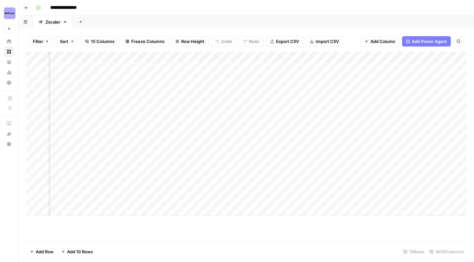
scroll to position [0, 588]
click at [294, 67] on div "Add Column" at bounding box center [246, 134] width 440 height 164
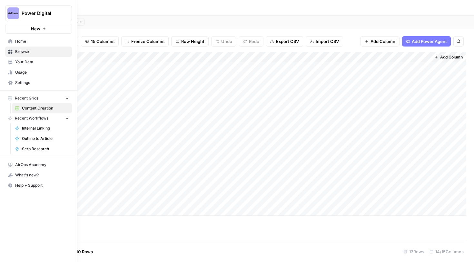
click at [22, 63] on span "Your Data" at bounding box center [42, 62] width 54 height 6
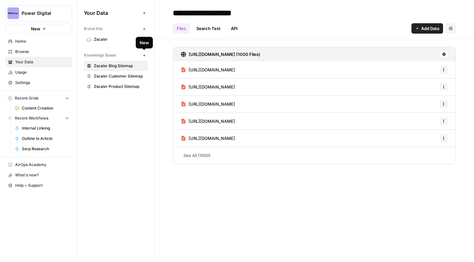
click at [144, 55] on icon "button" at bounding box center [145, 56] width 4 height 4
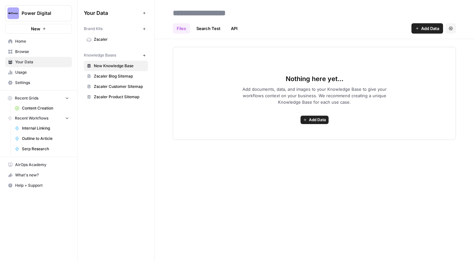
click at [223, 12] on input at bounding box center [221, 12] width 103 height 13
click at [201, 14] on input "**********" at bounding box center [221, 12] width 103 height 13
click at [223, 14] on input "**********" at bounding box center [221, 12] width 103 height 13
type input "**********"
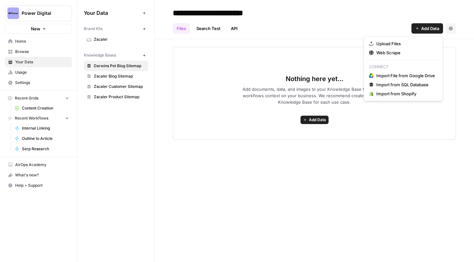
click at [416, 29] on icon "button" at bounding box center [417, 28] width 4 height 4
click at [394, 49] on button "Web Scrape" at bounding box center [404, 52] width 74 height 9
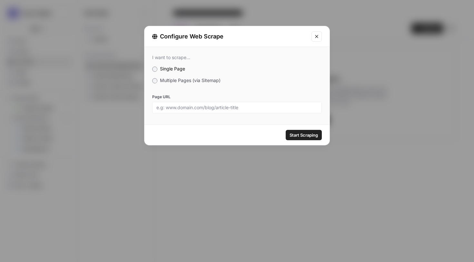
click at [195, 82] on span "Multiple Pages (via Sitemap)" at bounding box center [190, 79] width 61 height 5
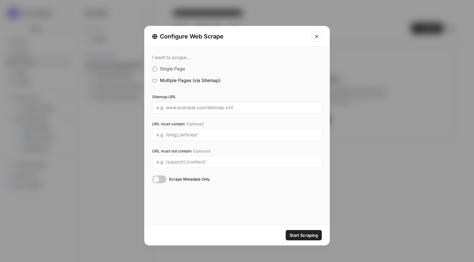
click at [195, 105] on input "Sitemap URL" at bounding box center [236, 108] width 161 height 6
paste input "https://www.darwinspet.com/sitemap_blogs_1.xml"
type input "https://www.darwinspet.com/sitemap_blogs_1.xml"
drag, startPoint x: 294, startPoint y: 107, endPoint x: 135, endPoint y: 107, distance: 159.7
click at [135, 107] on div "Configure Web Scrape I want to scrape... Single Page Multiple Pages (via Sitema…" at bounding box center [237, 131] width 474 height 262
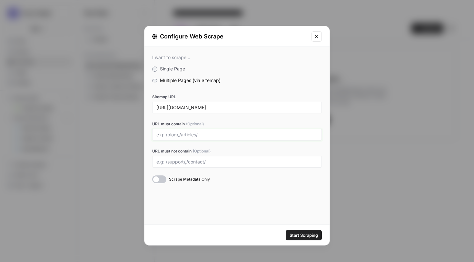
click at [196, 132] on input "URL must contain (Optional)" at bounding box center [236, 135] width 161 height 6
type input "/blogs/"
click at [304, 235] on span "Start Scraping" at bounding box center [304, 235] width 28 height 6
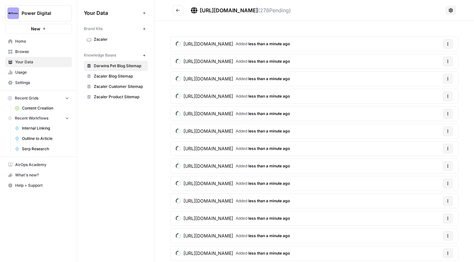
click at [146, 55] on button "New" at bounding box center [144, 55] width 8 height 8
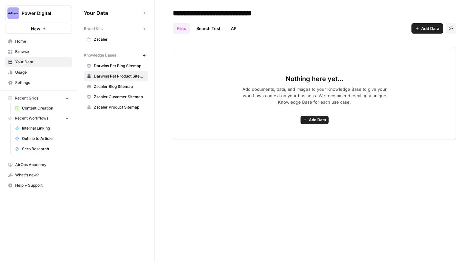
type input "**********"
click at [428, 31] on span "Add Data" at bounding box center [430, 28] width 18 height 6
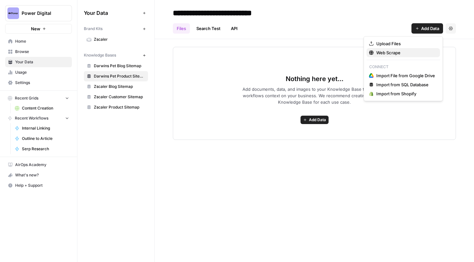
click at [402, 52] on span "Web Scrape" at bounding box center [405, 52] width 59 height 6
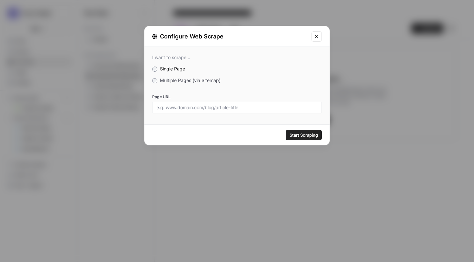
click at [192, 86] on div "I want to scrape... Single Page Multiple Pages (via Sitemap) Page URL" at bounding box center [236, 84] width 185 height 74
click at [191, 83] on label "Multiple Pages (via Sitemap)" at bounding box center [237, 80] width 170 height 6
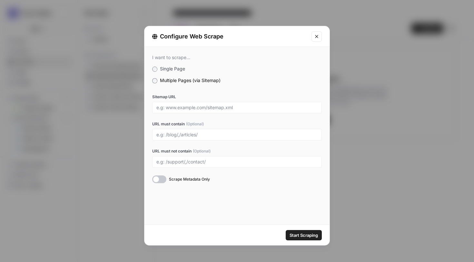
click at [189, 112] on div at bounding box center [237, 108] width 170 height 12
click at [195, 106] on input "Sitemap URL" at bounding box center [236, 108] width 161 height 6
paste input "https://www.darwinspet.com/sitemap_products_1.xml?from=14679875551604&to=147624…"
type input "https://www.darwinspet.com/sitemap_products_1.xml?from=14679875551604&to=147624…"
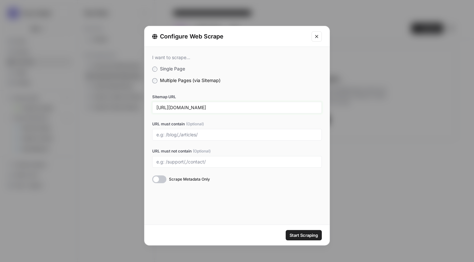
scroll to position [0, 0]
click at [213, 129] on div at bounding box center [237, 135] width 170 height 12
click at [211, 132] on input "URL must contain (Optional)" at bounding box center [236, 135] width 161 height 6
type input "/products/"
click at [304, 237] on span "Start Scraping" at bounding box center [304, 235] width 28 height 6
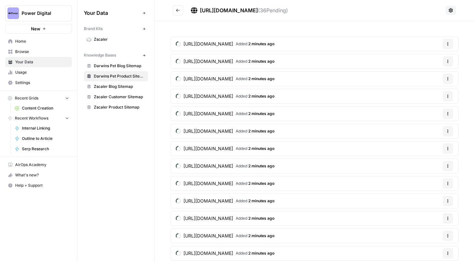
click at [144, 28] on icon "button" at bounding box center [145, 29] width 4 height 4
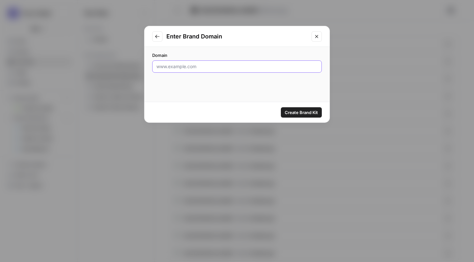
click at [205, 66] on input "Domain" at bounding box center [236, 66] width 161 height 6
click at [173, 66] on input "Domain" at bounding box center [236, 66] width 161 height 6
paste input "https://www.darwinspet.com/?view=sl-F025A8C8"
drag, startPoint x: 275, startPoint y: 65, endPoint x: 219, endPoint y: 67, distance: 56.1
click at [219, 67] on input "https://www.darwinspet.com/?view=sl-F025A8C8" at bounding box center [236, 66] width 161 height 6
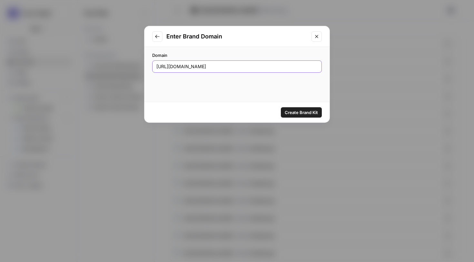
type input "[URL][DOMAIN_NAME]"
click at [304, 110] on span "Create Brand Kit" at bounding box center [301, 112] width 33 height 6
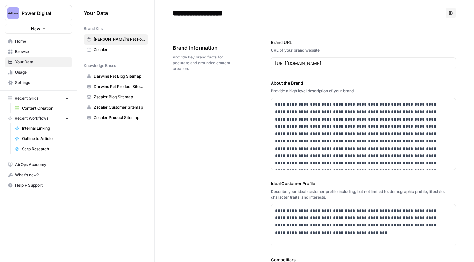
click at [39, 108] on span "Content Creation" at bounding box center [45, 108] width 47 height 6
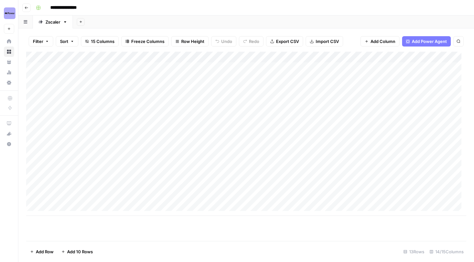
click at [84, 24] on button "Add Sheet" at bounding box center [81, 22] width 8 height 8
click at [161, 24] on div "Add Sheet" at bounding box center [273, 21] width 401 height 13
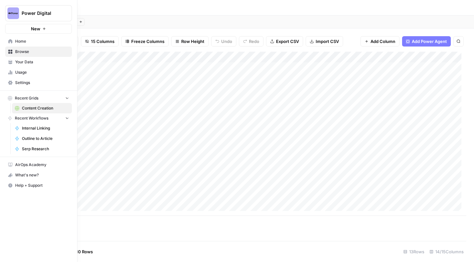
click at [12, 62] on icon at bounding box center [10, 61] width 4 height 3
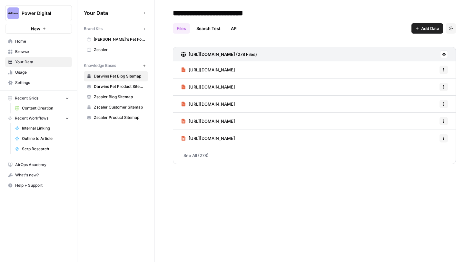
click at [120, 87] on span "Darwins Pet Product Sitemap" at bounding box center [119, 87] width 51 height 6
click at [115, 40] on span "[PERSON_NAME]'s Pet Food" at bounding box center [119, 39] width 51 height 6
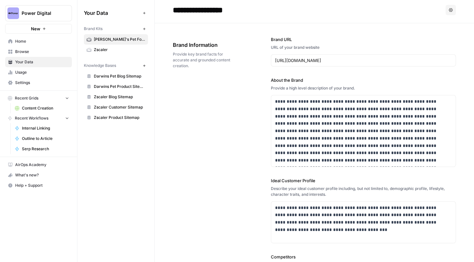
scroll to position [5, 0]
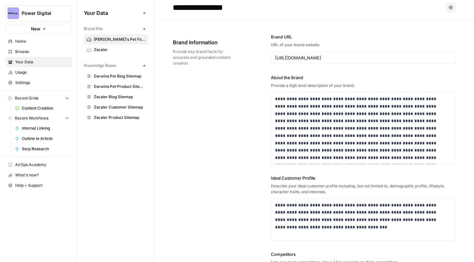
click at [50, 8] on button "Power Digital" at bounding box center [38, 13] width 67 height 16
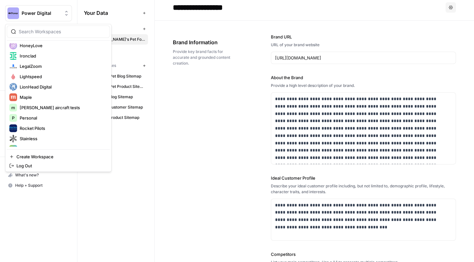
scroll to position [155, 0]
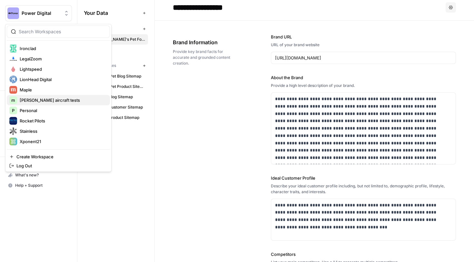
click at [49, 102] on span "melanie aircraft tests" at bounding box center [62, 100] width 85 height 6
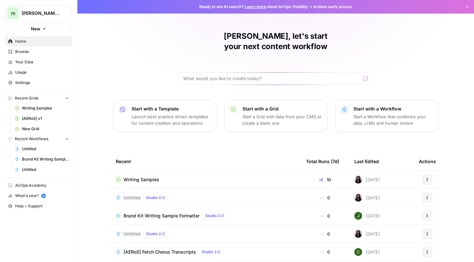
click at [44, 106] on span "Writing Samples" at bounding box center [45, 108] width 47 height 6
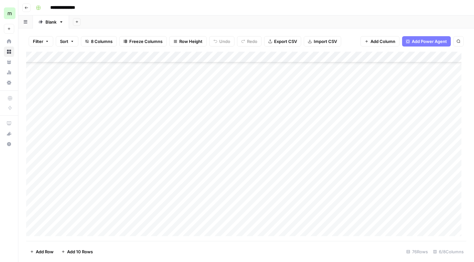
scroll to position [671, 0]
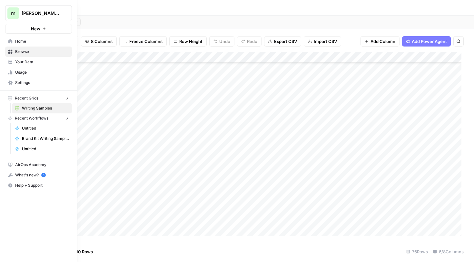
click at [13, 13] on span "m" at bounding box center [13, 13] width 5 height 8
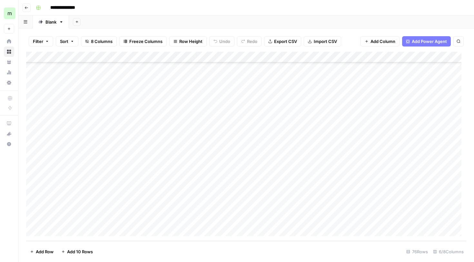
click at [9, 11] on span "m" at bounding box center [9, 13] width 5 height 8
click at [125, 198] on div "Add Column" at bounding box center [246, 146] width 440 height 189
click at [125, 207] on div "Add Column" at bounding box center [246, 146] width 440 height 189
click at [75, 228] on div "Add Column" at bounding box center [246, 146] width 440 height 189
click at [73, 229] on div "Add Column" at bounding box center [246, 146] width 440 height 189
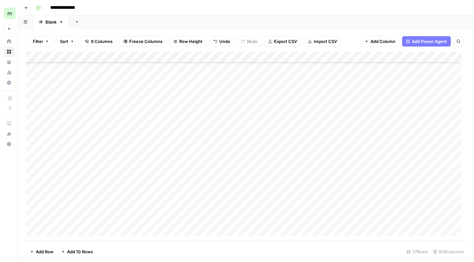
scroll to position [692, 0]
click at [176, 186] on div "Add Column" at bounding box center [246, 146] width 440 height 189
click at [185, 196] on div "Add Column" at bounding box center [246, 146] width 440 height 189
click at [288, 174] on div "Add Column" at bounding box center [246, 146] width 440 height 189
click at [288, 184] on div "Add Column" at bounding box center [246, 146] width 440 height 189
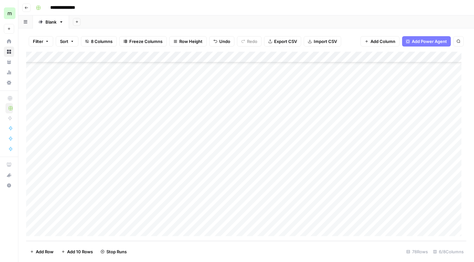
click at [288, 197] on div "Add Column" at bounding box center [246, 146] width 440 height 189
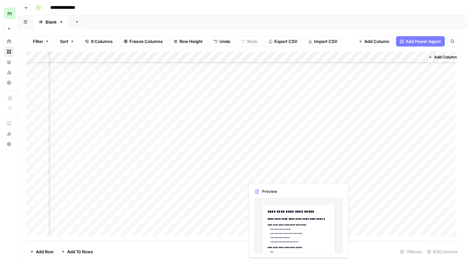
scroll to position [676, 82]
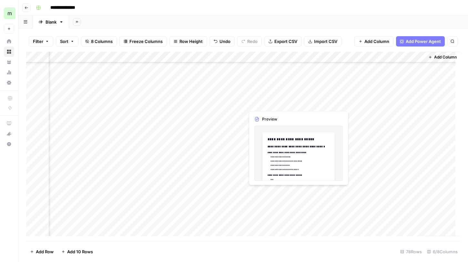
click at [269, 190] on div "Add Column" at bounding box center [243, 146] width 434 height 189
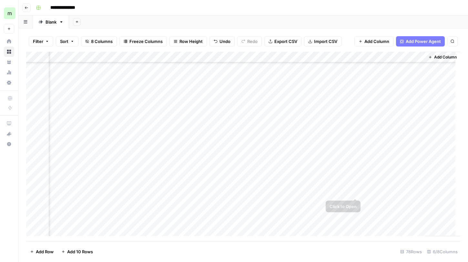
click at [373, 190] on div "Add Column" at bounding box center [243, 146] width 434 height 189
click at [279, 192] on div "Add Column" at bounding box center [243, 146] width 434 height 189
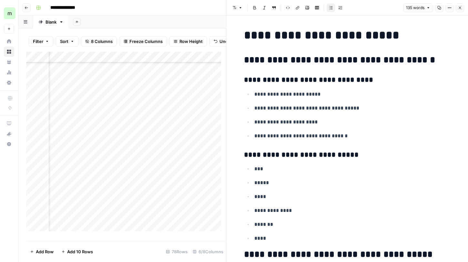
scroll to position [673, 43]
click at [202, 200] on div "Add Column" at bounding box center [126, 144] width 200 height 184
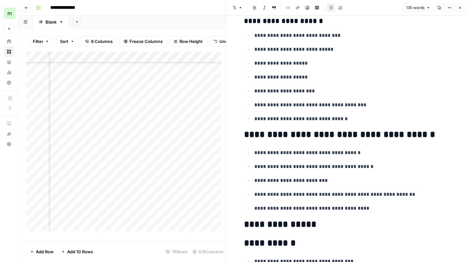
scroll to position [282, 0]
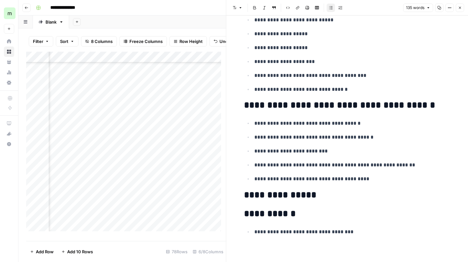
click at [459, 8] on icon "button" at bounding box center [460, 8] width 4 height 4
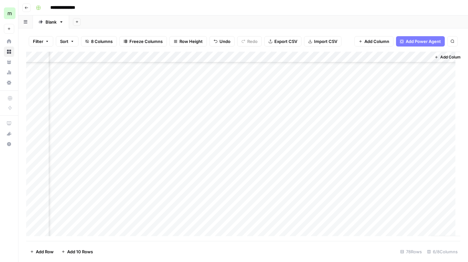
scroll to position [673, 73]
click at [346, 194] on div "Add Column" at bounding box center [243, 146] width 434 height 189
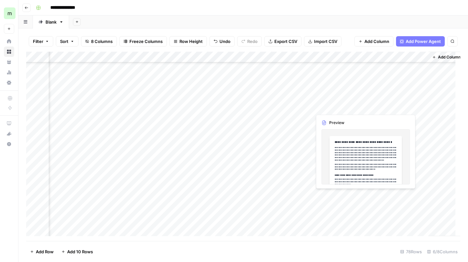
click at [346, 195] on div "Add Column" at bounding box center [243, 146] width 434 height 189
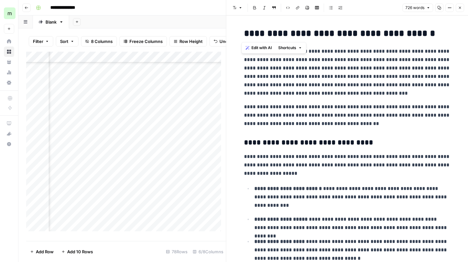
drag, startPoint x: 425, startPoint y: 31, endPoint x: 225, endPoint y: 30, distance: 200.3
click at [226, 30] on div "**********" at bounding box center [347, 131] width 242 height 262
copy h2 "**********"
click at [147, 202] on div "Add Column" at bounding box center [126, 144] width 200 height 184
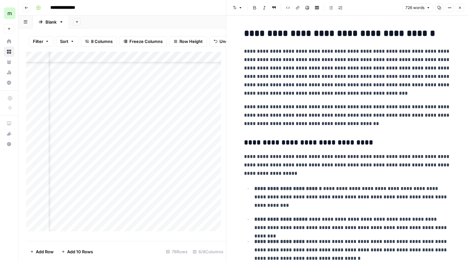
click at [147, 202] on div "Add Column" at bounding box center [126, 144] width 200 height 184
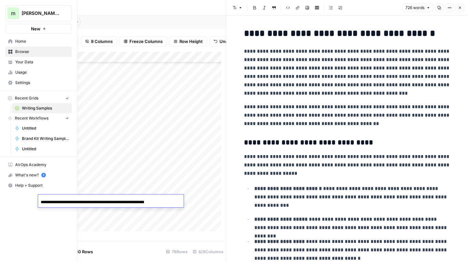
drag, startPoint x: 79, startPoint y: 201, endPoint x: 14, endPoint y: 201, distance: 65.2
click at [14, 201] on body "**********" at bounding box center [234, 131] width 468 height 262
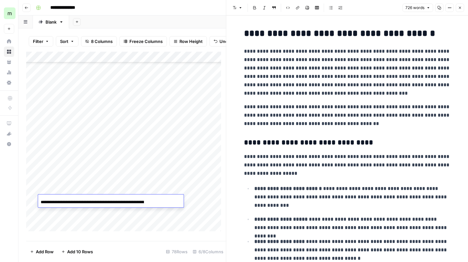
click at [127, 198] on input "**********" at bounding box center [92, 202] width 103 height 8
click at [127, 201] on input "**********" at bounding box center [92, 202] width 103 height 8
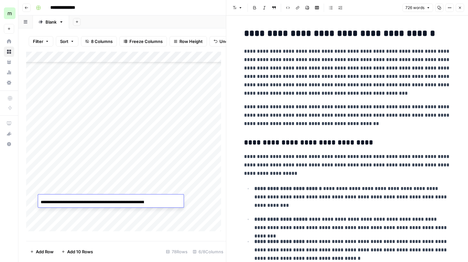
click at [127, 201] on input "**********" at bounding box center [92, 202] width 103 height 8
click at [277, 84] on p "**********" at bounding box center [347, 72] width 206 height 50
copy div "**********"
click at [460, 10] on button "Close" at bounding box center [459, 8] width 8 height 8
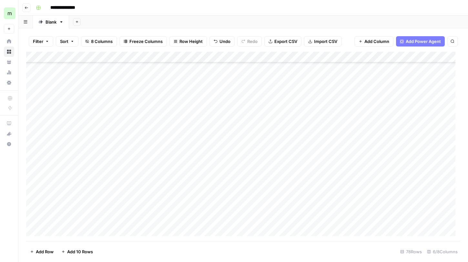
click at [377, 194] on div "Add Column" at bounding box center [243, 146] width 434 height 189
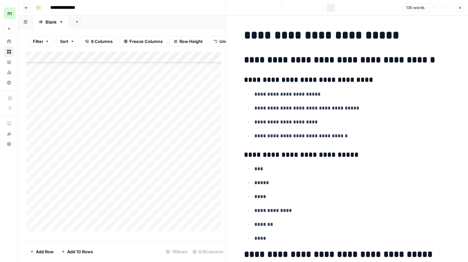
click at [357, 124] on p "**********" at bounding box center [352, 122] width 196 height 8
copy div "**********"
click at [460, 9] on icon "button" at bounding box center [460, 8] width 4 height 4
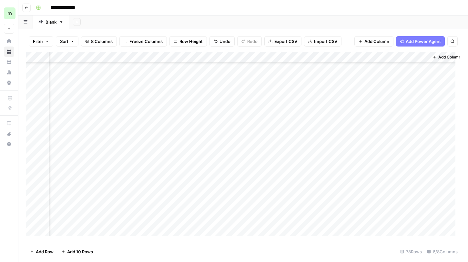
scroll to position [673, 73]
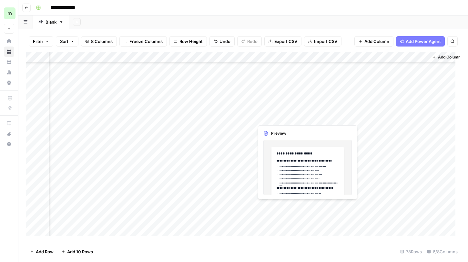
click at [285, 206] on div "Add Column" at bounding box center [243, 146] width 434 height 189
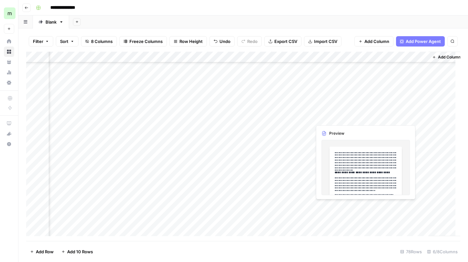
click at [335, 206] on div "Add Column" at bounding box center [243, 146] width 434 height 189
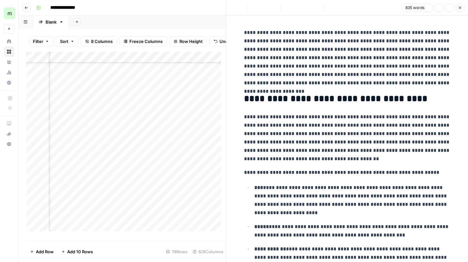
click at [348, 143] on p "**********" at bounding box center [347, 138] width 206 height 50
copy div "**********"
click at [459, 9] on icon "button" at bounding box center [460, 8] width 4 height 4
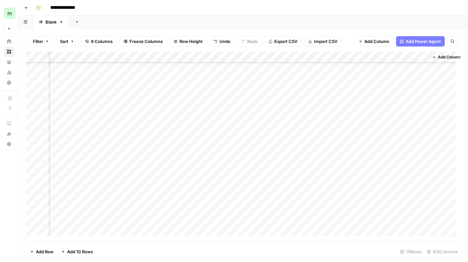
click at [347, 218] on div "Add Column" at bounding box center [243, 146] width 434 height 189
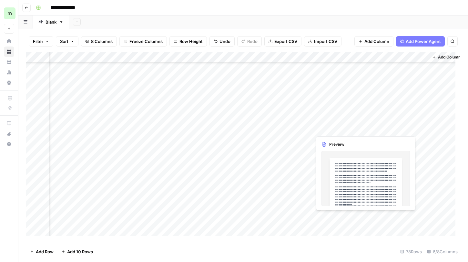
click at [347, 218] on div "Add Column" at bounding box center [243, 146] width 434 height 189
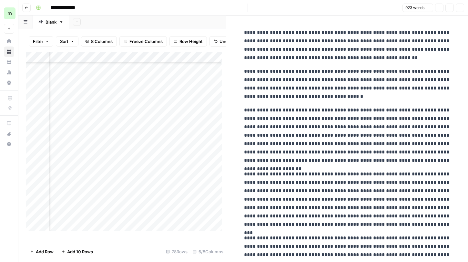
copy div "**********"
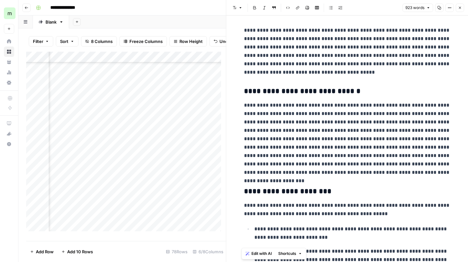
scroll to position [643, 0]
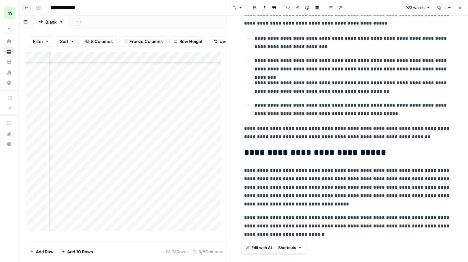
click at [460, 8] on icon "button" at bounding box center [460, 8] width 4 height 4
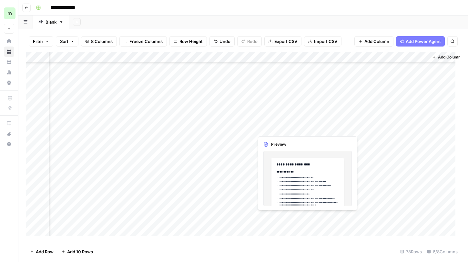
click at [275, 215] on div "Add Column" at bounding box center [243, 146] width 434 height 189
click at [279, 215] on div "Add Column" at bounding box center [243, 146] width 434 height 189
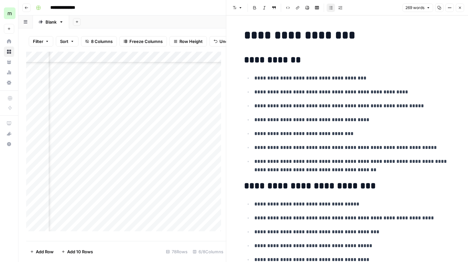
click at [461, 8] on icon "button" at bounding box center [460, 8] width 4 height 4
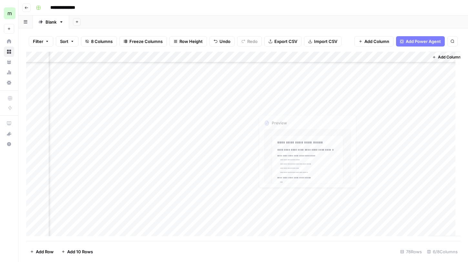
click at [290, 203] on div "Add Column" at bounding box center [243, 146] width 434 height 189
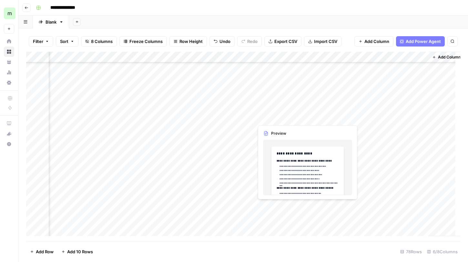
click at [290, 203] on div "Add Column" at bounding box center [243, 146] width 434 height 189
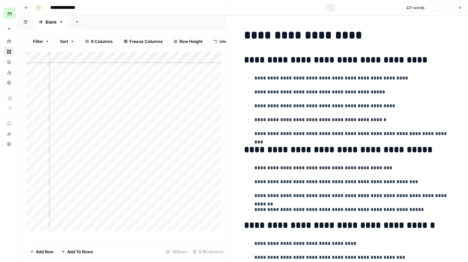
click at [345, 116] on p "**********" at bounding box center [352, 119] width 196 height 8
copy div "**********"
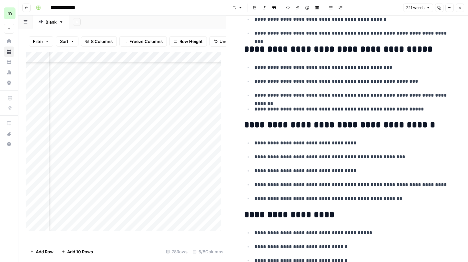
scroll to position [259, 0]
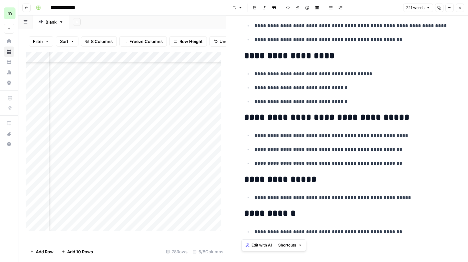
click at [452, 9] on button "Options" at bounding box center [449, 8] width 8 height 8
click at [431, 69] on span "Code" at bounding box center [429, 68] width 31 height 6
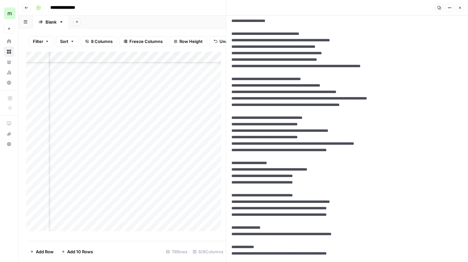
scroll to position [0, 0]
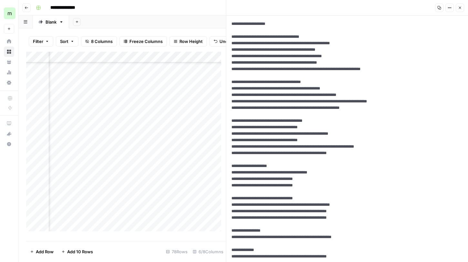
click at [374, 92] on textarea at bounding box center [344, 139] width 237 height 249
click at [459, 12] on header "Copy Options Close" at bounding box center [347, 7] width 242 height 15
click at [460, 8] on icon "button" at bounding box center [460, 8] width 4 height 4
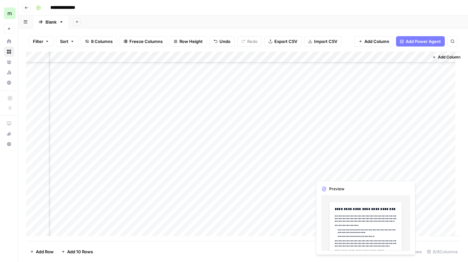
scroll to position [673, 82]
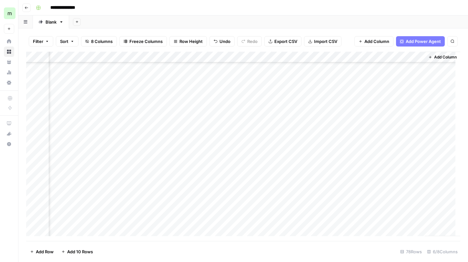
click at [353, 204] on div "Add Column" at bounding box center [243, 146] width 434 height 189
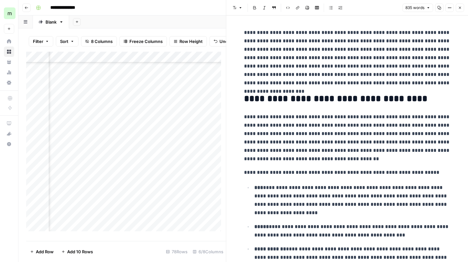
click at [456, 4] on button "Close" at bounding box center [459, 8] width 8 height 8
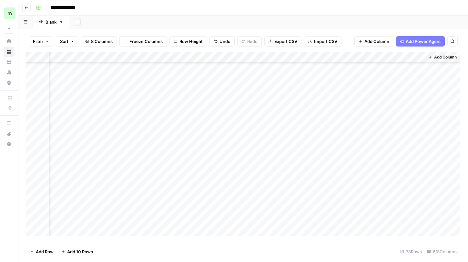
scroll to position [673, 74]
click at [362, 194] on div "Add Column" at bounding box center [243, 146] width 434 height 189
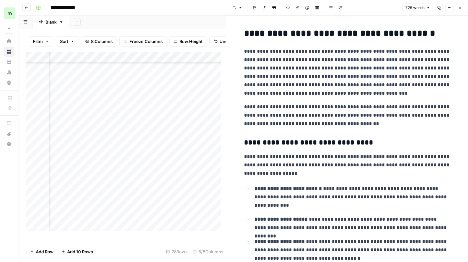
click at [449, 13] on header "Font style Bold Italic Block quote Code block Link Image Insert Table Bulleted …" at bounding box center [347, 7] width 242 height 15
click at [448, 4] on button "Options" at bounding box center [449, 8] width 8 height 8
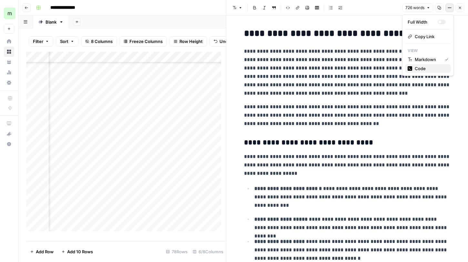
click at [429, 67] on span "Code" at bounding box center [429, 68] width 31 height 6
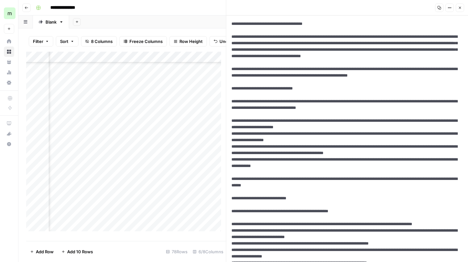
click at [460, 8] on icon "button" at bounding box center [460, 8] width 4 height 4
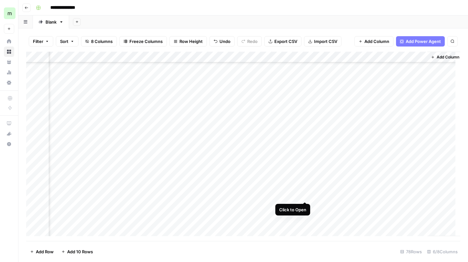
click at [308, 195] on div "Add Column" at bounding box center [243, 146] width 434 height 189
click at [306, 194] on div "Add Column" at bounding box center [243, 146] width 434 height 189
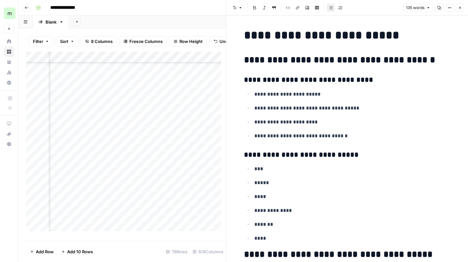
click at [451, 7] on icon "button" at bounding box center [449, 8] width 4 height 4
click at [428, 76] on h3 "**********" at bounding box center [347, 79] width 206 height 9
click at [450, 6] on icon "button" at bounding box center [449, 8] width 4 height 4
click at [425, 71] on span "Code" at bounding box center [429, 68] width 31 height 6
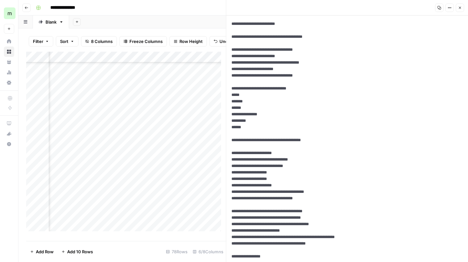
click at [386, 92] on textarea "**********" at bounding box center [344, 149] width 237 height 268
click at [458, 8] on icon "button" at bounding box center [460, 8] width 4 height 4
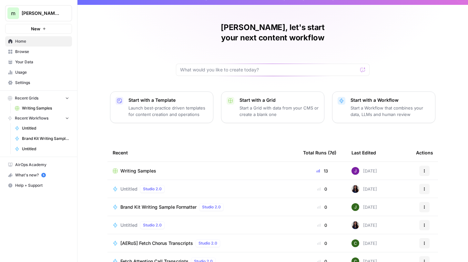
scroll to position [8, 0]
click at [35, 112] on link "Writing Samples" at bounding box center [42, 108] width 60 height 10
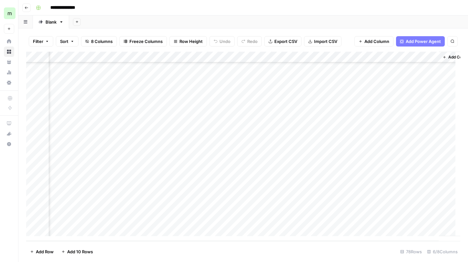
scroll to position [692, 82]
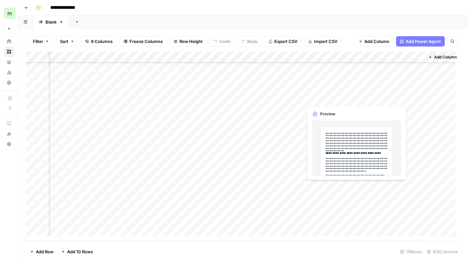
click at [343, 187] on div "Add Column" at bounding box center [243, 146] width 434 height 189
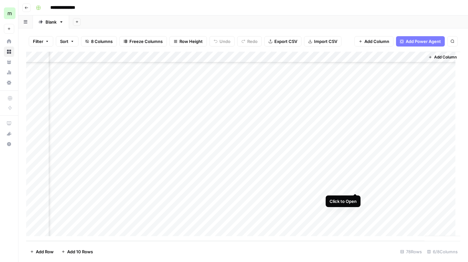
click at [354, 187] on div "Add Column" at bounding box center [243, 146] width 434 height 189
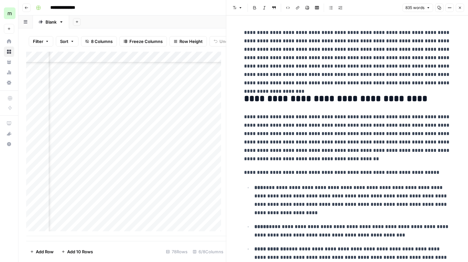
click at [449, 3] on header "Font style Bold Italic Block quote Code block Link Image Insert Table Bulleted …" at bounding box center [347, 7] width 242 height 15
click at [449, 9] on icon "button" at bounding box center [449, 8] width 4 height 4
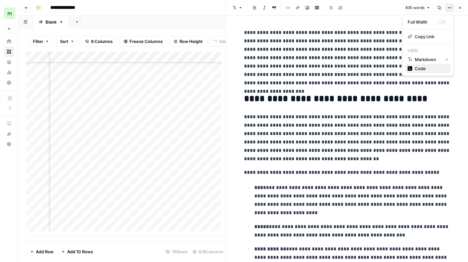
click at [431, 67] on span "Code" at bounding box center [429, 68] width 31 height 6
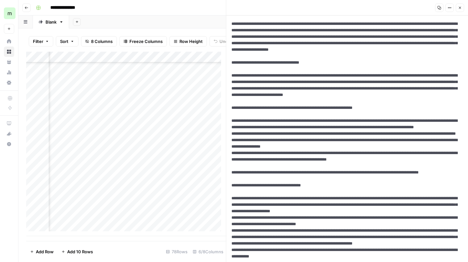
click at [462, 7] on button "Close" at bounding box center [459, 8] width 8 height 8
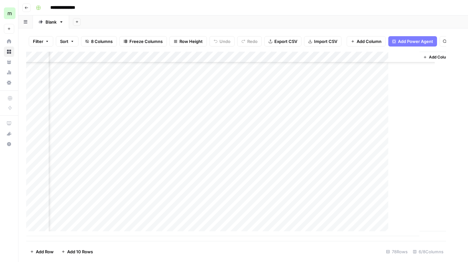
scroll to position [692, 74]
click at [364, 198] on div "Add Column" at bounding box center [243, 146] width 434 height 189
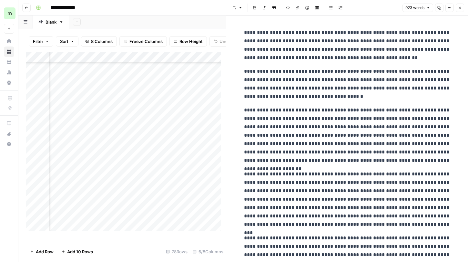
click at [449, 8] on icon "button" at bounding box center [449, 8] width 4 height 4
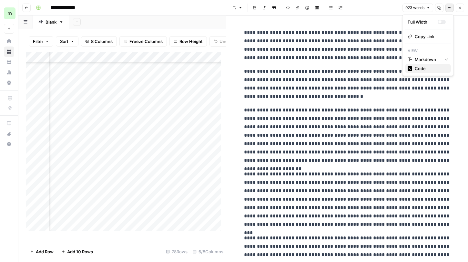
click at [429, 66] on span "Code" at bounding box center [429, 68] width 31 height 6
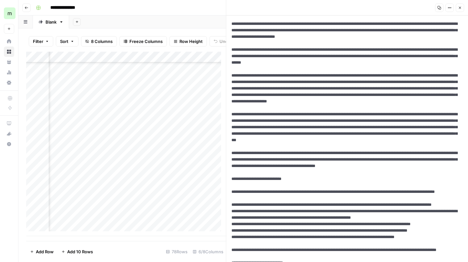
click at [460, 8] on icon "button" at bounding box center [460, 8] width 2 height 2
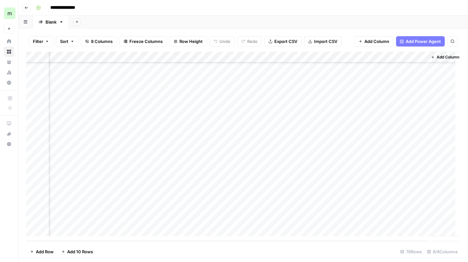
click at [305, 186] on div "Add Column" at bounding box center [243, 146] width 434 height 189
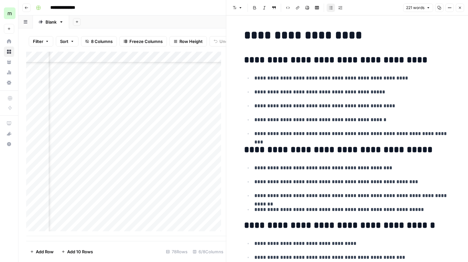
click at [446, 6] on button "Options" at bounding box center [449, 8] width 8 height 8
click at [423, 70] on span "Code" at bounding box center [429, 68] width 31 height 6
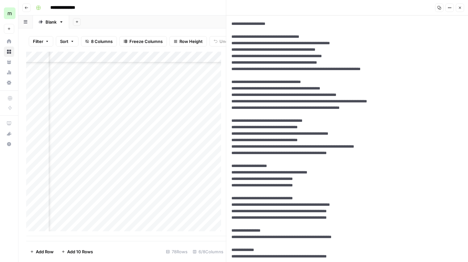
click at [395, 80] on textarea at bounding box center [344, 139] width 237 height 249
click at [461, 6] on icon "button" at bounding box center [460, 8] width 4 height 4
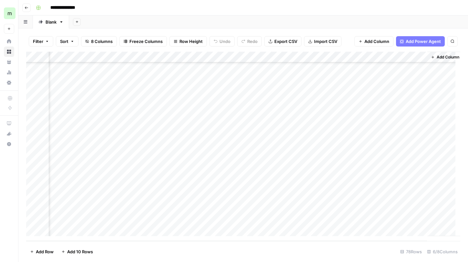
click at [305, 197] on div "Add Column" at bounding box center [243, 146] width 434 height 189
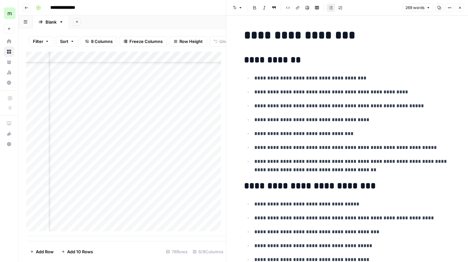
click at [451, 8] on button "Options" at bounding box center [449, 8] width 8 height 8
click at [428, 65] on span "Code" at bounding box center [429, 68] width 31 height 6
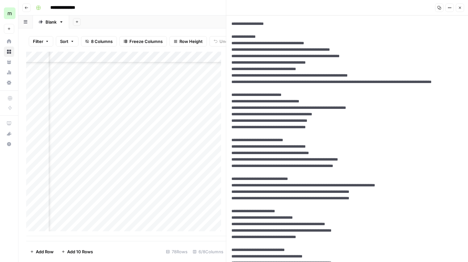
click at [377, 82] on textarea at bounding box center [344, 172] width 237 height 314
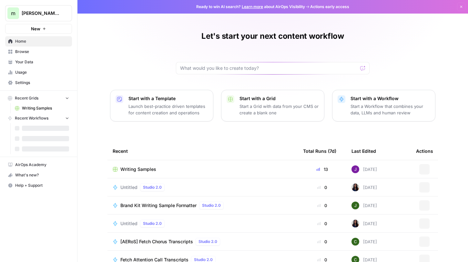
click at [35, 16] on button "m melanie aircraft tests" at bounding box center [38, 13] width 67 height 16
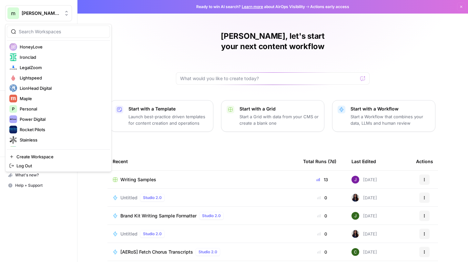
scroll to position [148, 0]
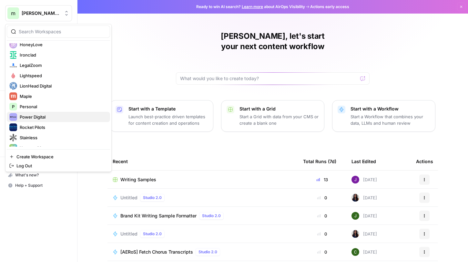
click at [36, 115] on span "Power Digital" at bounding box center [62, 117] width 85 height 6
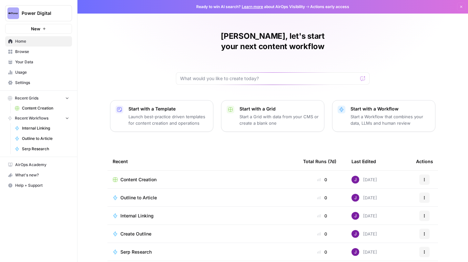
click at [31, 62] on span "Your Data" at bounding box center [42, 62] width 54 height 6
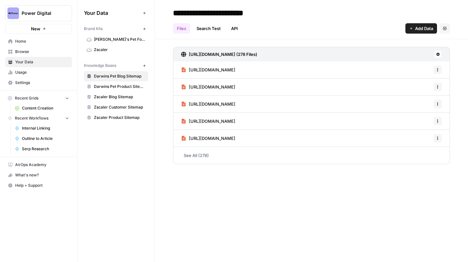
click at [108, 43] on link "[PERSON_NAME]'s Pet Food" at bounding box center [116, 39] width 64 height 10
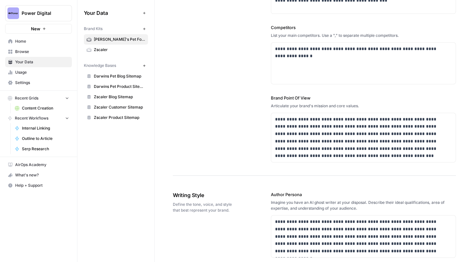
scroll to position [234, 0]
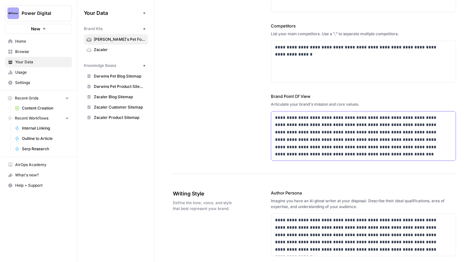
click at [339, 148] on p "**********" at bounding box center [361, 136] width 173 height 44
click at [339, 149] on p "**********" at bounding box center [361, 136] width 173 height 44
click at [339, 153] on p "**********" at bounding box center [361, 136] width 173 height 44
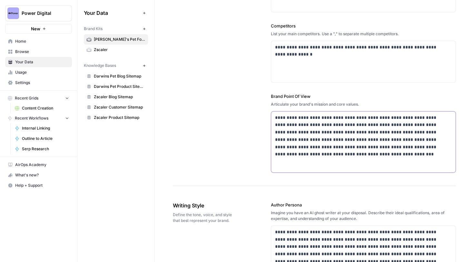
paste div
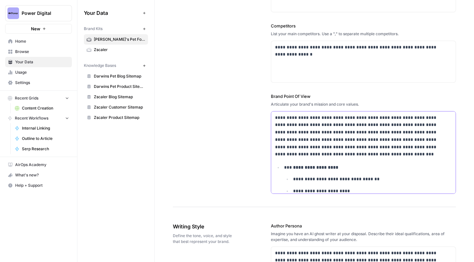
scroll to position [26, 0]
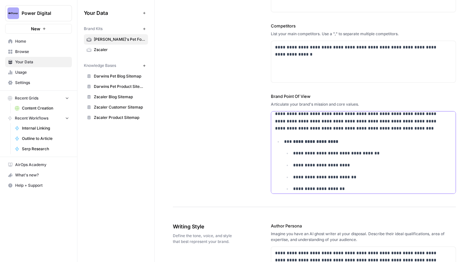
click at [288, 143] on p "**********" at bounding box center [363, 141] width 159 height 7
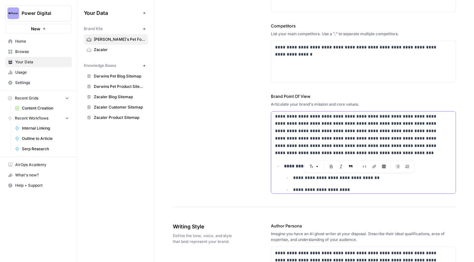
click at [284, 166] on strong "**********" at bounding box center [306, 166] width 45 height 5
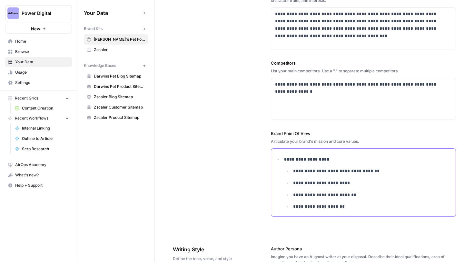
scroll to position [190, 0]
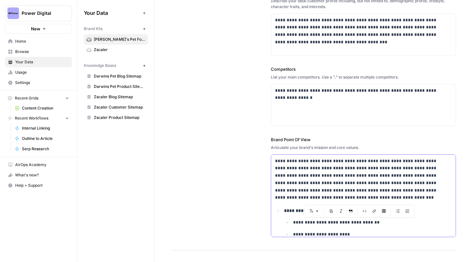
click at [284, 212] on strong "**********" at bounding box center [306, 210] width 45 height 5
drag, startPoint x: 283, startPoint y: 212, endPoint x: 265, endPoint y: 213, distance: 18.1
click at [265, 213] on div "**********" at bounding box center [314, 43] width 283 height 414
click at [283, 213] on li "**********" at bounding box center [367, 234] width 170 height 55
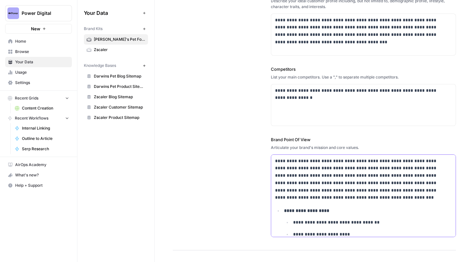
click at [296, 211] on strong "**********" at bounding box center [306, 210] width 45 height 5
click at [312, 209] on strong "**********" at bounding box center [306, 210] width 45 height 5
click at [314, 211] on strong "**********" at bounding box center [306, 210] width 45 height 5
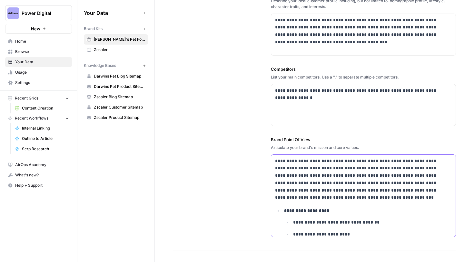
click at [314, 211] on strong "**********" at bounding box center [306, 210] width 45 height 5
click at [365, 198] on icon "button" at bounding box center [367, 198] width 4 height 4
click at [323, 220] on p "**********" at bounding box center [363, 221] width 159 height 7
click at [290, 224] on p "**********" at bounding box center [363, 221] width 159 height 7
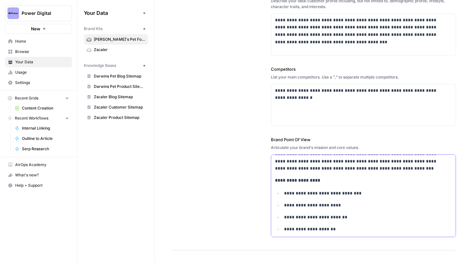
scroll to position [30, 0]
click at [288, 206] on p "**********" at bounding box center [363, 204] width 159 height 7
click at [289, 215] on p "**********" at bounding box center [363, 216] width 159 height 7
click at [289, 229] on p "**********" at bounding box center [363, 227] width 159 height 7
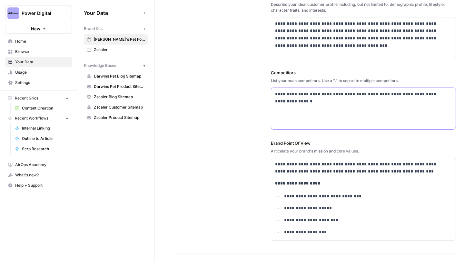
click at [305, 103] on p "**********" at bounding box center [361, 97] width 173 height 15
drag, startPoint x: 411, startPoint y: 102, endPoint x: 299, endPoint y: 104, distance: 112.0
click at [299, 104] on p "**********" at bounding box center [361, 97] width 173 height 15
copy p "**********"
click at [311, 95] on p "**********" at bounding box center [361, 97] width 173 height 15
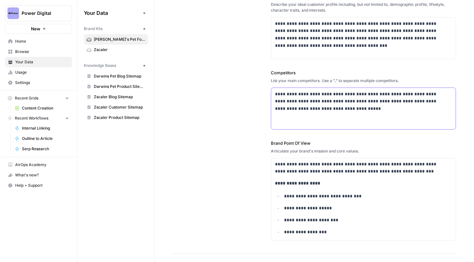
drag, startPoint x: 368, startPoint y: 110, endPoint x: 401, endPoint y: 102, distance: 33.9
click at [401, 102] on p "**********" at bounding box center [361, 101] width 173 height 22
drag, startPoint x: 400, startPoint y: 101, endPoint x: 375, endPoint y: 99, distance: 24.3
click at [375, 99] on p "**********" at bounding box center [361, 97] width 173 height 15
click at [423, 94] on p "**********" at bounding box center [361, 97] width 173 height 15
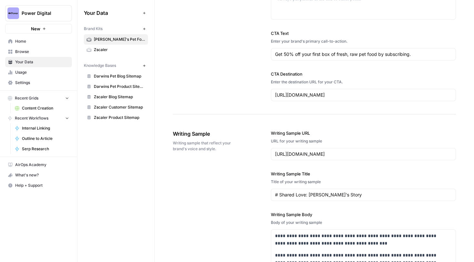
scroll to position [912, 0]
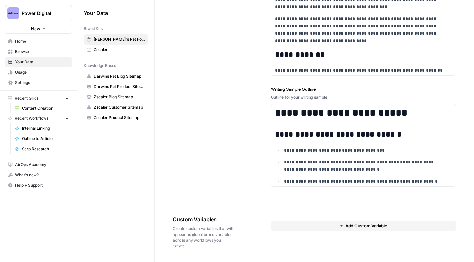
click at [355, 226] on span "Add Custom Variable" at bounding box center [366, 225] width 42 height 6
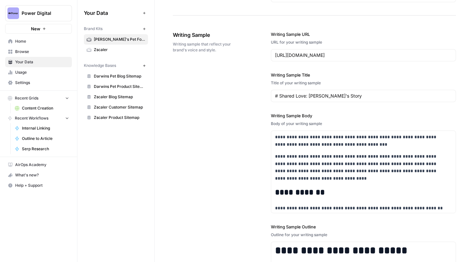
scroll to position [775, 0]
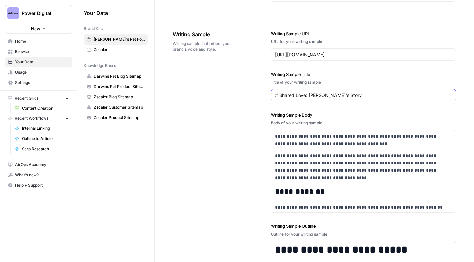
drag, startPoint x: 348, startPoint y: 95, endPoint x: 268, endPoint y: 95, distance: 80.0
click at [268, 95] on div "**********" at bounding box center [314, 176] width 283 height 319
paste input "Understanding Normal Water Intake in Dogs"
type input "Understanding Normal Water Intake in Dogs"
click at [320, 56] on input "https://www.darwinspet.com/blogs/why-darwins/shared-love-lucy-s-story?srsltid=A…" at bounding box center [363, 54] width 177 height 6
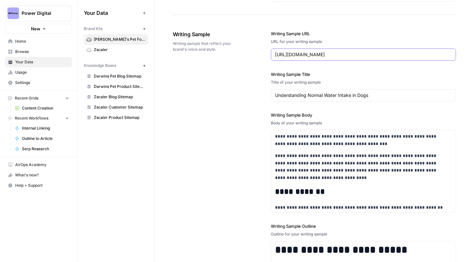
click at [330, 56] on input "https://www.darwinspet.com/blogs/why-darwins/shared-love-lucy-s-story?srsltid=A…" at bounding box center [363, 54] width 177 height 6
paste input "pet-behavior/why-is-my-dog-so-thirst"
type input "[URL][DOMAIN_NAME]"
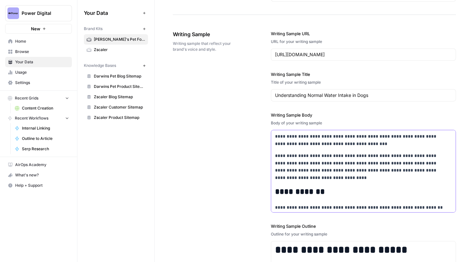
click at [322, 154] on p "**********" at bounding box center [359, 166] width 168 height 29
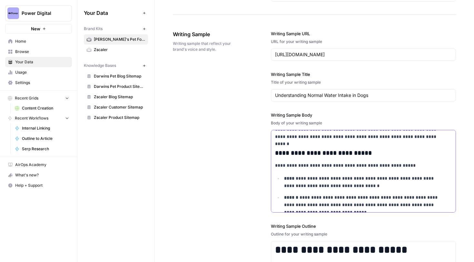
scroll to position [0, 0]
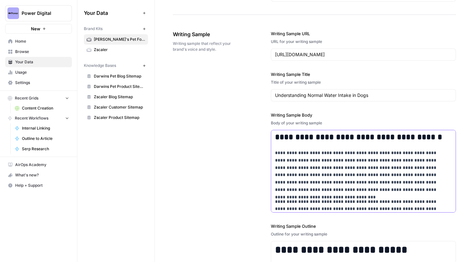
drag, startPoint x: 274, startPoint y: 153, endPoint x: 272, endPoint y: 135, distance: 18.5
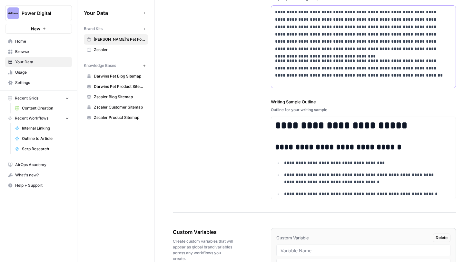
scroll to position [902, 0]
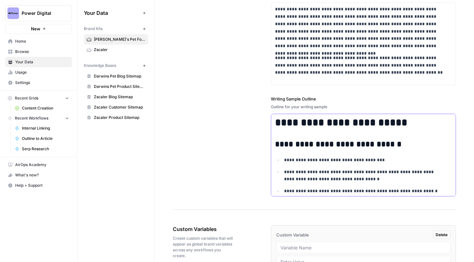
click at [342, 167] on ul "**********" at bounding box center [363, 175] width 177 height 38
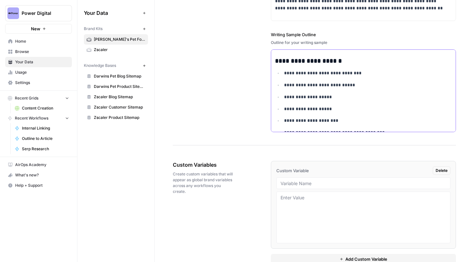
scroll to position [981, 0]
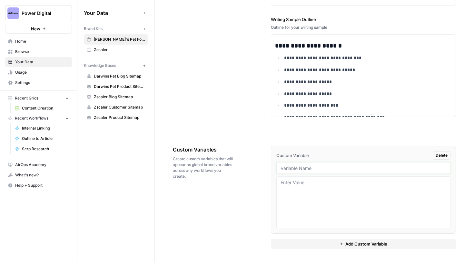
click at [286, 166] on input "text" at bounding box center [364, 168] width 166 height 6
type input "writing samples"
click at [301, 189] on textarea at bounding box center [364, 202] width 166 height 46
paste textarea "Sure, fat-cat memes are funny on the internet, but it's heartbreaking in real l…"
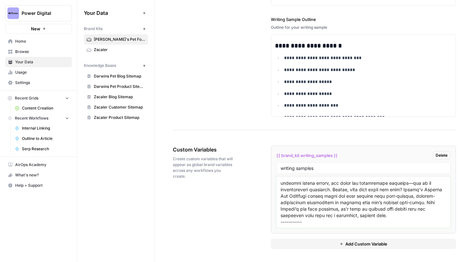
scroll to position [889, 0]
paste textarea "The most important time to feed great food is when your newborn puppy is young.…"
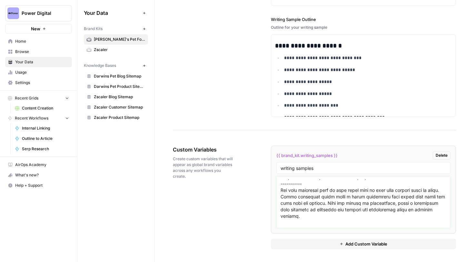
scroll to position [1792, 0]
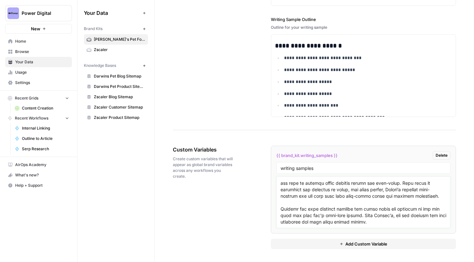
type textarea "Sure, fat-cat memes are funny on the internet, but it's heartbreaking in real l…"
click at [341, 241] on button "Add Custom Variable" at bounding box center [363, 243] width 185 height 10
drag, startPoint x: 316, startPoint y: 216, endPoint x: 316, endPoint y: 208, distance: 7.7
click at [316, 212] on textarea at bounding box center [364, 202] width 166 height 46
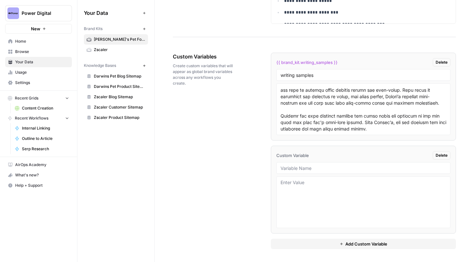
click at [305, 174] on li "Custom Variable Delete" at bounding box center [363, 189] width 185 height 88
click at [303, 167] on input "text" at bounding box center [364, 168] width 166 height 6
type input "outline samples"
click at [301, 184] on textarea at bounding box center [364, 202] width 166 height 46
paste textarea "7 Cat Exercise Tips Understanding Your Cat’s Exercise Needs Exercise needs vary…"
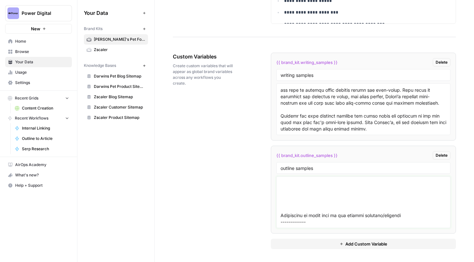
scroll to position [734, 0]
type textarea "7 Cat Exercise Tips Understanding Your Cat’s Exercise Needs Exercise needs vary…"
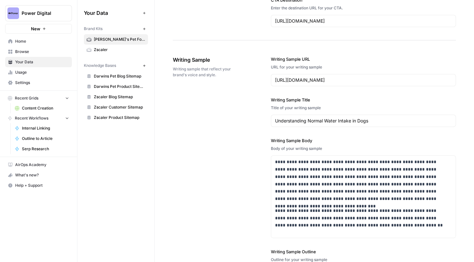
scroll to position [755, 0]
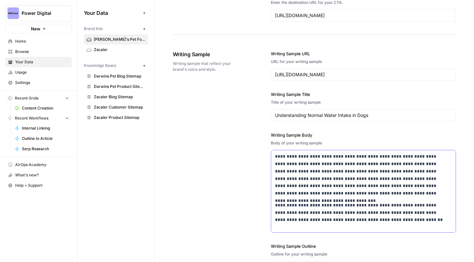
click at [316, 194] on p "**********" at bounding box center [359, 175] width 168 height 44
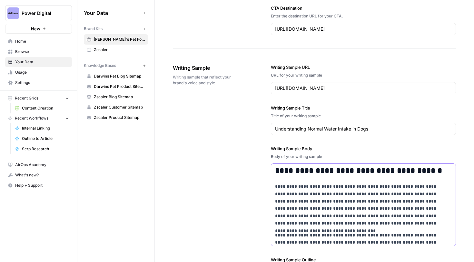
scroll to position [741, 0]
drag, startPoint x: 274, startPoint y: 188, endPoint x: 271, endPoint y: 166, distance: 21.7
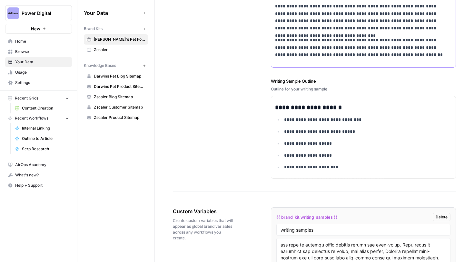
scroll to position [929, 0]
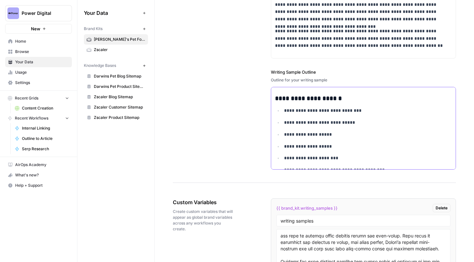
click at [339, 147] on p "**********" at bounding box center [363, 146] width 159 height 7
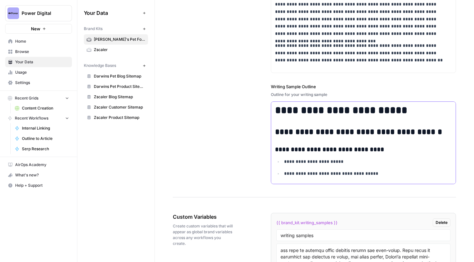
scroll to position [1074, 0]
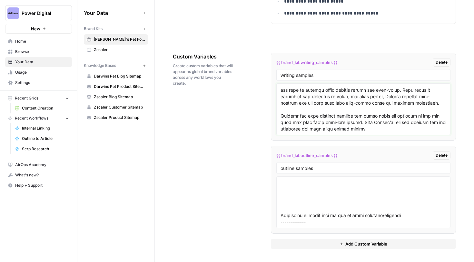
click at [308, 128] on textarea at bounding box center [364, 109] width 166 height 46
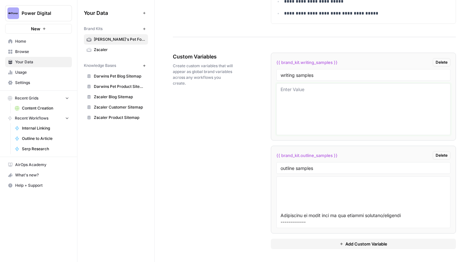
scroll to position [0, 0]
paste textarea "Sure, fat-cat memes are funny on the internet, but it's heartbreaking in real l…"
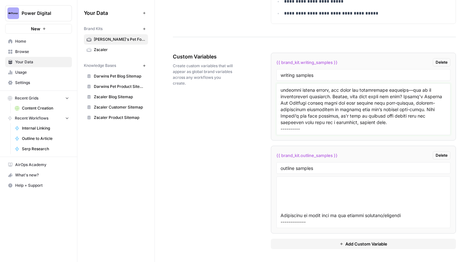
scroll to position [618, 0]
paste textarea "The most important time to feed great food is when your newborn puppy is young.…"
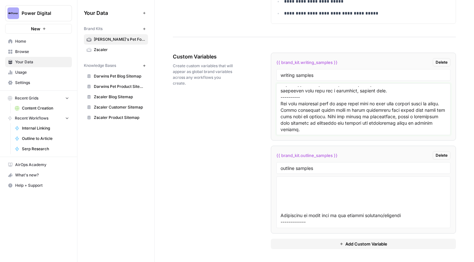
scroll to position [1334, 0]
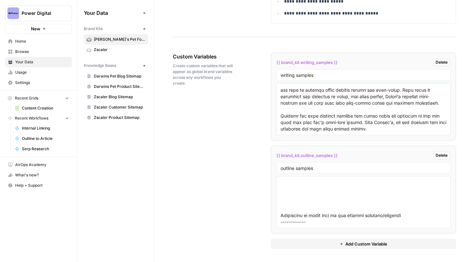
type textarea "Sure, fat-cat memes are funny on the internet, but it's heartbreaking in real l…"
click at [304, 197] on textarea at bounding box center [364, 202] width 166 height 46
paste textarea "# 7 Cat Exercise Tips ## Understanding Your Cat’s Exercise Needs - Exercise nee…"
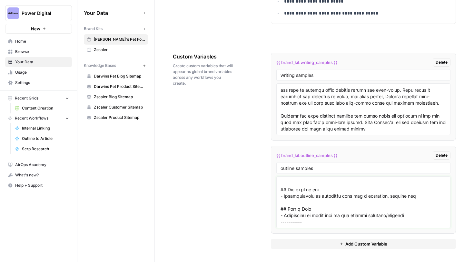
click at [298, 223] on textarea at bounding box center [364, 202] width 166 height 46
paste textarea "# No second H1 found ## Introduction - Importance of nutrition for newborn pupp…"
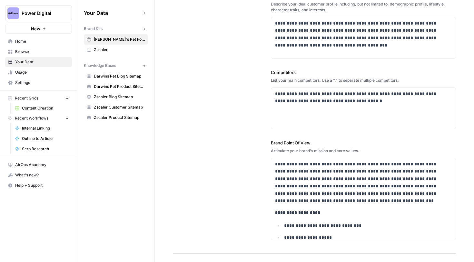
scroll to position [0, 0]
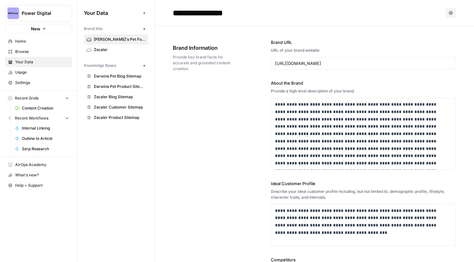
type textarea "# 7 Cat Exercise Tips ## Understanding Your Cat’s Exercise Needs - Exercise nee…"
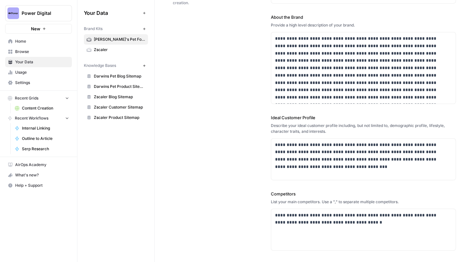
scroll to position [63, 0]
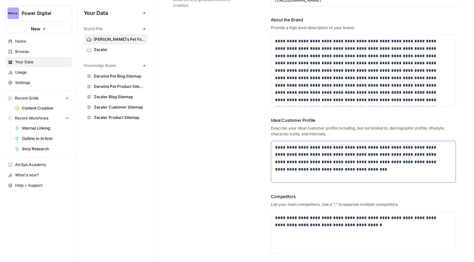
drag, startPoint x: 314, startPoint y: 170, endPoint x: 267, endPoint y: 146, distance: 52.5
click at [267, 146] on div "**********" at bounding box center [314, 170] width 283 height 414
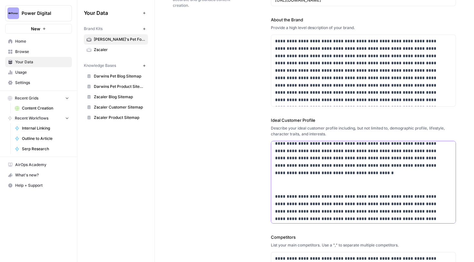
click at [336, 181] on p at bounding box center [363, 181] width 177 height 15
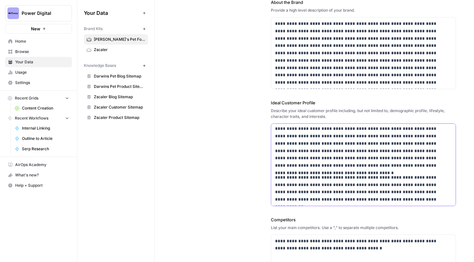
scroll to position [0, 0]
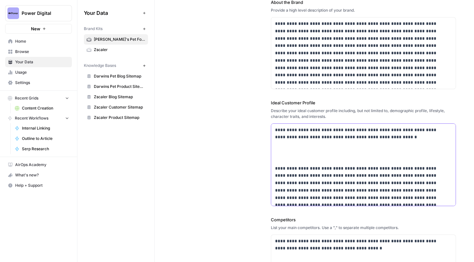
click at [319, 158] on p at bounding box center [363, 152] width 177 height 15
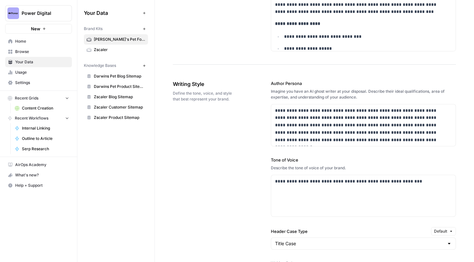
scroll to position [433, 0]
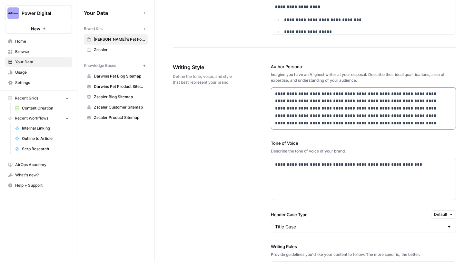
click at [376, 120] on p "**********" at bounding box center [361, 108] width 173 height 37
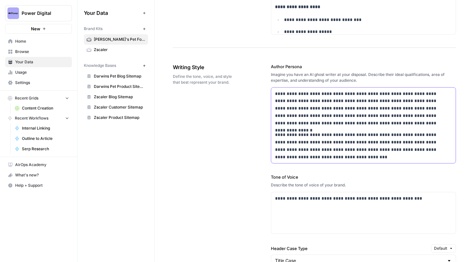
drag, startPoint x: 346, startPoint y: 135, endPoint x: 285, endPoint y: 135, distance: 61.6
click at [285, 135] on p "**********" at bounding box center [361, 145] width 173 height 29
click at [326, 161] on div "**********" at bounding box center [363, 125] width 185 height 76
click at [375, 123] on p "**********" at bounding box center [361, 108] width 173 height 37
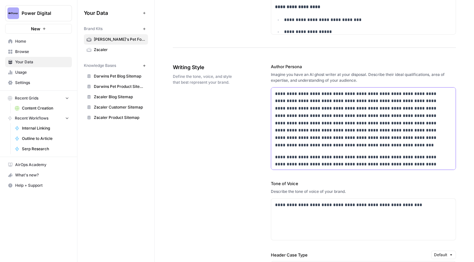
click at [381, 122] on p "**********" at bounding box center [359, 119] width 168 height 59
drag, startPoint x: 369, startPoint y: 131, endPoint x: 373, endPoint y: 122, distance: 10.1
click at [373, 122] on p "**********" at bounding box center [359, 115] width 168 height 51
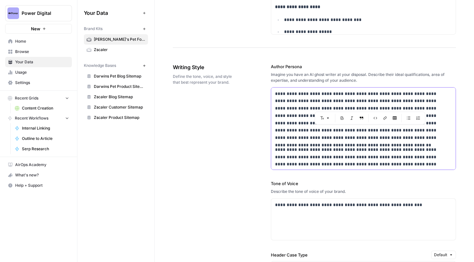
drag, startPoint x: 368, startPoint y: 131, endPoint x: 371, endPoint y: 125, distance: 6.2
click at [371, 125] on p "**********" at bounding box center [359, 115] width 168 height 51
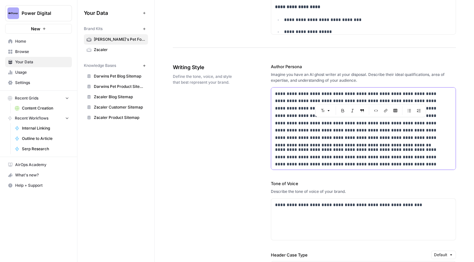
copy p "**********"
click at [292, 94] on p "**********" at bounding box center [359, 115] width 168 height 51
drag, startPoint x: 421, startPoint y: 124, endPoint x: 367, endPoint y: 129, distance: 54.5
click at [367, 129] on p "**********" at bounding box center [359, 115] width 168 height 51
copy p "**********"
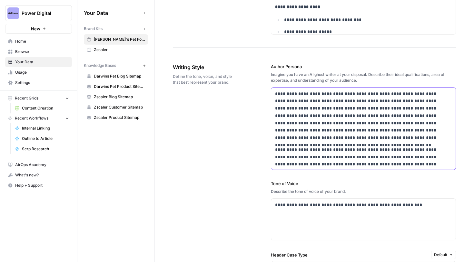
click at [364, 101] on p "**********" at bounding box center [359, 115] width 168 height 51
drag, startPoint x: 338, startPoint y: 130, endPoint x: 333, endPoint y: 139, distance: 9.8
click at [333, 139] on p "**********" at bounding box center [359, 119] width 168 height 59
drag, startPoint x: 349, startPoint y: 140, endPoint x: 338, endPoint y: 132, distance: 13.4
click at [338, 132] on p "**********" at bounding box center [359, 115] width 168 height 51
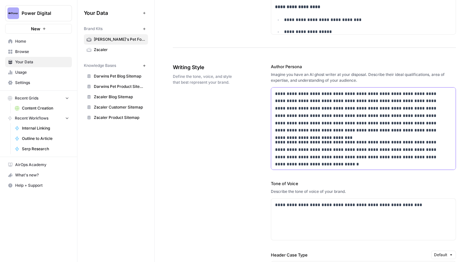
click at [409, 139] on p "**********" at bounding box center [359, 152] width 168 height 29
drag, startPoint x: 408, startPoint y: 130, endPoint x: 337, endPoint y: 130, distance: 70.6
click at [337, 130] on p "**********" at bounding box center [359, 112] width 168 height 44
click at [351, 133] on p "**********" at bounding box center [359, 112] width 168 height 44
click at [348, 131] on p "**********" at bounding box center [359, 112] width 168 height 44
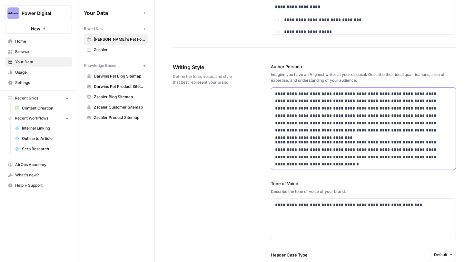
click at [348, 131] on p "**********" at bounding box center [359, 112] width 168 height 44
click at [372, 152] on p "**********" at bounding box center [359, 152] width 168 height 29
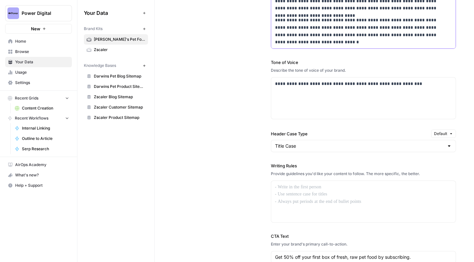
scroll to position [550, 0]
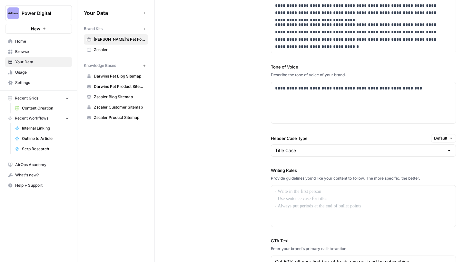
click at [100, 55] on div "Brand Kits New Darwin's Pet Food Zscaler Knowledge Bases New Darwins Pet Blog S…" at bounding box center [116, 72] width 64 height 99
click at [105, 51] on span "Zscaler" at bounding box center [119, 50] width 51 height 6
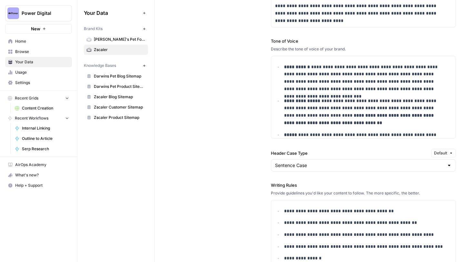
click at [124, 42] on span "Darwin's Pet Food" at bounding box center [119, 39] width 51 height 6
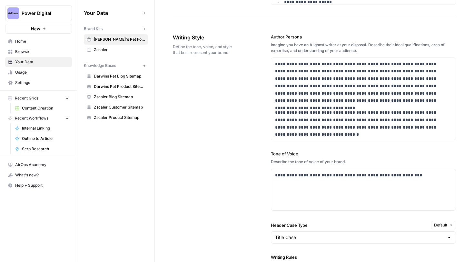
click at [120, 48] on span "Zscaler" at bounding box center [119, 50] width 51 height 6
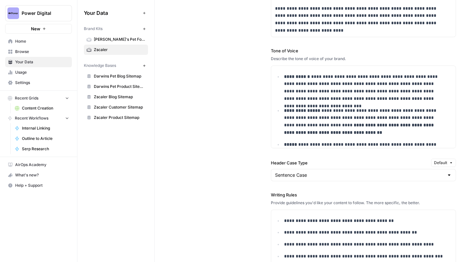
scroll to position [567, 0]
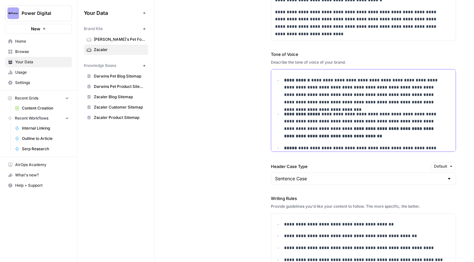
click at [300, 127] on p "**********" at bounding box center [363, 124] width 159 height 29
click at [105, 33] on div "Brand Kits New" at bounding box center [116, 28] width 64 height 11
click at [106, 35] on link "Darwin's Pet Food" at bounding box center [116, 39] width 64 height 10
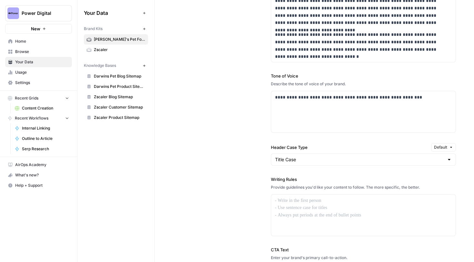
scroll to position [536, 0]
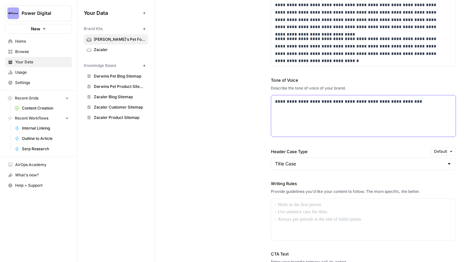
drag, startPoint x: 429, startPoint y: 101, endPoint x: 267, endPoint y: 97, distance: 162.0
click at [267, 97] on div "**********" at bounding box center [314, 140] width 283 height 387
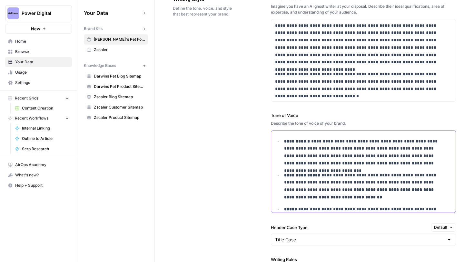
scroll to position [501, 0]
click at [359, 179] on p "**********" at bounding box center [363, 186] width 159 height 29
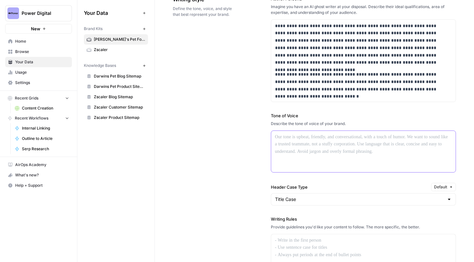
scroll to position [0, 0]
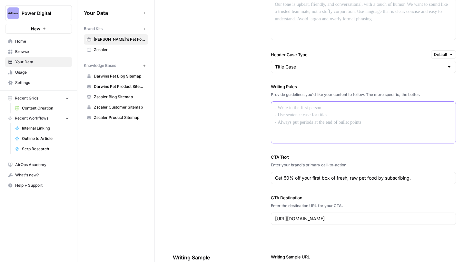
click at [329, 116] on div at bounding box center [363, 122] width 185 height 41
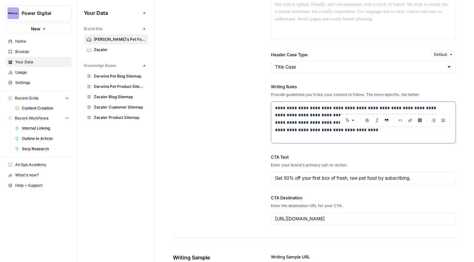
drag, startPoint x: 434, startPoint y: 108, endPoint x: 390, endPoint y: 108, distance: 44.5
click at [390, 108] on p "**********" at bounding box center [361, 115] width 173 height 22
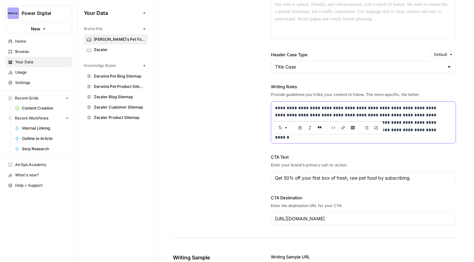
drag, startPoint x: 345, startPoint y: 115, endPoint x: 274, endPoint y: 116, distance: 71.0
click at [275, 116] on p "**********" at bounding box center [361, 118] width 173 height 29
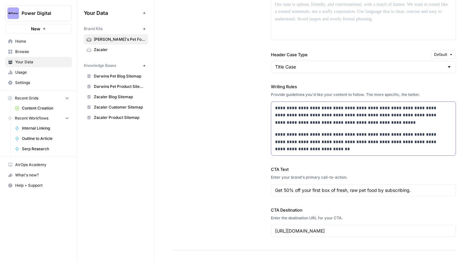
click at [314, 146] on p "**********" at bounding box center [361, 142] width 173 height 22
click at [303, 143] on p "**********" at bounding box center [361, 142] width 173 height 22
click at [351, 153] on div "**********" at bounding box center [363, 129] width 185 height 54
drag, startPoint x: 348, startPoint y: 151, endPoint x: 419, endPoint y: 144, distance: 72.0
click at [419, 144] on p "**********" at bounding box center [361, 142] width 173 height 22
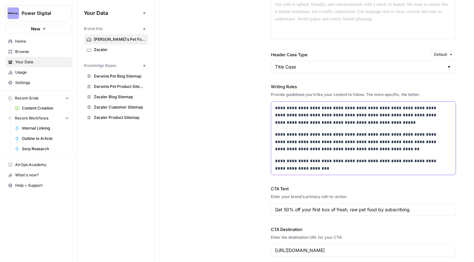
click at [296, 168] on p "**********" at bounding box center [361, 164] width 173 height 15
drag, startPoint x: 309, startPoint y: 168, endPoint x: 269, endPoint y: 162, distance: 40.4
click at [269, 162] on div "**********" at bounding box center [314, 59] width 283 height 419
copy p "**********"
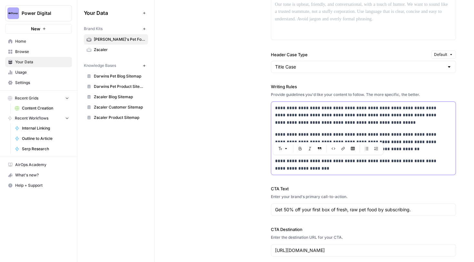
click at [374, 124] on p "**********" at bounding box center [361, 115] width 173 height 22
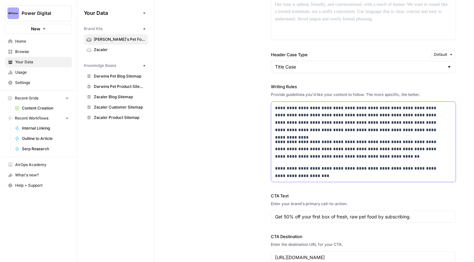
drag, startPoint x: 355, startPoint y: 175, endPoint x: 254, endPoint y: 174, distance: 100.6
click at [254, 174] on div "**********" at bounding box center [314, 63] width 283 height 426
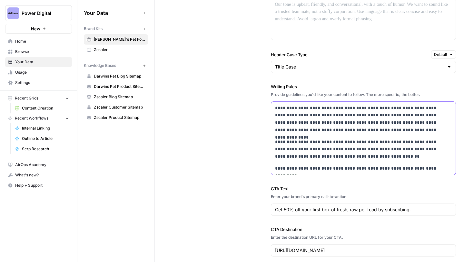
drag, startPoint x: 271, startPoint y: 169, endPoint x: 438, endPoint y: 180, distance: 167.1
click at [438, 180] on div "**********" at bounding box center [363, 59] width 185 height 419
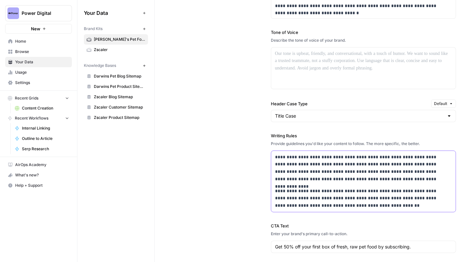
scroll to position [583, 0]
drag, startPoint x: 389, startPoint y: 207, endPoint x: 272, endPoint y: 159, distance: 127.0
click at [272, 159] on div "**********" at bounding box center [363, 181] width 185 height 61
copy div "**********"
click at [292, 71] on div at bounding box center [363, 68] width 185 height 41
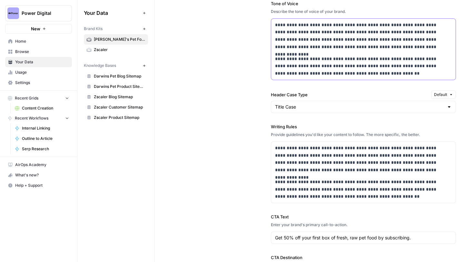
scroll to position [623, 0]
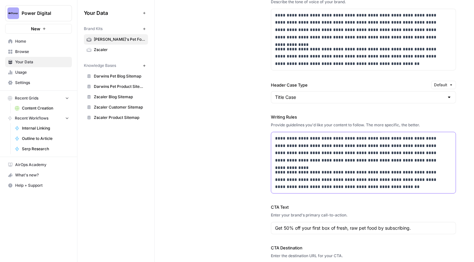
drag, startPoint x: 392, startPoint y: 186, endPoint x: 252, endPoint y: 137, distance: 148.0
click at [252, 137] on div "**********" at bounding box center [314, 74] width 283 height 427
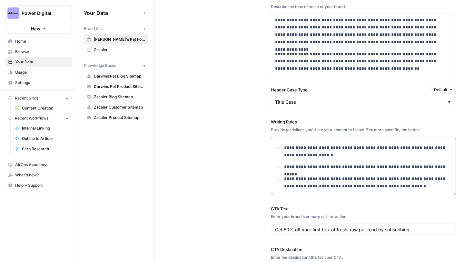
scroll to position [615, 0]
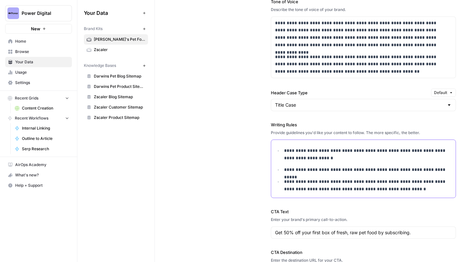
click at [422, 151] on p "**********" at bounding box center [366, 154] width 164 height 15
click at [447, 170] on div "**********" at bounding box center [363, 169] width 185 height 58
click at [445, 170] on p "**********" at bounding box center [366, 169] width 164 height 7
drag, startPoint x: 311, startPoint y: 182, endPoint x: 283, endPoint y: 182, distance: 27.7
click at [284, 182] on p "**********" at bounding box center [366, 185] width 164 height 15
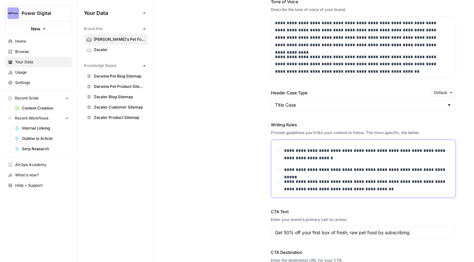
click at [382, 187] on p "**********" at bounding box center [366, 185] width 164 height 15
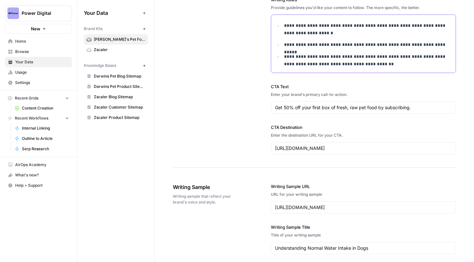
scroll to position [731, 0]
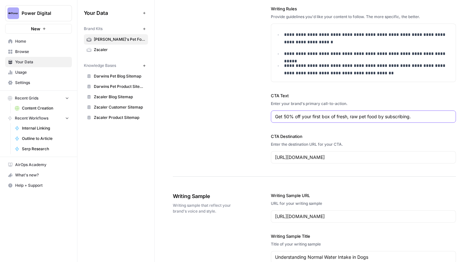
drag, startPoint x: 425, startPoint y: 116, endPoint x: 247, endPoint y: 106, distance: 178.3
click at [410, 115] on input "Get 50% off your first box of fresh, raw pet food by subscribing." at bounding box center [363, 116] width 177 height 6
drag, startPoint x: 420, startPoint y: 115, endPoint x: 252, endPoint y: 115, distance: 168.0
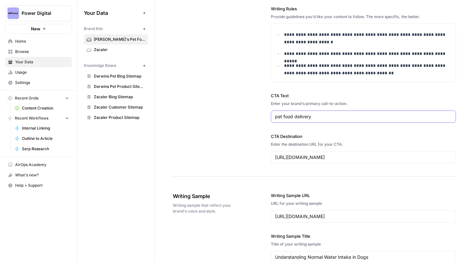
type input "pet food delivery"
drag, startPoint x: 386, startPoint y: 154, endPoint x: 335, endPoint y: 156, distance: 50.7
click at [335, 156] on input "https://www.darwinspet.com/collections/shop-all" at bounding box center [363, 157] width 177 height 6
type input "https://www.darwinspet.com"
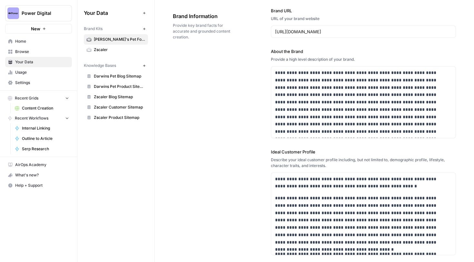
scroll to position [31, 0]
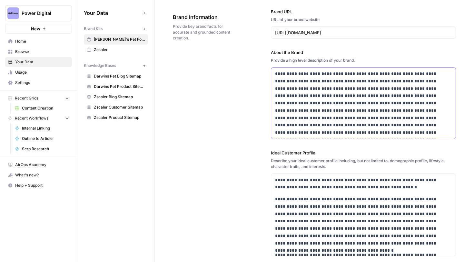
click at [431, 131] on p "**********" at bounding box center [361, 103] width 173 height 66
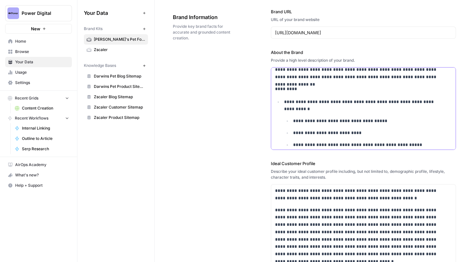
scroll to position [54, 0]
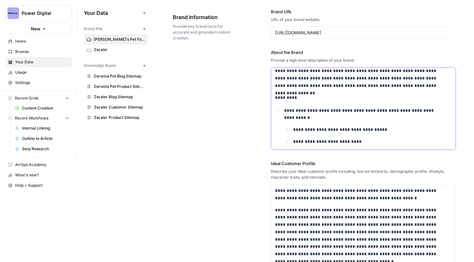
drag, startPoint x: 329, startPoint y: 119, endPoint x: 273, endPoint y: 111, distance: 57.1
click at [273, 111] on div "**********" at bounding box center [363, 103] width 185 height 181
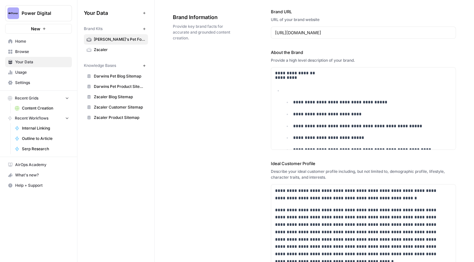
scroll to position [91, 0]
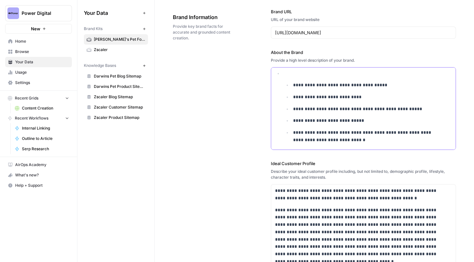
drag, startPoint x: 340, startPoint y: 138, endPoint x: 283, endPoint y: 75, distance: 84.9
click at [283, 75] on li "**********" at bounding box center [367, 107] width 170 height 74
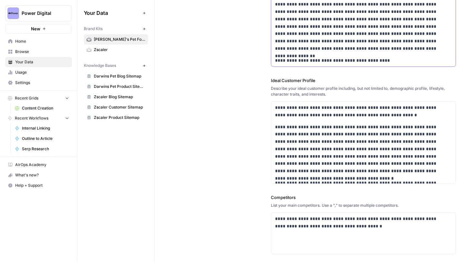
scroll to position [55, 0]
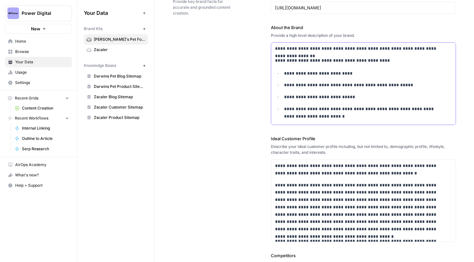
click at [293, 61] on p "**********" at bounding box center [359, 60] width 168 height 7
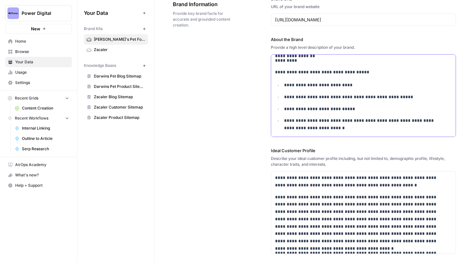
click at [297, 74] on p "**********" at bounding box center [359, 71] width 168 height 7
click at [275, 73] on p "**********" at bounding box center [359, 71] width 168 height 7
click at [368, 85] on button "Bulleted list" at bounding box center [367, 84] width 8 height 8
click at [364, 105] on p "**********" at bounding box center [363, 108] width 159 height 7
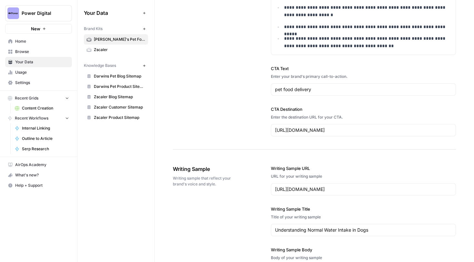
scroll to position [761, 0]
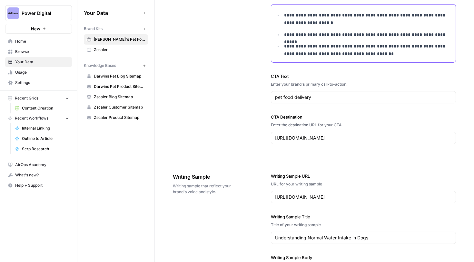
click at [378, 54] on p "**********" at bounding box center [366, 50] width 164 height 15
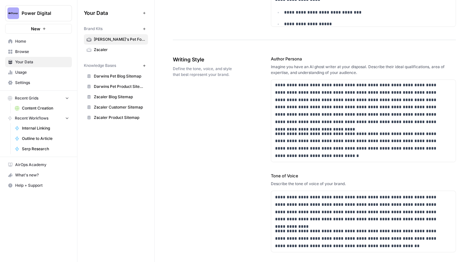
scroll to position [449, 0]
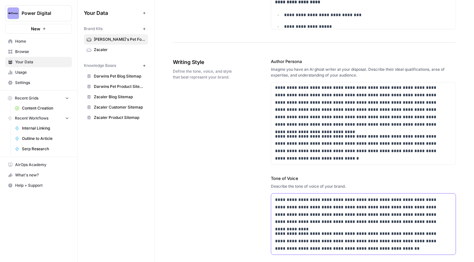
click at [378, 246] on p "**********" at bounding box center [361, 241] width 173 height 22
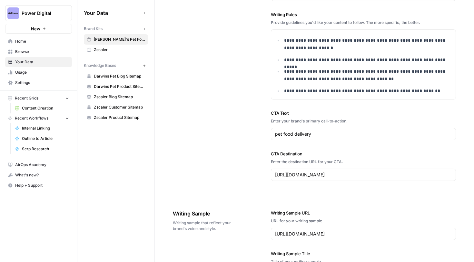
scroll to position [734, 0]
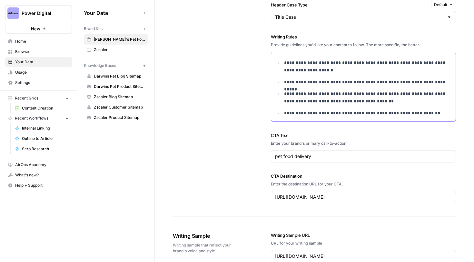
click at [425, 115] on p "**********" at bounding box center [366, 112] width 164 height 7
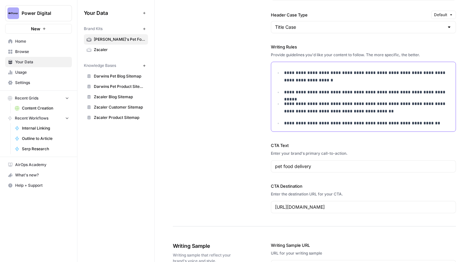
click at [447, 91] on div "**********" at bounding box center [363, 96] width 185 height 69
click at [430, 122] on p "**********" at bounding box center [366, 122] width 164 height 7
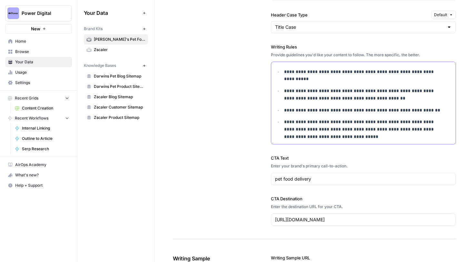
scroll to position [29, 0]
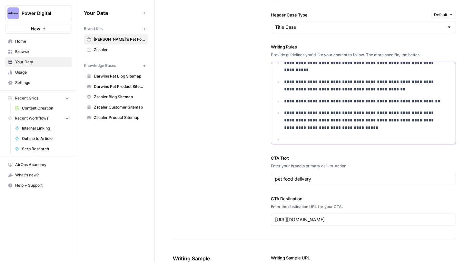
drag, startPoint x: 353, startPoint y: 127, endPoint x: 378, endPoint y: 122, distance: 25.8
click at [378, 122] on p "**********" at bounding box center [363, 120] width 159 height 22
copy p "**********"
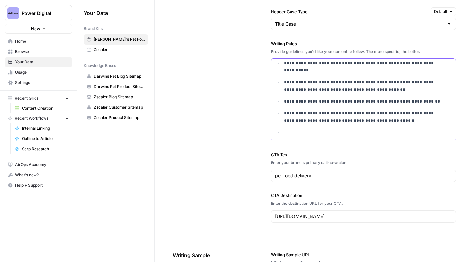
click at [356, 129] on p at bounding box center [368, 132] width 168 height 7
click at [284, 133] on p "**********" at bounding box center [363, 132] width 159 height 7
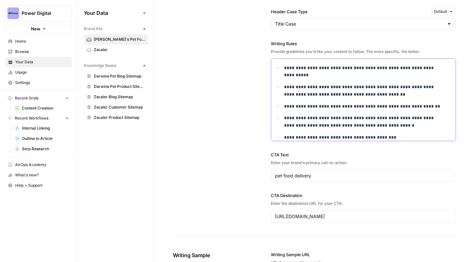
drag, startPoint x: 322, startPoint y: 75, endPoint x: 282, endPoint y: 73, distance: 40.0
click at [282, 73] on li "**********" at bounding box center [367, 71] width 170 height 15
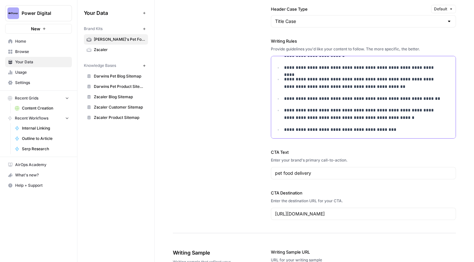
drag, startPoint x: 434, startPoint y: 67, endPoint x: 281, endPoint y: 66, distance: 153.2
click at [282, 66] on li "**********" at bounding box center [367, 67] width 170 height 7
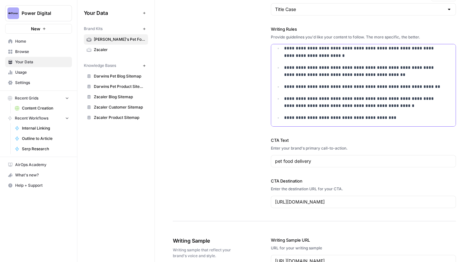
click at [307, 99] on p "**********" at bounding box center [363, 102] width 159 height 15
click at [392, 117] on p "**********" at bounding box center [363, 117] width 159 height 7
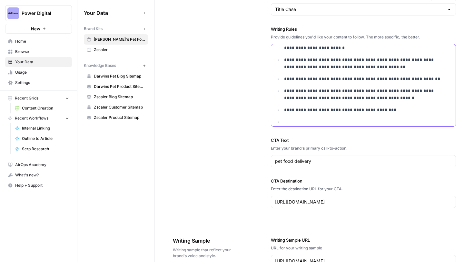
drag, startPoint x: 381, startPoint y: 66, endPoint x: 282, endPoint y: 60, distance: 99.5
click at [282, 60] on li "**********" at bounding box center [367, 63] width 170 height 15
click at [396, 121] on p at bounding box center [368, 121] width 168 height 7
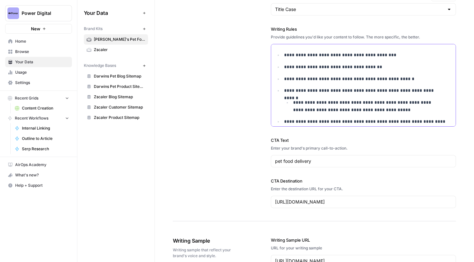
scroll to position [77, 0]
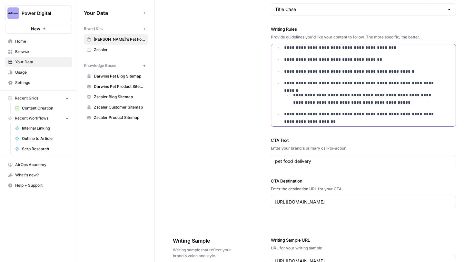
click at [348, 119] on p "**********" at bounding box center [363, 117] width 159 height 15
click at [348, 117] on p "**********" at bounding box center [363, 117] width 159 height 15
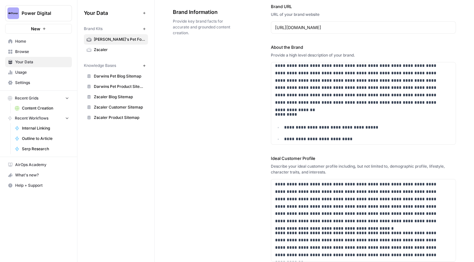
scroll to position [78, 0]
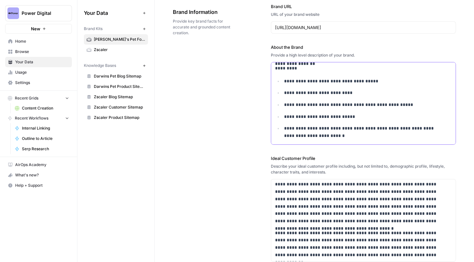
click at [341, 135] on p "**********" at bounding box center [363, 132] width 159 height 15
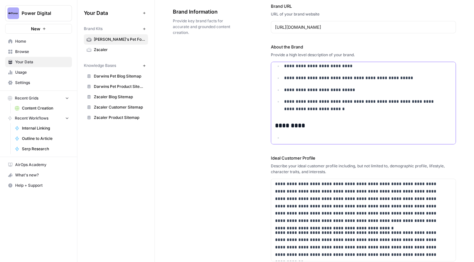
scroll to position [36, 0]
drag, startPoint x: 332, startPoint y: 136, endPoint x: 283, endPoint y: 137, distance: 48.7
click at [284, 137] on p "**********" at bounding box center [363, 137] width 159 height 7
click at [332, 139] on p "**********" at bounding box center [363, 137] width 159 height 7
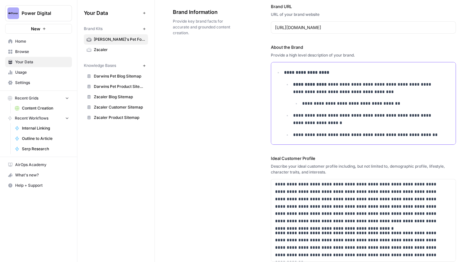
scroll to position [177, 0]
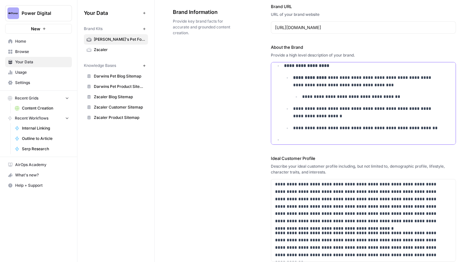
click at [296, 141] on p at bounding box center [368, 139] width 168 height 7
click at [302, 139] on p "*********" at bounding box center [363, 139] width 159 height 7
click at [298, 140] on p "*********" at bounding box center [363, 139] width 159 height 7
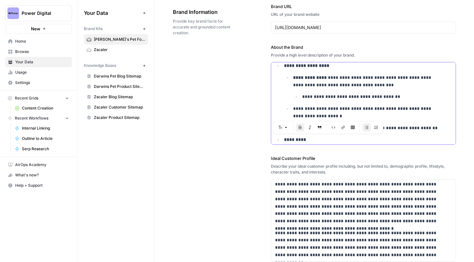
click at [320, 139] on p "*********" at bounding box center [363, 139] width 159 height 7
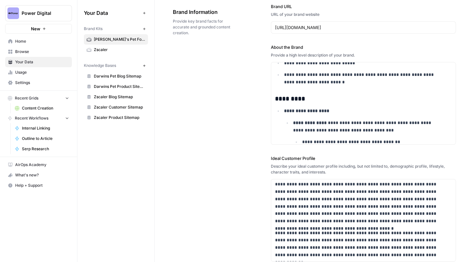
scroll to position [131, 0]
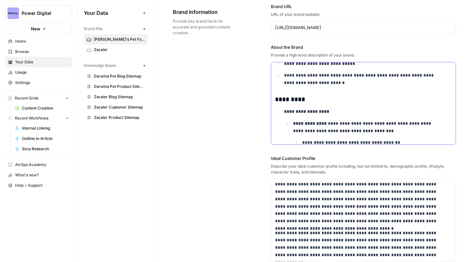
click at [284, 111] on strong "**********" at bounding box center [306, 111] width 45 height 5
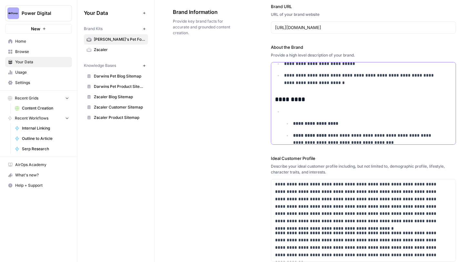
click at [291, 136] on li "**********" at bounding box center [371, 145] width 161 height 26
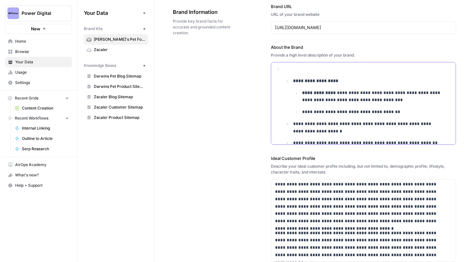
scroll to position [179, 0]
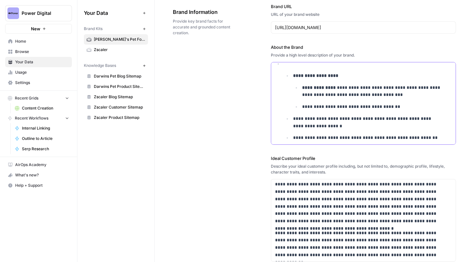
click at [291, 119] on li "**********" at bounding box center [371, 122] width 161 height 15
click at [291, 136] on li "**********" at bounding box center [371, 137] width 161 height 7
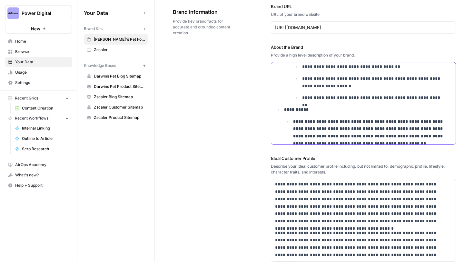
scroll to position [219, 0]
click at [284, 109] on strong "**********" at bounding box center [296, 109] width 25 height 5
click at [293, 122] on strong "**********" at bounding box center [368, 132] width 151 height 26
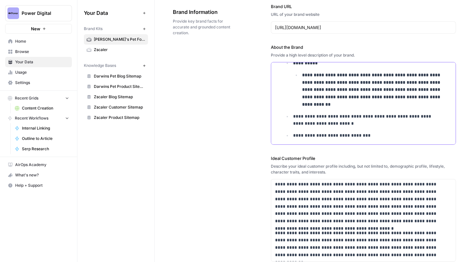
scroll to position [268, 0]
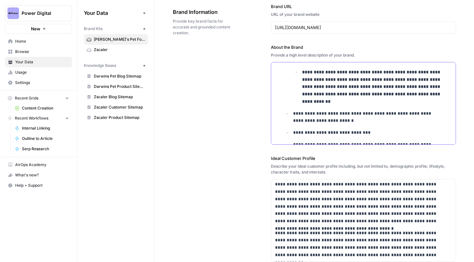
click at [293, 110] on p "**********" at bounding box center [368, 117] width 150 height 15
click at [293, 129] on p "**********" at bounding box center [368, 132] width 150 height 7
click at [292, 141] on li "**********" at bounding box center [371, 144] width 161 height 7
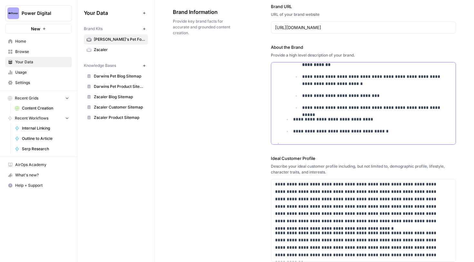
click at [291, 115] on li "**********" at bounding box center [371, 118] width 161 height 7
click at [293, 127] on p "**********" at bounding box center [368, 130] width 150 height 7
click at [284, 139] on p at bounding box center [368, 142] width 168 height 7
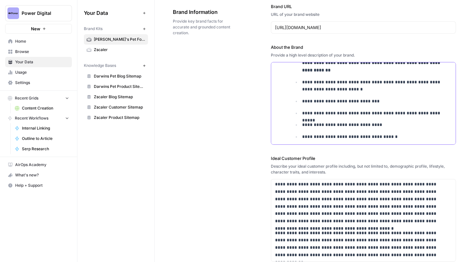
scroll to position [306, 0]
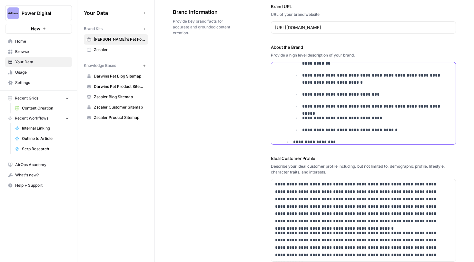
drag, startPoint x: 339, startPoint y: 137, endPoint x: 292, endPoint y: 137, distance: 47.4
click at [293, 138] on p "**********" at bounding box center [368, 141] width 150 height 7
click at [341, 138] on p "**********" at bounding box center [368, 141] width 150 height 7
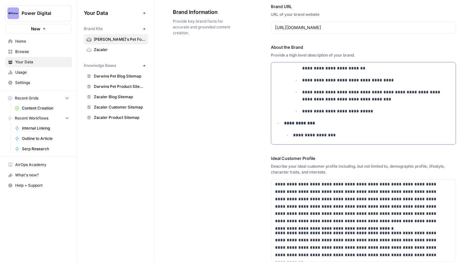
scroll to position [43, 0]
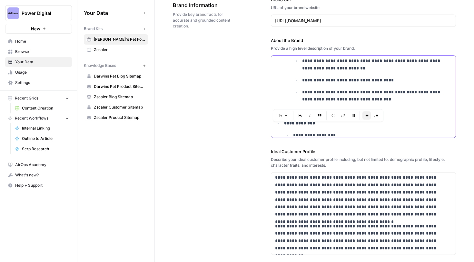
drag, startPoint x: 338, startPoint y: 128, endPoint x: 293, endPoint y: 129, distance: 44.8
click at [293, 131] on p "**********" at bounding box center [368, 134] width 150 height 7
click at [338, 131] on p "**********" at bounding box center [368, 134] width 150 height 7
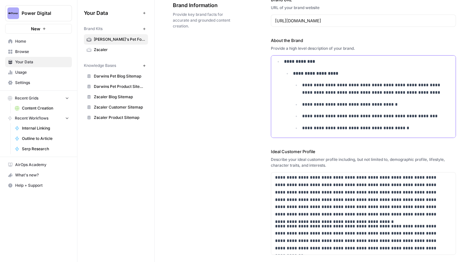
scroll to position [465, 0]
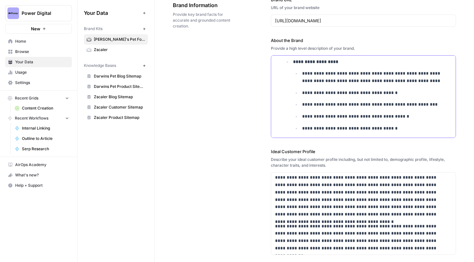
drag, startPoint x: 315, startPoint y: 133, endPoint x: 291, endPoint y: 133, distance: 24.2
click at [291, 136] on li "**********" at bounding box center [371, 139] width 161 height 7
click at [338, 136] on p "**********" at bounding box center [368, 139] width 150 height 7
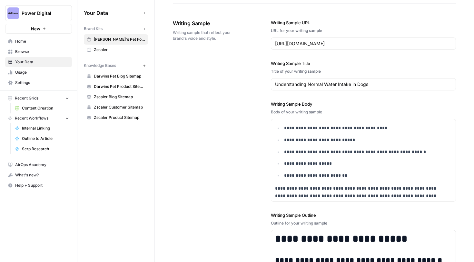
scroll to position [540, 0]
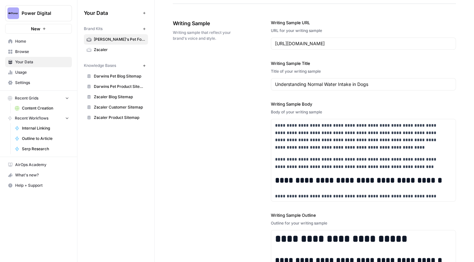
click at [37, 107] on span "Content Creation" at bounding box center [45, 108] width 47 height 6
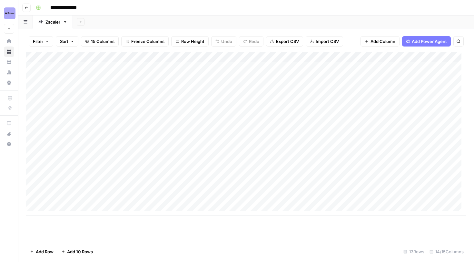
click at [83, 21] on button "Add Sheet" at bounding box center [81, 22] width 8 height 8
click at [65, 23] on icon "button" at bounding box center [65, 22] width 5 height 5
click at [84, 44] on span "Duplicate Sheet" at bounding box center [91, 43] width 31 height 6
click at [99, 23] on div "Zscaler" at bounding box center [92, 22] width 15 height 6
click at [95, 23] on div "Zscaler" at bounding box center [92, 22] width 15 height 6
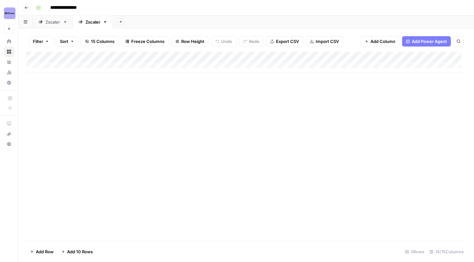
click at [63, 67] on div "Add Column" at bounding box center [246, 62] width 440 height 21
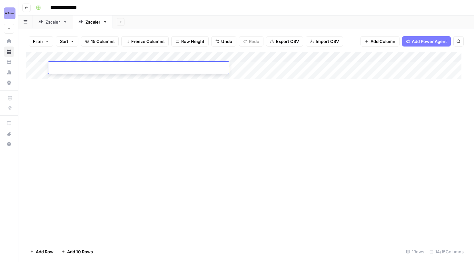
click at [67, 78] on div "Add Column" at bounding box center [246, 68] width 440 height 32
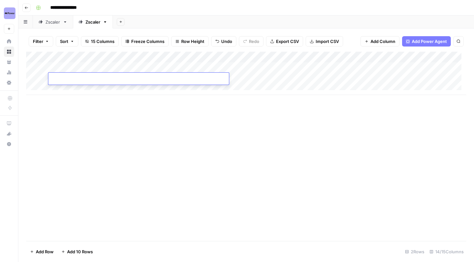
click at [67, 86] on div "Add Column" at bounding box center [246, 73] width 440 height 43
click at [55, 23] on div "Zscaler" at bounding box center [52, 22] width 15 height 6
click at [92, 24] on div "Zscaler" at bounding box center [92, 22] width 15 height 6
click at [96, 20] on div "Zscaler" at bounding box center [92, 22] width 15 height 6
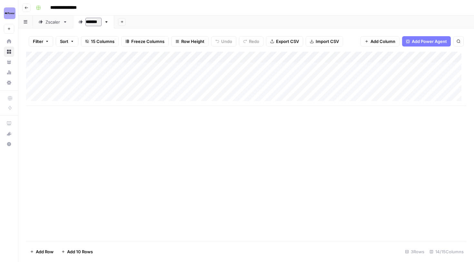
drag, startPoint x: 100, startPoint y: 22, endPoint x: 82, endPoint y: 22, distance: 18.7
click at [82, 22] on div "*******" at bounding box center [89, 22] width 23 height 10
type input "*"
type input "**********"
click at [97, 67] on div "Add Column" at bounding box center [246, 79] width 440 height 54
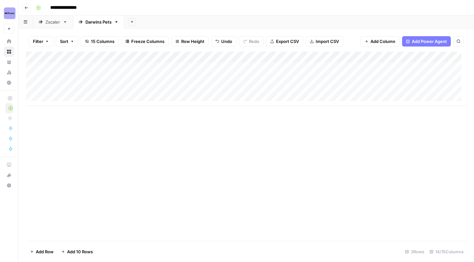
click at [92, 79] on div "Add Column" at bounding box center [246, 79] width 440 height 54
click at [95, 89] on div "Add Column" at bounding box center [246, 79] width 440 height 54
click at [74, 99] on div "Add Column" at bounding box center [246, 79] width 440 height 54
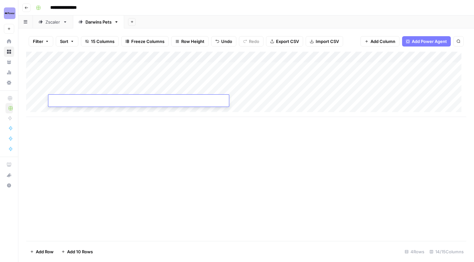
paste textarea "**********"
type textarea "**********"
click at [351, 68] on div "Add Column" at bounding box center [246, 84] width 440 height 65
click at [349, 76] on div "Add Column" at bounding box center [246, 84] width 440 height 65
click at [349, 87] on div "Add Column" at bounding box center [246, 84] width 440 height 65
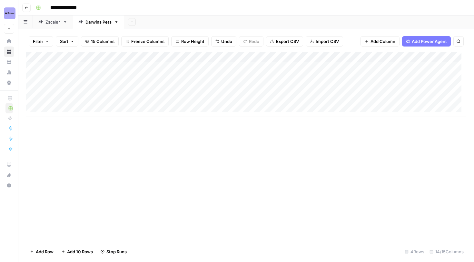
click at [350, 98] on div "Add Column" at bounding box center [246, 84] width 440 height 65
click at [235, 57] on div "Add Column" at bounding box center [246, 84] width 440 height 65
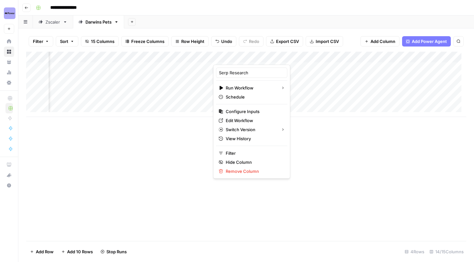
click at [341, 56] on div "Add Column" at bounding box center [246, 84] width 440 height 65
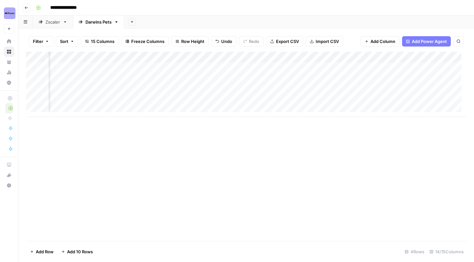
click at [265, 148] on div "Add Column" at bounding box center [246, 146] width 440 height 189
click at [298, 65] on div "Add Column" at bounding box center [246, 84] width 440 height 65
click at [297, 80] on div "Add Column" at bounding box center [246, 84] width 440 height 65
click at [298, 91] on div "Add Column" at bounding box center [246, 84] width 440 height 65
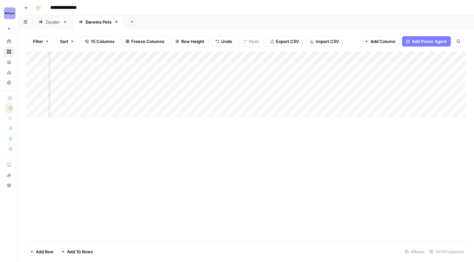
click at [300, 102] on div "Add Column" at bounding box center [246, 84] width 440 height 65
click at [321, 65] on div "Add Column" at bounding box center [246, 84] width 440 height 65
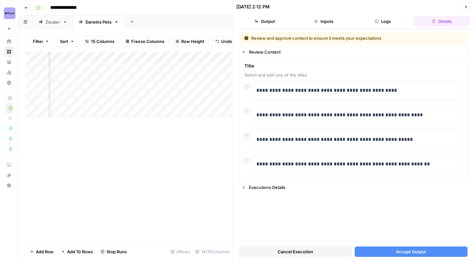
scroll to position [0, 287]
click at [311, 256] on button "Cancel Execution" at bounding box center [295, 251] width 113 height 10
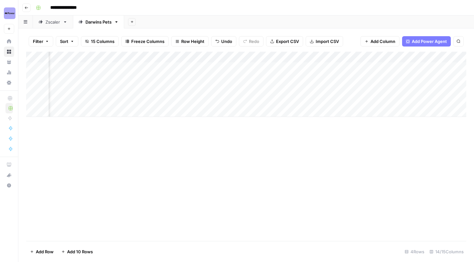
scroll to position [0, 287]
click at [203, 100] on div "Add Column" at bounding box center [246, 84] width 440 height 65
click at [128, 55] on div "Add Column" at bounding box center [246, 84] width 440 height 65
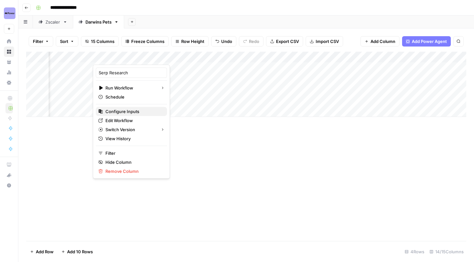
click at [125, 112] on span "Configure Inputs" at bounding box center [133, 111] width 56 height 6
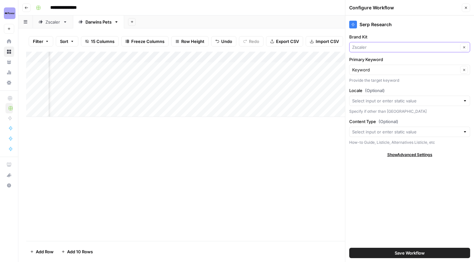
click at [385, 47] on input "Brand Kit" at bounding box center [405, 47] width 106 height 6
click at [376, 64] on span "[PERSON_NAME]'s Pet Food" at bounding box center [408, 62] width 107 height 6
type input "[PERSON_NAME]'s Pet Food"
click at [146, 65] on div "Add Column" at bounding box center [246, 84] width 440 height 65
click at [146, 77] on div "Add Column" at bounding box center [246, 84] width 440 height 65
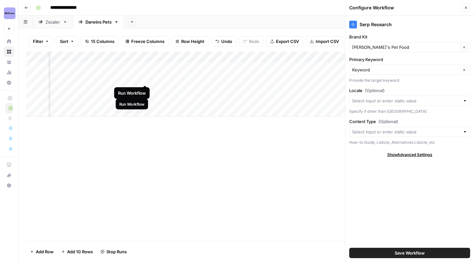
click at [146, 87] on div "Add Column" at bounding box center [246, 84] width 440 height 65
click at [146, 100] on div "Add Column" at bounding box center [246, 84] width 440 height 65
click at [234, 57] on div "Add Column" at bounding box center [246, 84] width 440 height 65
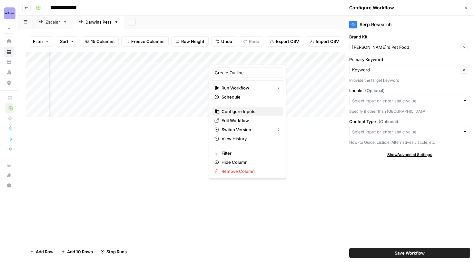
click at [242, 107] on button "Configure Inputs" at bounding box center [247, 111] width 71 height 9
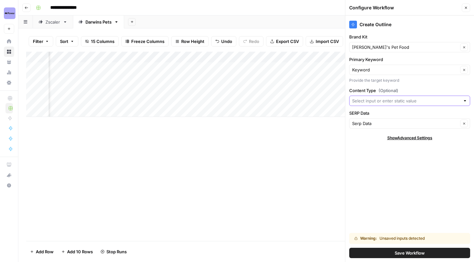
click at [391, 99] on input "Content Type (Optional)" at bounding box center [406, 100] width 108 height 6
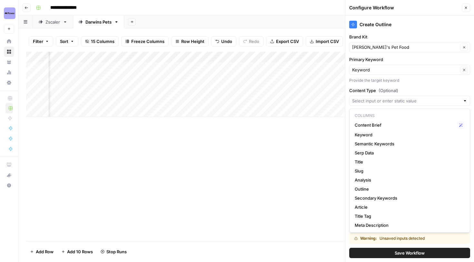
click at [413, 87] on label "Content Type (Optional)" at bounding box center [409, 90] width 121 height 6
click at [413, 97] on input "Content Type (Optional)" at bounding box center [406, 100] width 108 height 6
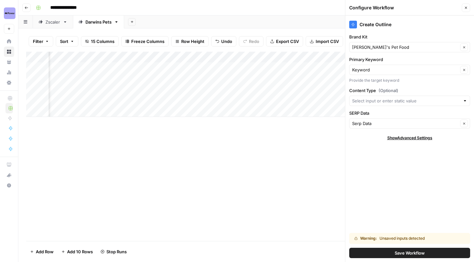
click at [414, 85] on div "Create Outline Brand Kit [PERSON_NAME]'s Pet Food Clear Primary Keyword Keyword…" at bounding box center [409, 138] width 129 height 246
click at [186, 55] on div "Add Column" at bounding box center [246, 84] width 440 height 65
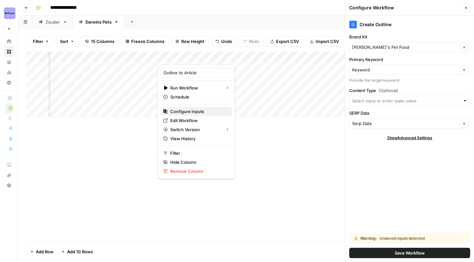
click at [189, 109] on span "Configure Inputs" at bounding box center [198, 111] width 56 height 6
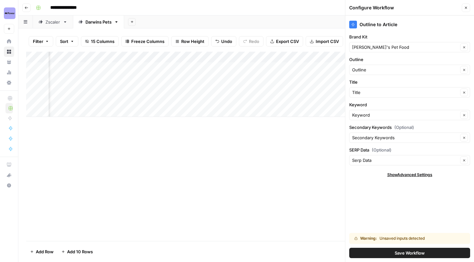
drag, startPoint x: 152, startPoint y: 108, endPoint x: 244, endPoint y: 108, distance: 91.9
click at [232, 108] on div "Add Column" at bounding box center [246, 84] width 440 height 65
click at [75, 56] on div "Add Column" at bounding box center [246, 90] width 440 height 76
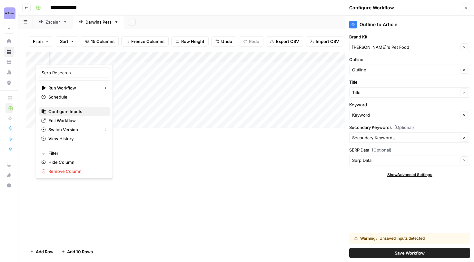
click at [70, 113] on span "Configure Inputs" at bounding box center [76, 111] width 56 height 6
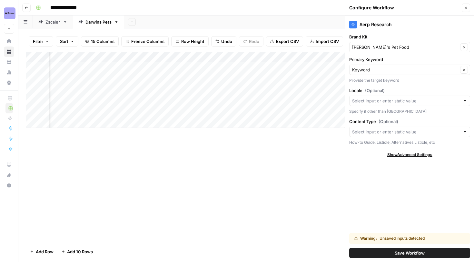
scroll to position [0, 180]
click at [469, 7] on button "Close" at bounding box center [466, 8] width 8 height 8
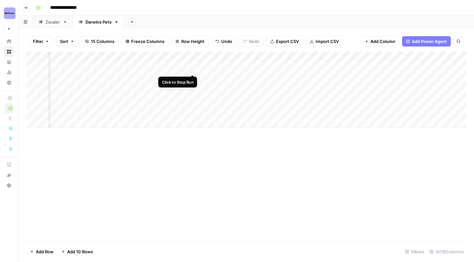
click at [196, 66] on div "Add Column" at bounding box center [246, 90] width 440 height 76
click at [194, 81] on div "Add Column" at bounding box center [246, 90] width 440 height 76
click at [194, 88] on div "Add Column" at bounding box center [246, 90] width 440 height 76
click at [194, 99] on div "Add Column" at bounding box center [246, 90] width 440 height 76
click at [175, 58] on div "Add Column" at bounding box center [246, 90] width 440 height 76
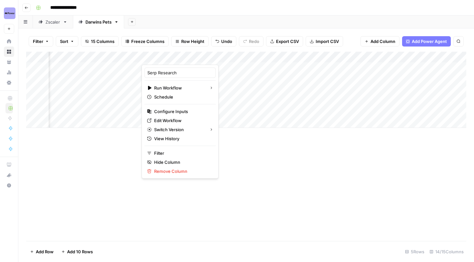
click at [310, 79] on div "Add Column" at bounding box center [246, 90] width 440 height 76
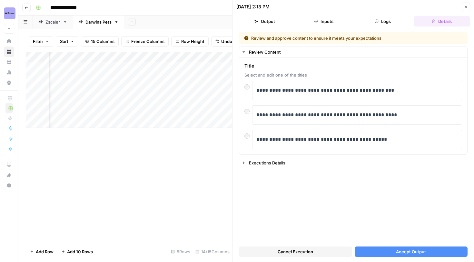
click at [298, 249] on span "Cancel Execution" at bounding box center [295, 251] width 35 height 6
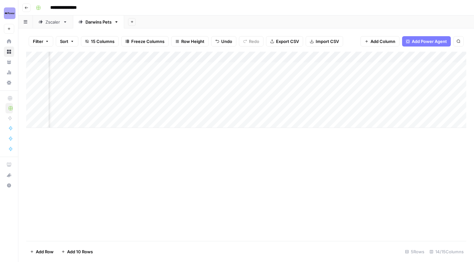
click at [304, 91] on div "Add Column" at bounding box center [246, 90] width 440 height 76
click at [310, 86] on div "Add Column" at bounding box center [246, 90] width 440 height 76
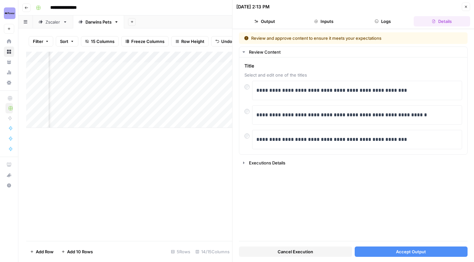
click at [285, 252] on span "Cancel Execution" at bounding box center [295, 251] width 35 height 6
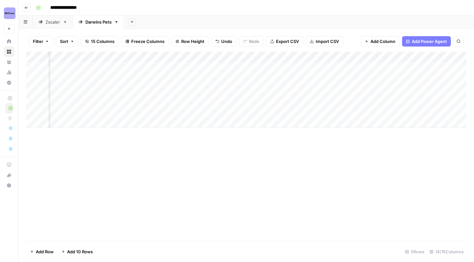
click at [168, 59] on div "Add Column" at bounding box center [246, 90] width 440 height 76
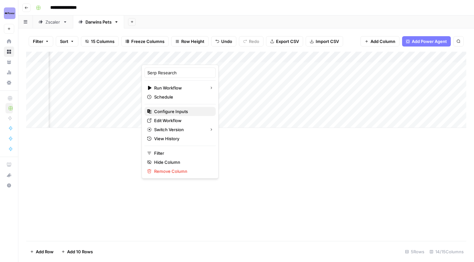
click at [172, 113] on span "Configure Inputs" at bounding box center [182, 111] width 56 height 6
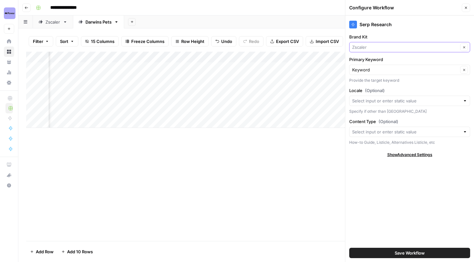
click at [385, 46] on input "Brand Kit" at bounding box center [405, 47] width 106 height 6
click at [380, 62] on span "[PERSON_NAME]'s Pet Food" at bounding box center [408, 62] width 107 height 6
type input "[PERSON_NAME]'s Pet Food"
click at [397, 247] on button "Save Workflow" at bounding box center [409, 252] width 121 height 10
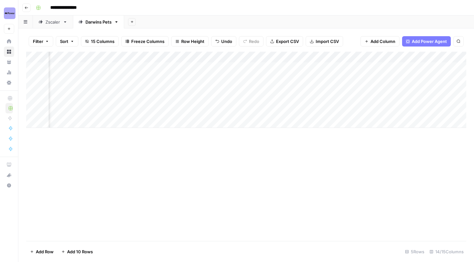
click at [274, 56] on div "Add Column" at bounding box center [246, 90] width 440 height 76
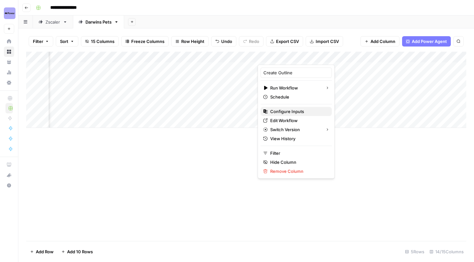
click at [285, 108] on span "Configure Inputs" at bounding box center [298, 111] width 56 height 6
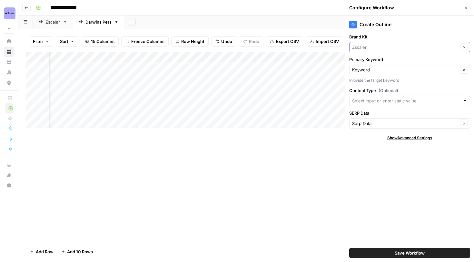
click at [380, 45] on input "Brand Kit" at bounding box center [405, 47] width 106 height 6
click at [401, 64] on span "Darwin's Pet Food" at bounding box center [408, 62] width 107 height 6
type input "Darwin's Pet Food"
click at [411, 251] on span "Save Workflow" at bounding box center [410, 252] width 30 height 6
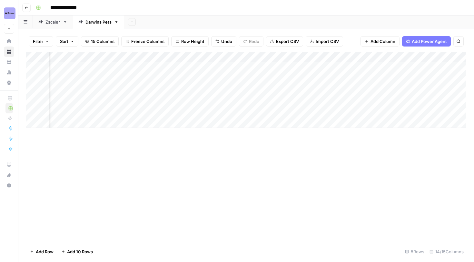
click at [179, 59] on div "Add Column" at bounding box center [246, 90] width 440 height 76
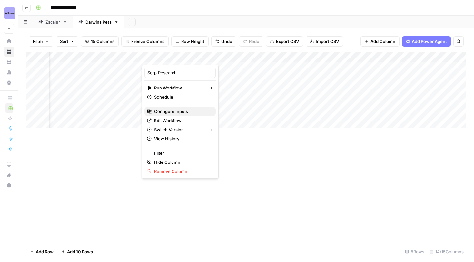
click at [178, 114] on span "Configure Inputs" at bounding box center [182, 111] width 56 height 6
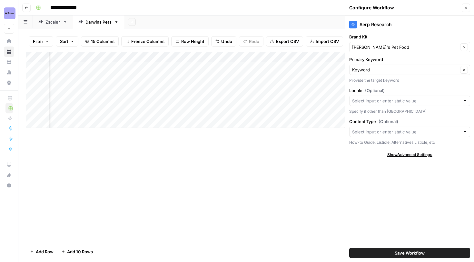
click at [464, 8] on icon "button" at bounding box center [466, 8] width 4 height 4
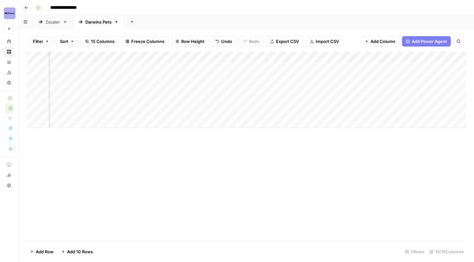
click at [292, 54] on div "Add Column" at bounding box center [246, 90] width 440 height 76
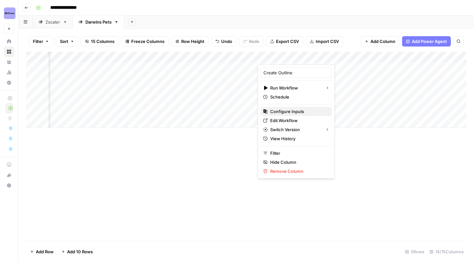
click at [291, 108] on span "Configure Inputs" at bounding box center [298, 111] width 56 height 6
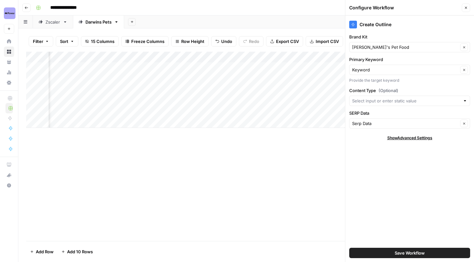
click at [463, 6] on button "Close" at bounding box center [466, 8] width 8 height 8
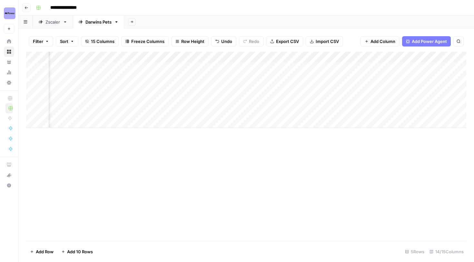
scroll to position [0, 487]
click at [316, 56] on div "Add Column" at bounding box center [246, 90] width 440 height 76
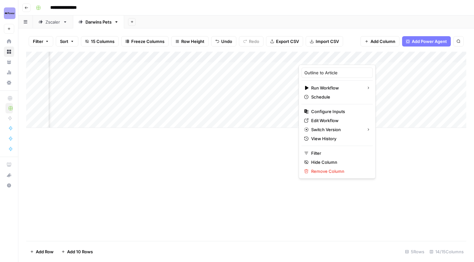
click at [324, 105] on div "Outline to Article Run Workflow Schedule Configure Inputs Edit Workflow Switch …" at bounding box center [337, 122] width 77 height 114
click at [324, 107] on button "Configure Inputs" at bounding box center [337, 111] width 71 height 9
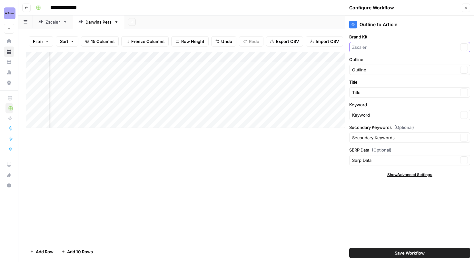
click at [394, 46] on input "Brand Kit" at bounding box center [405, 47] width 106 height 6
click at [387, 62] on span "Darwin's Pet Food" at bounding box center [408, 62] width 107 height 6
type input "Darwin's Pet Food"
click at [389, 252] on button "Save Workflow" at bounding box center [409, 252] width 121 height 10
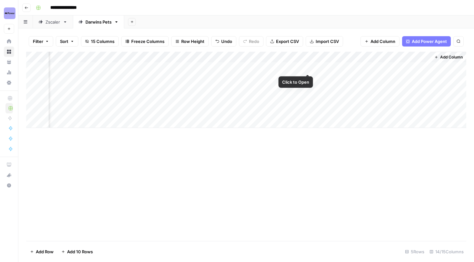
scroll to position [0, 0]
click at [373, 67] on div "Add Column" at bounding box center [246, 90] width 440 height 76
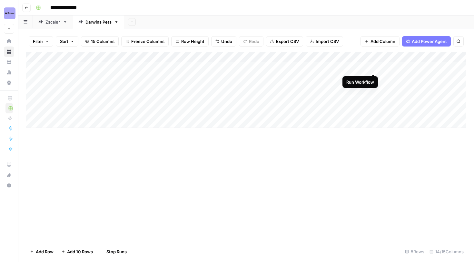
click at [374, 81] on div "Add Column" at bounding box center [246, 90] width 440 height 76
click at [372, 89] on div "Add Column" at bounding box center [246, 90] width 440 height 76
click at [374, 99] on div "Add Column" at bounding box center [246, 90] width 440 height 76
click at [51, 25] on link "Zscaler" at bounding box center [53, 21] width 40 height 13
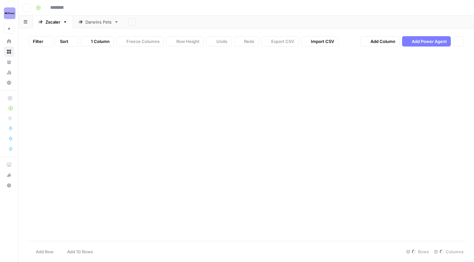
type input "**********"
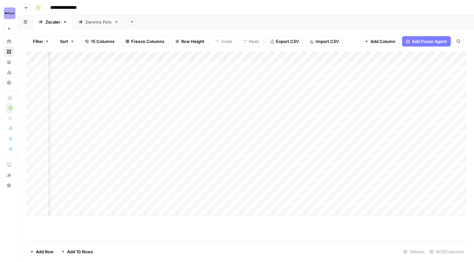
scroll to position [0, 290]
click at [166, 60] on div "Add Column" at bounding box center [246, 134] width 440 height 164
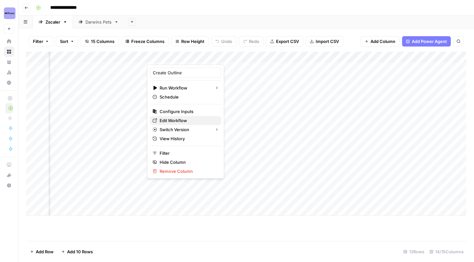
click at [177, 121] on span "Edit Workflow" at bounding box center [188, 120] width 56 height 6
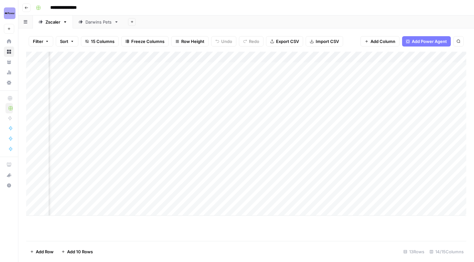
click at [102, 20] on div "Darwins Pets" at bounding box center [98, 22] width 26 height 6
click at [440, 68] on div "Add Column" at bounding box center [246, 90] width 440 height 76
click at [371, 67] on div "Add Column" at bounding box center [246, 90] width 440 height 76
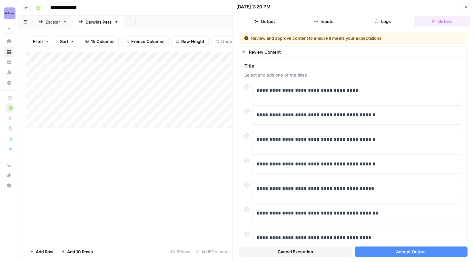
click at [381, 249] on button "Accept Output" at bounding box center [411, 251] width 113 height 10
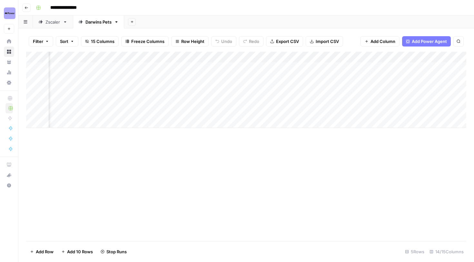
scroll to position [0, 128]
click at [362, 77] on div "Add Column" at bounding box center [246, 90] width 440 height 76
click at [361, 87] on div "Add Column" at bounding box center [246, 90] width 440 height 76
click at [361, 102] on div "Add Column" at bounding box center [246, 90] width 440 height 76
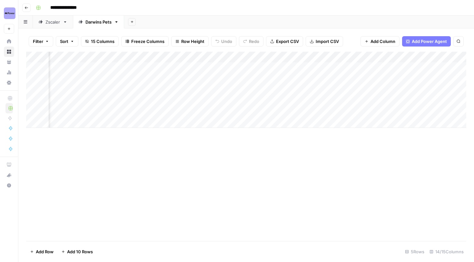
click at [329, 79] on div "Add Column" at bounding box center [246, 90] width 440 height 76
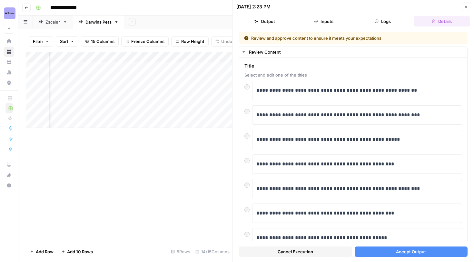
scroll to position [0, 256]
click at [390, 254] on button "Accept Output" at bounding box center [411, 251] width 113 height 10
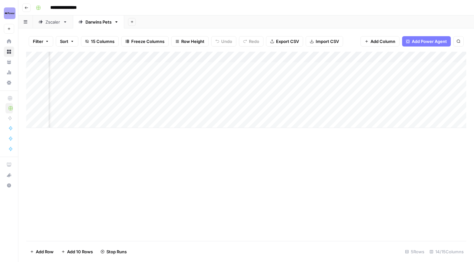
click at [233, 89] on div "Add Column" at bounding box center [246, 90] width 440 height 76
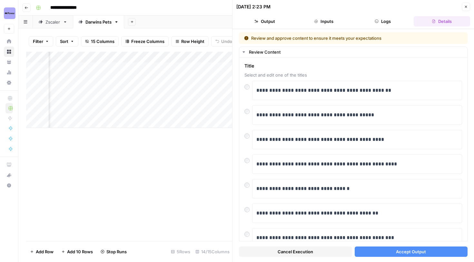
scroll to position [0, 333]
click at [386, 252] on button "Accept Output" at bounding box center [411, 251] width 113 height 10
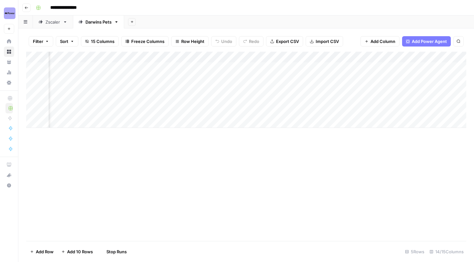
click at [157, 100] on div "Add Column" at bounding box center [246, 90] width 440 height 76
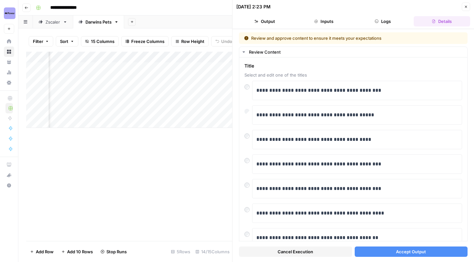
scroll to position [0, 334]
click at [388, 248] on button "Accept Output" at bounding box center [411, 251] width 113 height 10
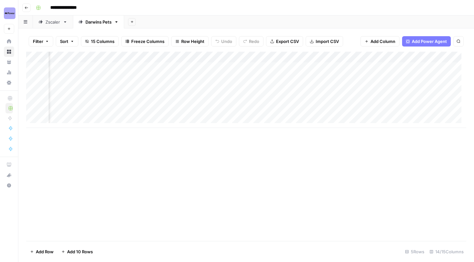
scroll to position [0, 532]
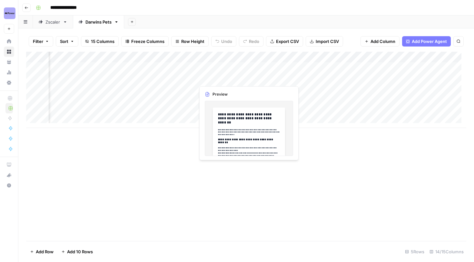
click at [218, 69] on div "Add Column" at bounding box center [246, 90] width 440 height 76
click at [219, 69] on div "Add Column" at bounding box center [246, 90] width 440 height 76
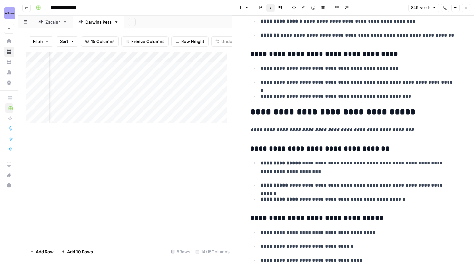
scroll to position [685, 0]
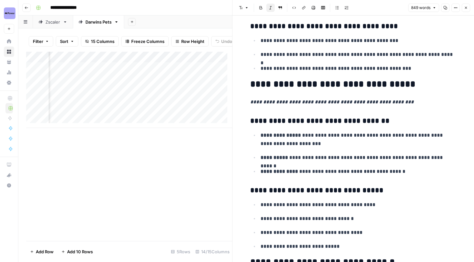
click at [462, 5] on div "849 words Copy Options Close" at bounding box center [439, 8] width 62 height 8
click at [465, 7] on icon "button" at bounding box center [466, 8] width 2 height 2
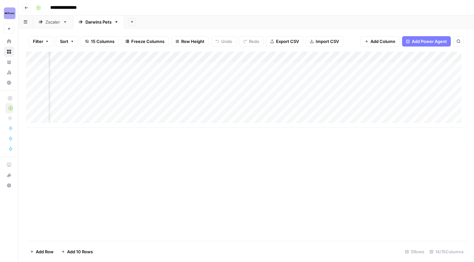
click at [294, 66] on div "Add Column" at bounding box center [246, 90] width 440 height 76
click at [284, 77] on div "Add Column" at bounding box center [246, 90] width 440 height 76
click at [281, 91] on div "Add Column" at bounding box center [246, 90] width 440 height 76
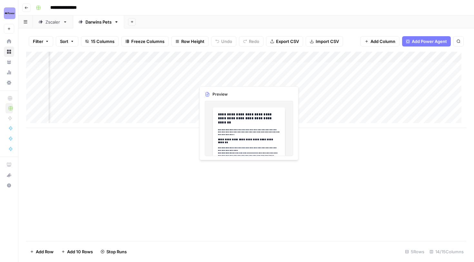
click at [235, 78] on div "Add Column" at bounding box center [246, 90] width 440 height 76
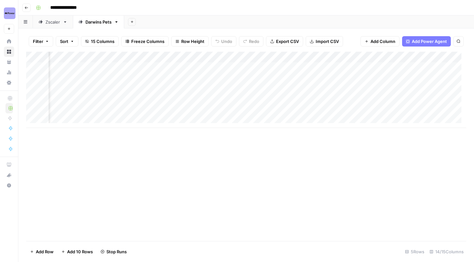
click at [249, 78] on div "Add Column" at bounding box center [246, 90] width 440 height 76
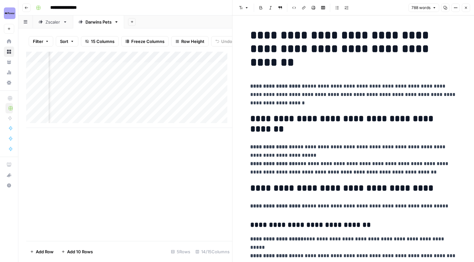
scroll to position [0, 563]
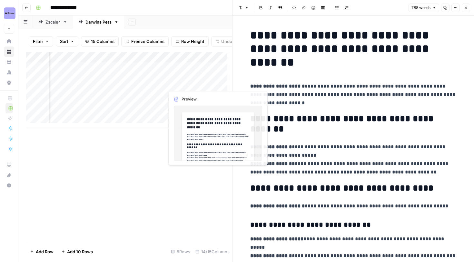
click at [193, 72] on div "Add Column" at bounding box center [129, 90] width 206 height 76
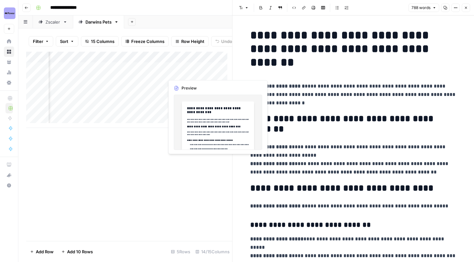
click at [191, 75] on div "Add Column" at bounding box center [129, 90] width 206 height 76
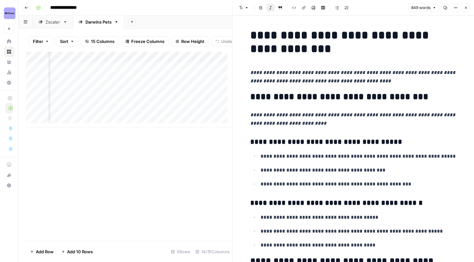
click at [190, 82] on div "Add Column" at bounding box center [129, 90] width 206 height 76
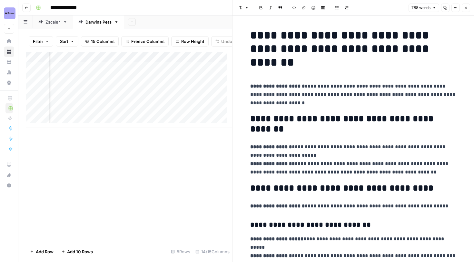
click at [193, 97] on div "Add Column" at bounding box center [129, 90] width 206 height 76
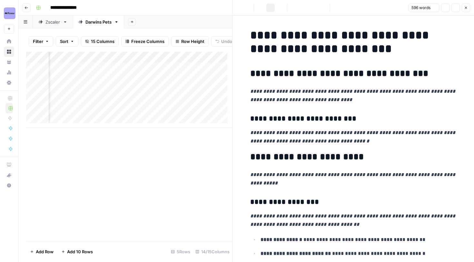
click at [192, 87] on div "Add Column" at bounding box center [129, 90] width 206 height 76
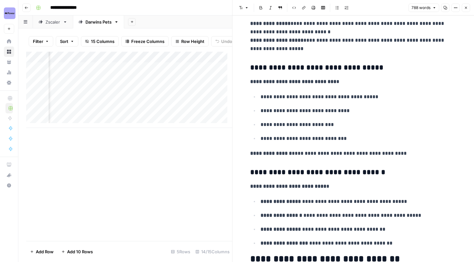
scroll to position [647, 0]
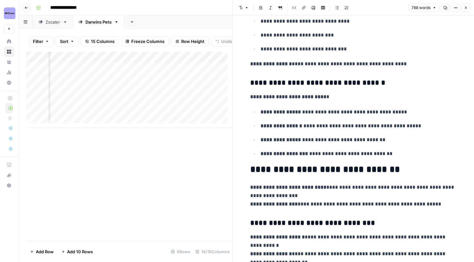
click at [196, 94] on div "Add Column" at bounding box center [129, 90] width 206 height 76
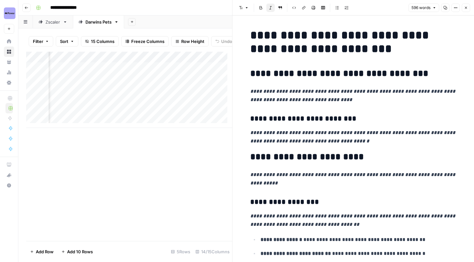
click at [198, 108] on div "Add Column" at bounding box center [129, 90] width 206 height 76
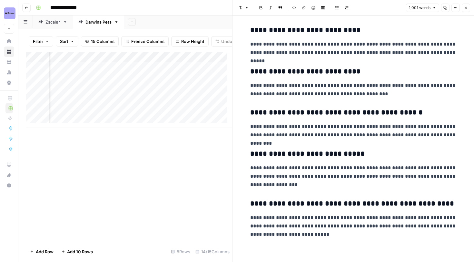
scroll to position [1461, 0]
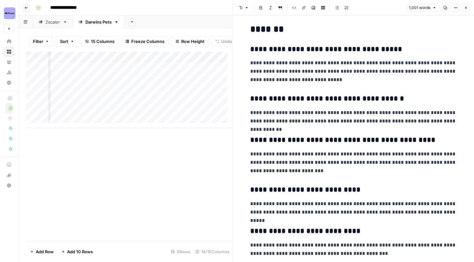
click at [469, 10] on button "Close" at bounding box center [466, 8] width 8 height 8
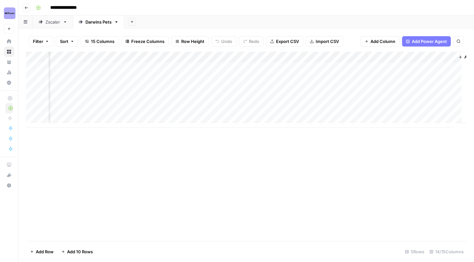
click at [261, 99] on div "Add Column" at bounding box center [246, 90] width 440 height 76
click at [53, 22] on div "Zscaler" at bounding box center [52, 22] width 15 height 6
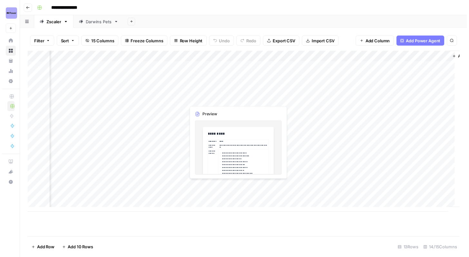
scroll to position [0, 593]
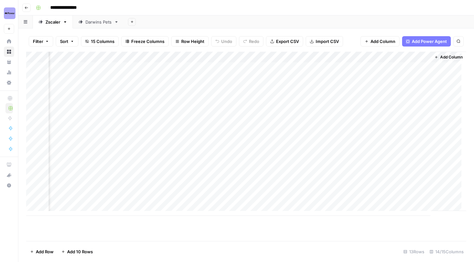
click at [238, 101] on div "Add Column" at bounding box center [246, 134] width 440 height 164
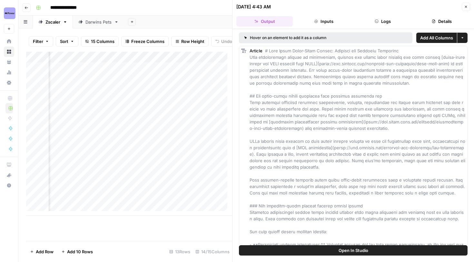
scroll to position [0, 647]
click at [183, 72] on div "Add Column" at bounding box center [129, 134] width 206 height 164
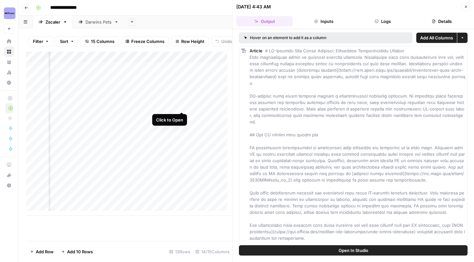
click at [184, 105] on div "Add Column" at bounding box center [129, 134] width 206 height 164
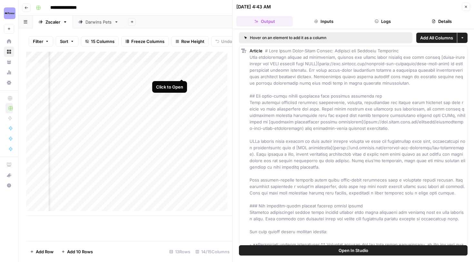
click at [182, 73] on div "Add Column" at bounding box center [129, 134] width 206 height 164
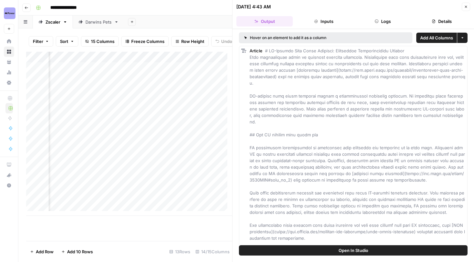
click at [465, 8] on icon "button" at bounding box center [466, 7] width 4 height 4
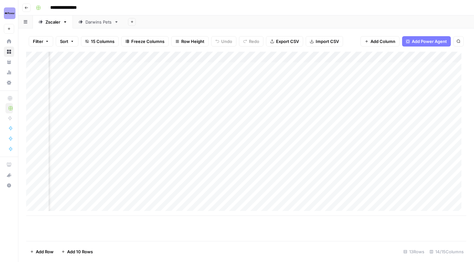
scroll to position [0, 545]
click at [227, 124] on div "Add Column" at bounding box center [246, 134] width 440 height 164
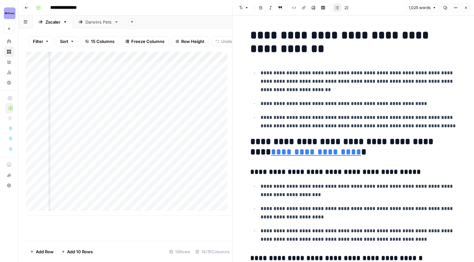
click at [329, 82] on p "**********" at bounding box center [359, 81] width 196 height 25
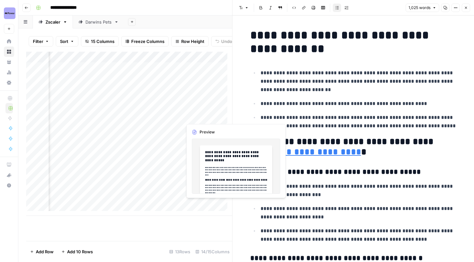
scroll to position [0, 562]
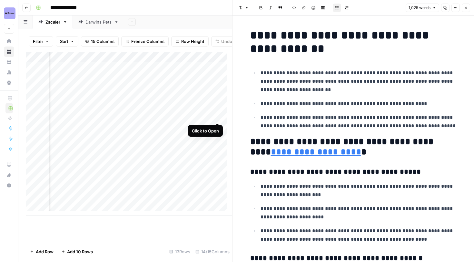
click at [216, 117] on div "Add Column" at bounding box center [129, 134] width 206 height 164
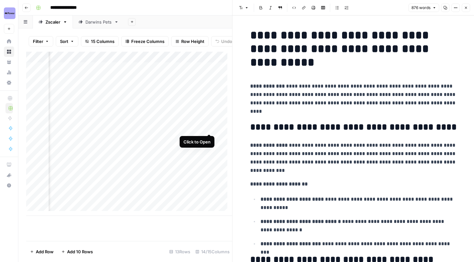
click at [211, 126] on div "Add Column" at bounding box center [129, 134] width 206 height 164
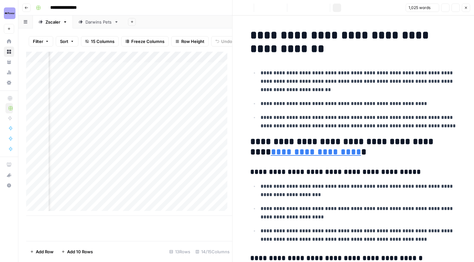
click at [317, 99] on p "**********" at bounding box center [359, 103] width 196 height 8
copy div "**********"
click at [95, 25] on div "Darwins Pets" at bounding box center [98, 22] width 26 height 6
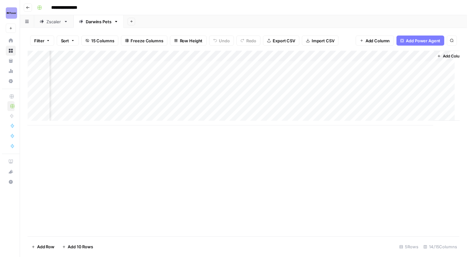
scroll to position [0, 593]
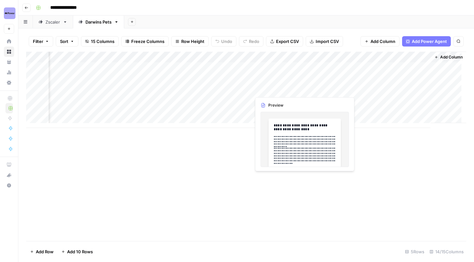
click at [282, 91] on div "Add Column" at bounding box center [246, 90] width 440 height 76
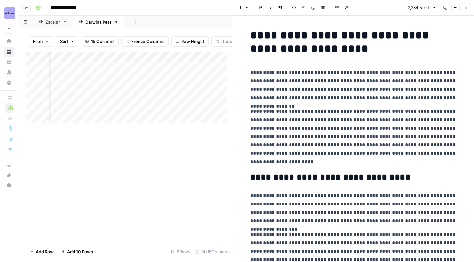
click at [466, 8] on icon "button" at bounding box center [466, 8] width 4 height 4
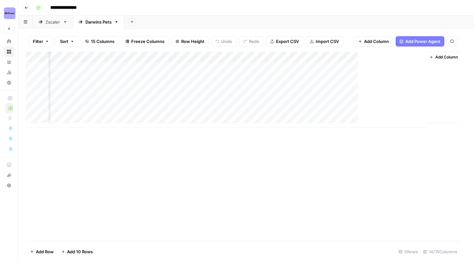
scroll to position [0, 585]
click at [232, 59] on div "Add Column" at bounding box center [246, 90] width 440 height 76
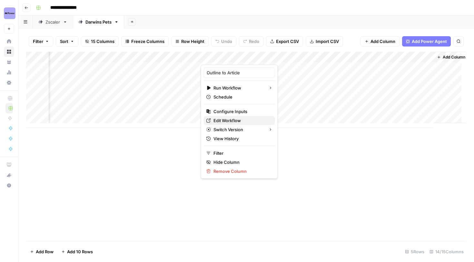
click at [232, 119] on span "Edit Workflow" at bounding box center [242, 120] width 56 height 6
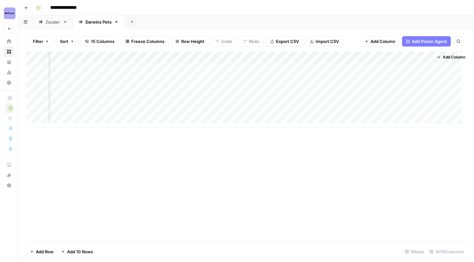
scroll to position [0, 593]
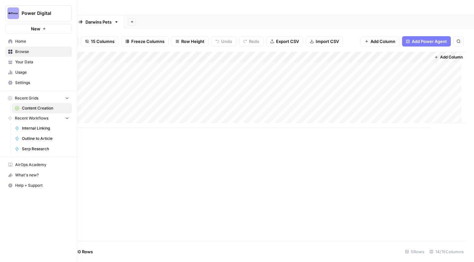
click at [12, 40] on icon at bounding box center [10, 41] width 4 height 4
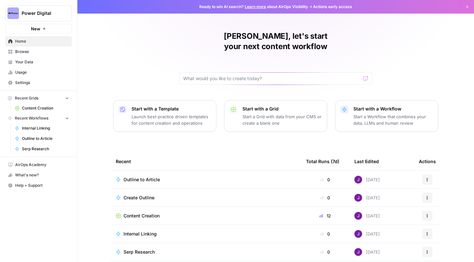
click at [34, 63] on span "Your Data" at bounding box center [42, 62] width 54 height 6
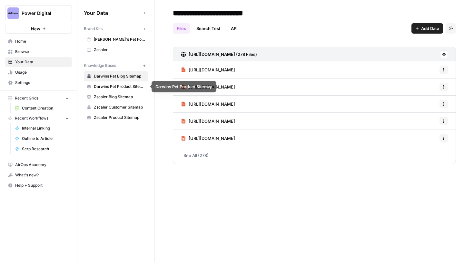
click at [110, 87] on span "Darwins Pet Product Sitemap" at bounding box center [119, 87] width 51 height 6
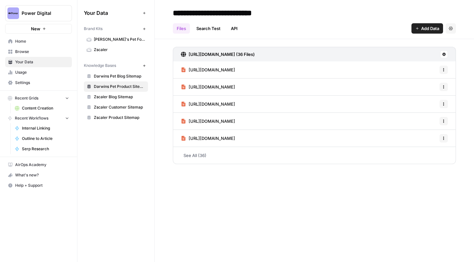
click at [121, 41] on span "Darwin's Pet Food" at bounding box center [119, 39] width 51 height 6
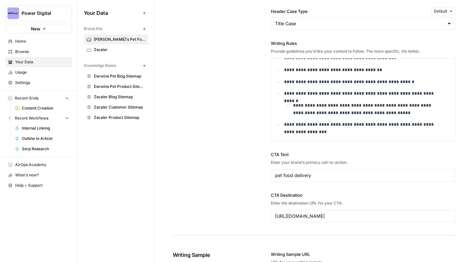
scroll to position [735, 0]
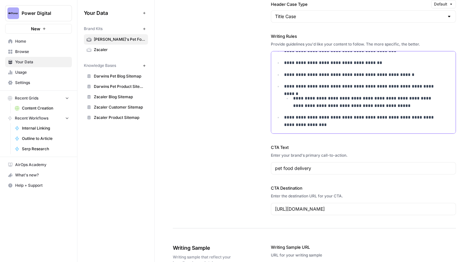
click at [317, 122] on p "**********" at bounding box center [363, 121] width 159 height 15
click at [327, 125] on p "**********" at bounding box center [363, 121] width 159 height 15
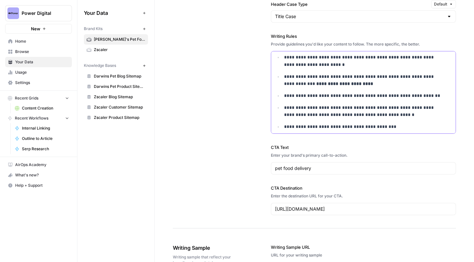
scroll to position [0, 0]
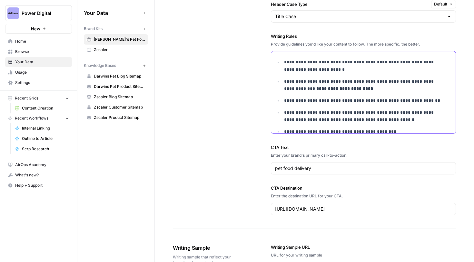
drag, startPoint x: 282, startPoint y: 99, endPoint x: 410, endPoint y: 97, distance: 128.4
click at [410, 97] on li "**********" at bounding box center [367, 100] width 170 height 7
click at [362, 121] on p "**********" at bounding box center [363, 116] width 159 height 15
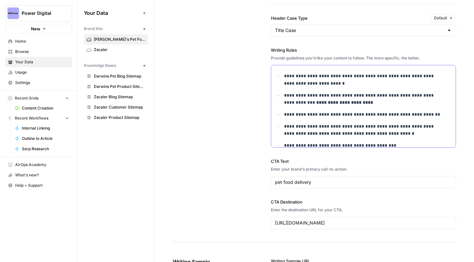
scroll to position [719, 0]
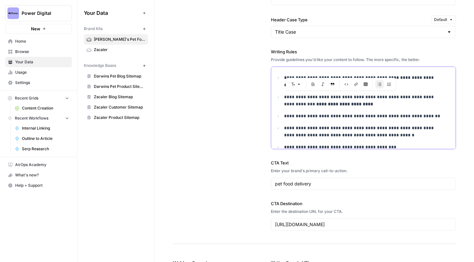
drag, startPoint x: 343, startPoint y: 105, endPoint x: 381, endPoint y: 99, distance: 38.5
click at [381, 99] on p "**********" at bounding box center [363, 100] width 159 height 15
click at [371, 105] on p "**********" at bounding box center [363, 100] width 159 height 15
drag, startPoint x: 349, startPoint y: 106, endPoint x: 291, endPoint y: 105, distance: 57.7
click at [291, 105] on p "**********" at bounding box center [363, 100] width 159 height 15
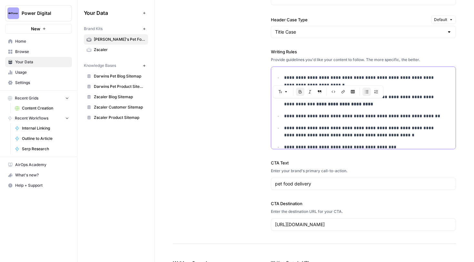
click at [344, 106] on p "**********" at bounding box center [363, 100] width 159 height 15
drag, startPoint x: 347, startPoint y: 84, endPoint x: 291, endPoint y: 78, distance: 55.7
click at [291, 78] on p "**********" at bounding box center [363, 81] width 159 height 15
click at [323, 81] on p "**********" at bounding box center [363, 81] width 159 height 15
drag, startPoint x: 321, startPoint y: 79, endPoint x: 350, endPoint y: 79, distance: 29.7
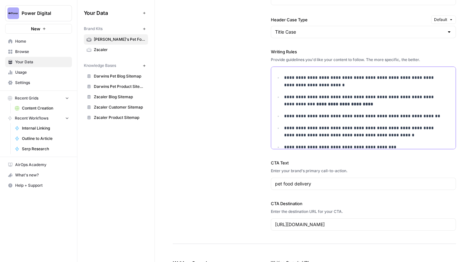
click at [350, 79] on p "**********" at bounding box center [363, 81] width 159 height 15
click at [374, 76] on p "**********" at bounding box center [363, 81] width 159 height 15
drag, startPoint x: 360, startPoint y: 78, endPoint x: 413, endPoint y: 78, distance: 53.2
click at [413, 78] on p "**********" at bounding box center [363, 81] width 159 height 15
click at [380, 76] on p "**********" at bounding box center [363, 81] width 159 height 15
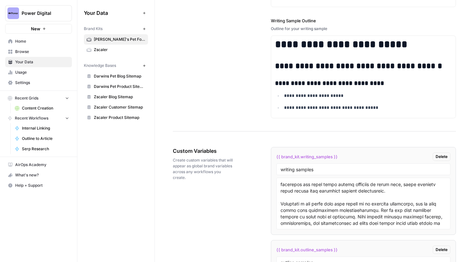
scroll to position [1140, 0]
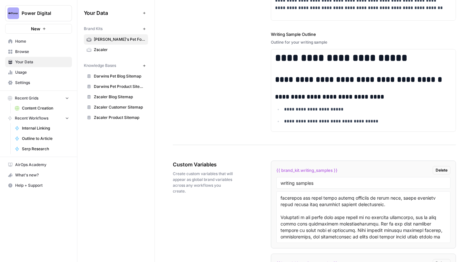
click at [29, 51] on span "Browse" at bounding box center [42, 52] width 54 height 6
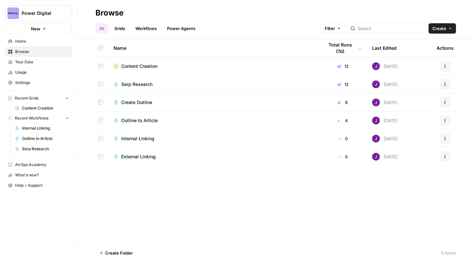
click at [115, 26] on link "Grids" at bounding box center [120, 28] width 18 height 10
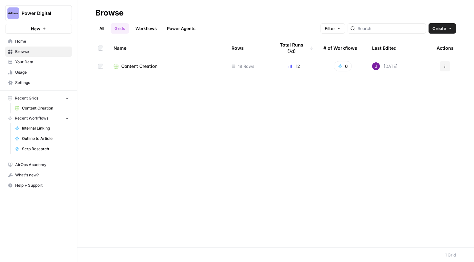
click at [126, 71] on td "Content Creation" at bounding box center [167, 66] width 118 height 18
click at [136, 63] on span "Content Creation" at bounding box center [139, 66] width 36 height 6
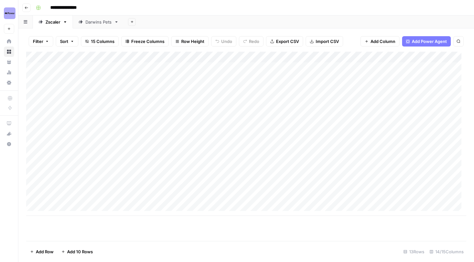
click at [93, 22] on div "Darwins Pets" at bounding box center [98, 22] width 26 height 6
click at [52, 25] on link "Zscaler" at bounding box center [53, 21] width 40 height 13
click at [97, 25] on link "Darwins Pets" at bounding box center [98, 21] width 51 height 13
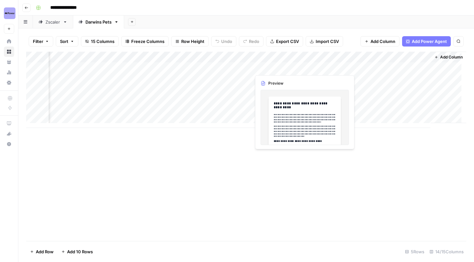
click at [295, 67] on div "Add Column" at bounding box center [246, 90] width 440 height 76
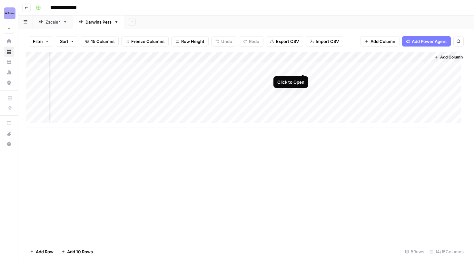
click at [302, 67] on div "Add Column" at bounding box center [246, 90] width 440 height 76
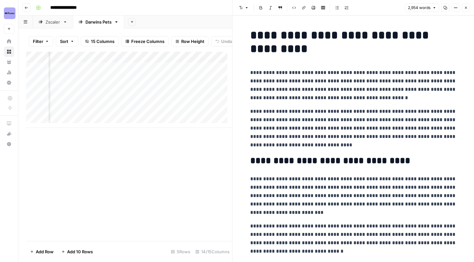
click at [50, 22] on div "Zscaler" at bounding box center [52, 22] width 15 height 6
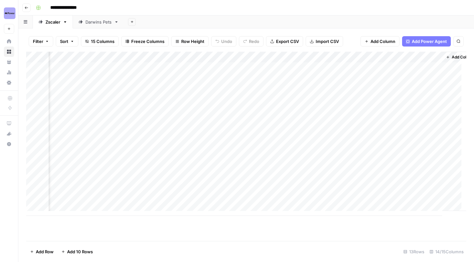
scroll to position [0, 593]
click at [301, 66] on div "Add Column" at bounding box center [246, 134] width 440 height 164
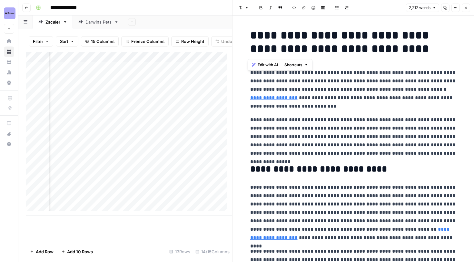
drag, startPoint x: 247, startPoint y: 33, endPoint x: 440, endPoint y: 51, distance: 193.4
click at [431, 84] on p "**********" at bounding box center [353, 89] width 206 height 42
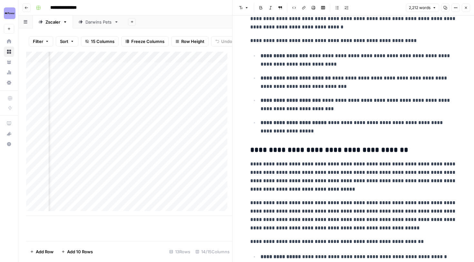
scroll to position [483, 0]
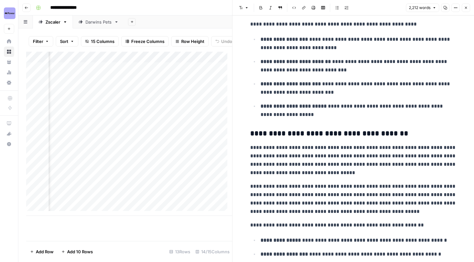
type input "source"
click at [438, 9] on icon "button" at bounding box center [436, 10] width 3 height 3
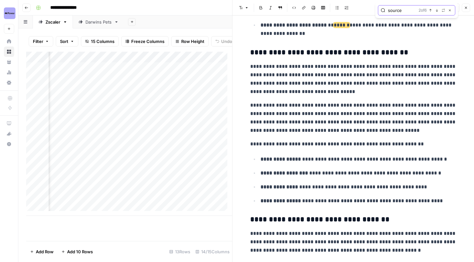
click at [438, 9] on icon "button" at bounding box center [436, 10] width 3 height 3
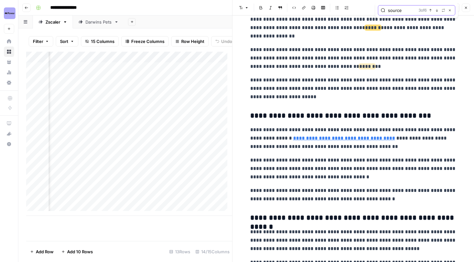
scroll to position [1201, 0]
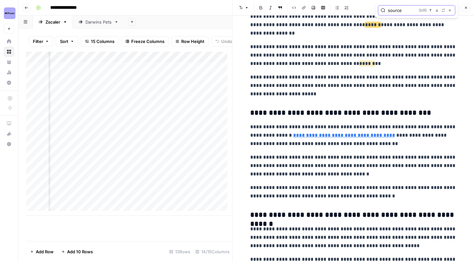
click at [438, 9] on icon "button" at bounding box center [436, 10] width 3 height 3
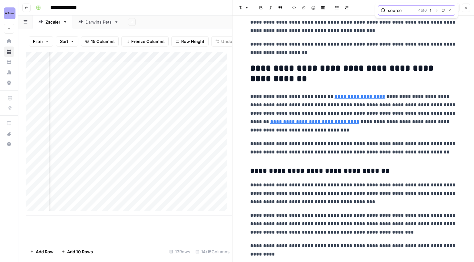
scroll to position [1833, 0]
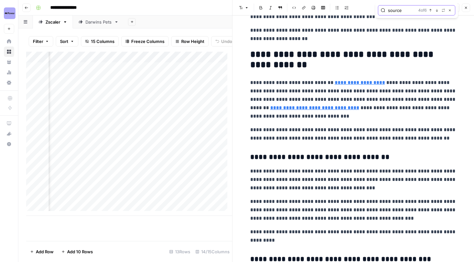
click at [439, 9] on button "Next Match" at bounding box center [436, 10] width 5 height 5
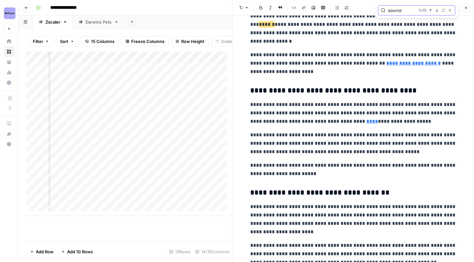
click at [439, 9] on button "Next Match" at bounding box center [436, 10] width 5 height 5
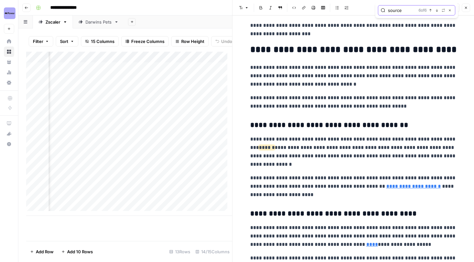
scroll to position [1790, 0]
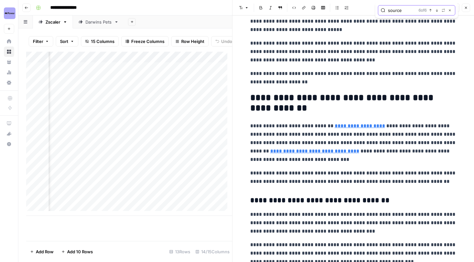
click at [451, 11] on icon "button" at bounding box center [449, 10] width 3 height 3
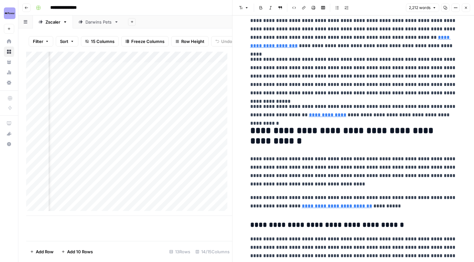
scroll to position [167, 0]
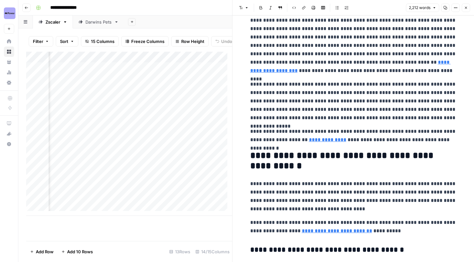
click at [465, 7] on icon "button" at bounding box center [466, 8] width 4 height 4
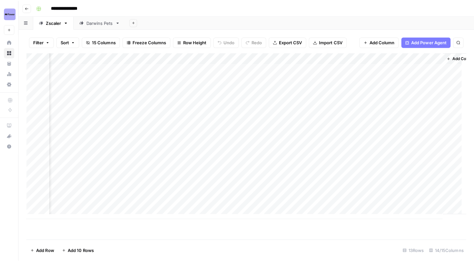
scroll to position [0, 585]
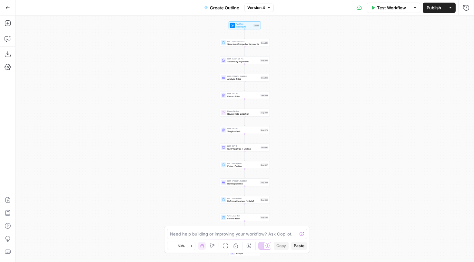
click at [191, 244] on icon "button" at bounding box center [192, 246] width 4 height 4
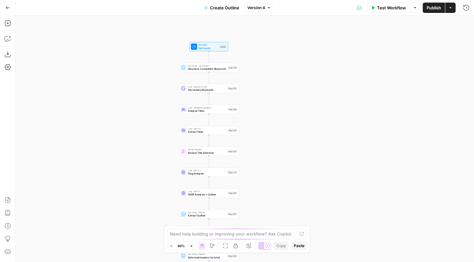
drag, startPoint x: 167, startPoint y: 112, endPoint x: 131, endPoint y: 156, distance: 56.9
click at [131, 155] on div "Workflow Set Inputs Inputs Run Code · JavaScript Structure Competitor Keywords …" at bounding box center [244, 138] width 459 height 246
click at [9, 35] on button "Copilot" at bounding box center [8, 39] width 10 height 10
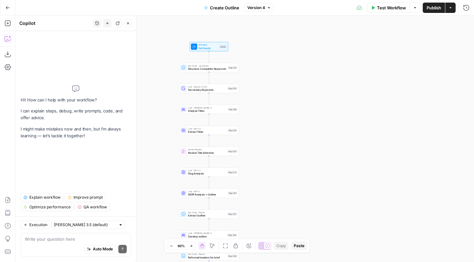
click at [130, 25] on button "Close" at bounding box center [128, 23] width 8 height 8
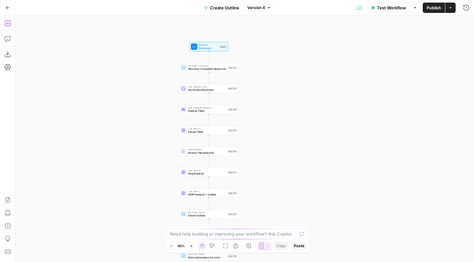
click at [10, 23] on icon "button" at bounding box center [8, 23] width 6 height 6
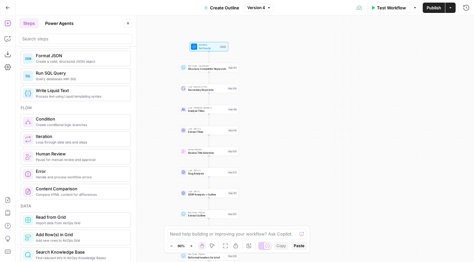
scroll to position [161, 0]
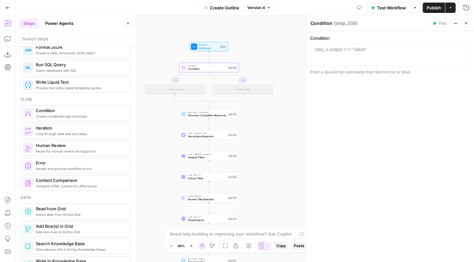
click at [127, 24] on icon "button" at bounding box center [128, 23] width 2 height 2
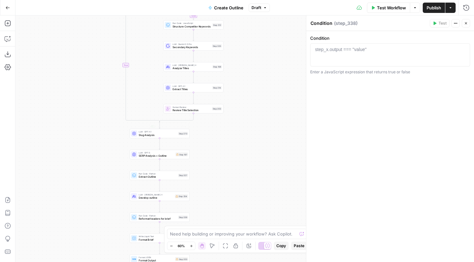
drag, startPoint x: 229, startPoint y: 203, endPoint x: 179, endPoint y: 138, distance: 81.2
click at [179, 138] on div "false true Workflow Set Inputs Inputs Condition Condition Step 338 Run Code · J…" at bounding box center [244, 138] width 459 height 246
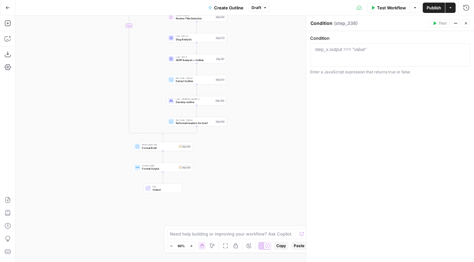
drag, startPoint x: 252, startPoint y: 161, endPoint x: 255, endPoint y: 66, distance: 94.2
click at [255, 66] on div "false true Workflow Set Inputs Inputs Condition Condition Step 338 Run Code · J…" at bounding box center [244, 138] width 459 height 246
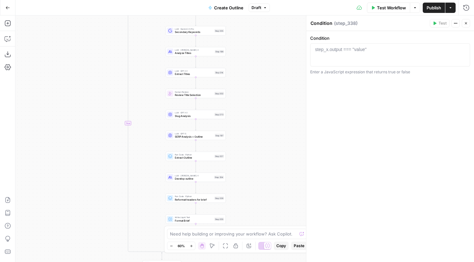
drag, startPoint x: 152, startPoint y: 107, endPoint x: 151, endPoint y: 191, distance: 84.5
click at [151, 191] on div "false true Workflow Set Inputs Inputs Condition Condition Step 338 Run Code · J…" at bounding box center [244, 138] width 459 height 246
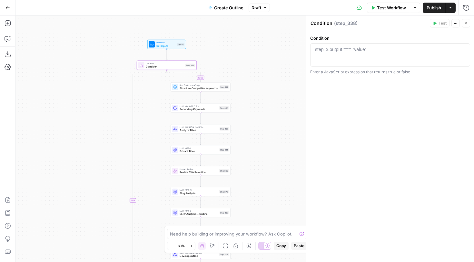
drag, startPoint x: 142, startPoint y: 95, endPoint x: 146, endPoint y: 167, distance: 72.7
click at [147, 167] on div "false true Workflow Set Inputs Inputs Condition Condition Step 338 Run Code · J…" at bounding box center [244, 138] width 459 height 246
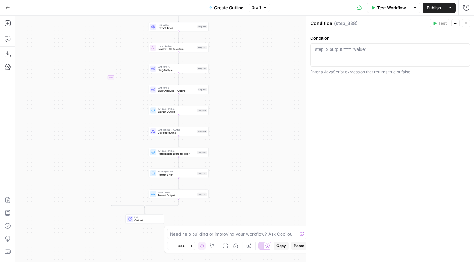
drag, startPoint x: 145, startPoint y: 170, endPoint x: 124, endPoint y: 46, distance: 125.1
click at [124, 46] on div "false true Workflow Set Inputs Inputs Condition Condition Step 338 Run Code · J…" at bounding box center [244, 138] width 459 height 246
drag, startPoint x: 130, startPoint y: 83, endPoint x: 135, endPoint y: 201, distance: 117.5
click at [135, 200] on div "false true Workflow Set Inputs Inputs Condition Condition Step 338 Run Code · J…" at bounding box center [244, 138] width 459 height 246
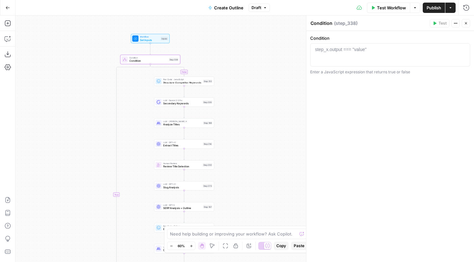
drag, startPoint x: 139, startPoint y: 97, endPoint x: 139, endPoint y: 104, distance: 6.8
click at [139, 102] on div "false true Workflow Set Inputs Inputs Condition Condition Step 338 Run Code · J…" at bounding box center [244, 138] width 459 height 246
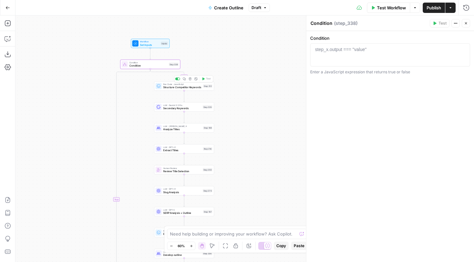
click at [183, 88] on span "Structure Competitor Keywords" at bounding box center [182, 87] width 38 height 4
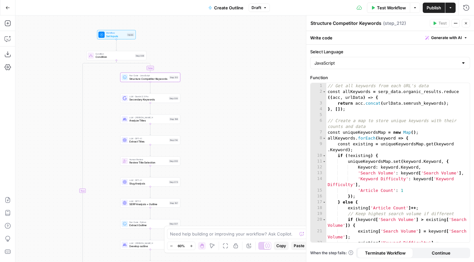
drag, startPoint x: 132, startPoint y: 114, endPoint x: 98, endPoint y: 105, distance: 35.0
click at [98, 105] on div "false true Workflow Set Inputs Inputs Condition Condition Step 338 Run Code · J…" at bounding box center [244, 138] width 459 height 246
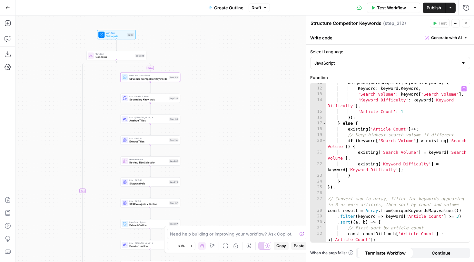
scroll to position [20, 0]
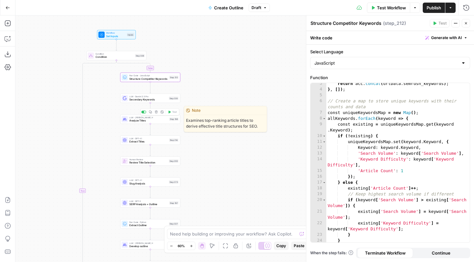
click at [167, 119] on span "Analyze Titles" at bounding box center [148, 120] width 38 height 4
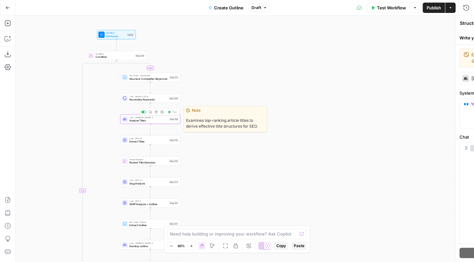
type textarea "Analyze Titles"
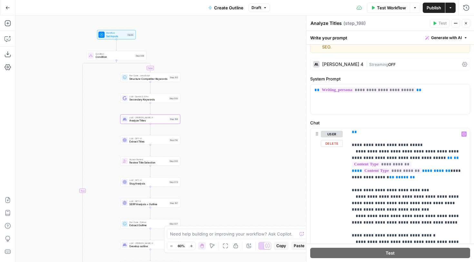
scroll to position [142, 0]
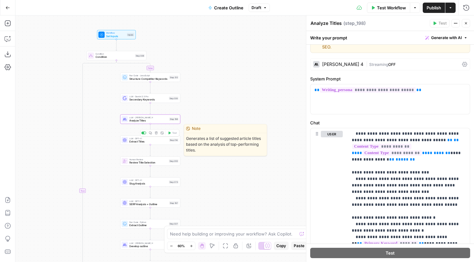
click at [169, 142] on div "LLM · GPT-4.1 Extract Titles Step 214 Copy step Delete step Edit Note Test" at bounding box center [150, 140] width 57 height 6
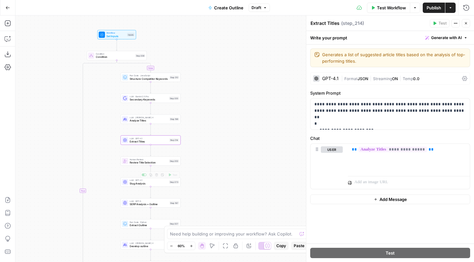
click at [210, 135] on div "false true Workflow Set Inputs Inputs Condition Condition Step 338 Run Code · J…" at bounding box center [244, 138] width 459 height 246
click at [119, 31] on div "Test Step" at bounding box center [125, 27] width 20 height 7
click at [117, 35] on span "Set Inputs" at bounding box center [115, 36] width 19 height 4
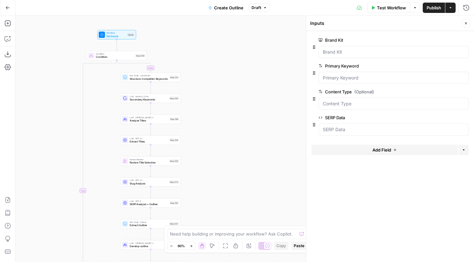
click at [352, 151] on button "Add Field" at bounding box center [385, 149] width 146 height 10
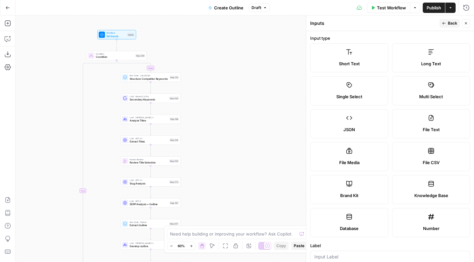
click at [411, 64] on div "Long Text" at bounding box center [431, 63] width 67 height 6
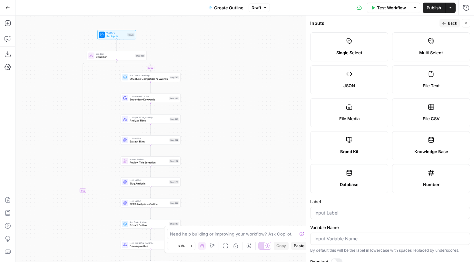
scroll to position [53, 0]
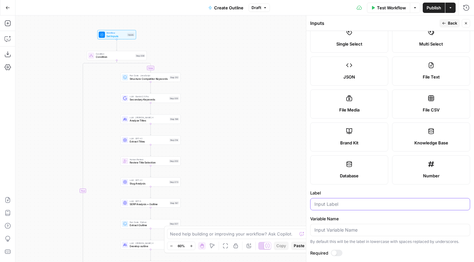
click at [349, 201] on input "Label" at bounding box center [390, 204] width 152 height 6
type input "Pre-Generated Outline"
click at [444, 20] on button "Back" at bounding box center [450, 23] width 20 height 8
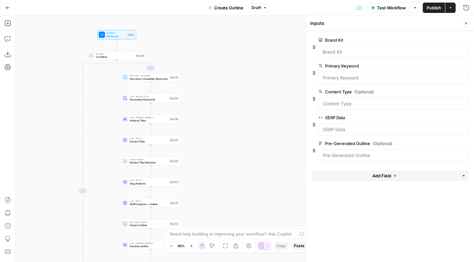
click at [467, 21] on button "Close" at bounding box center [466, 23] width 8 height 8
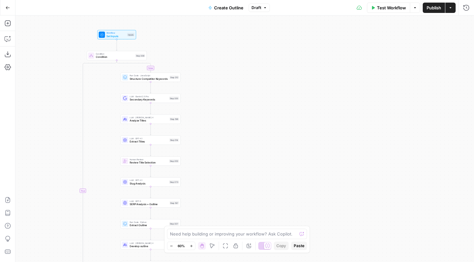
click at [117, 60] on icon "Edge from step_338 to step_212" at bounding box center [134, 66] width 35 height 12
click at [182, 58] on div "false true Workflow Set Inputs Inputs Condition Condition Step 338 Run Code · P…" at bounding box center [244, 138] width 459 height 246
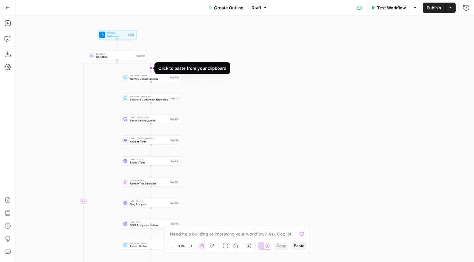
click at [143, 63] on icon "Edge from step_338 to step_339" at bounding box center [134, 66] width 35 height 12
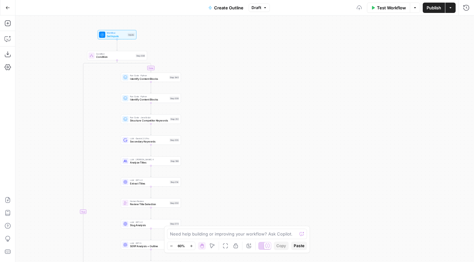
click at [134, 55] on span "Condition" at bounding box center [115, 57] width 38 height 4
click at [334, 53] on div at bounding box center [390, 60] width 154 height 29
type textarea "*"
click at [463, 9] on icon "button" at bounding box center [466, 8] width 6 height 6
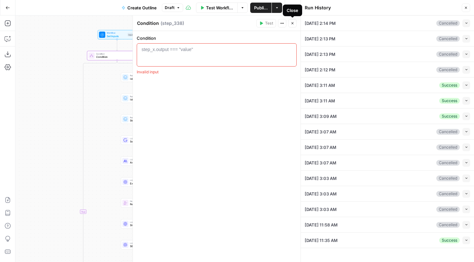
click at [294, 22] on icon "button" at bounding box center [293, 23] width 4 height 4
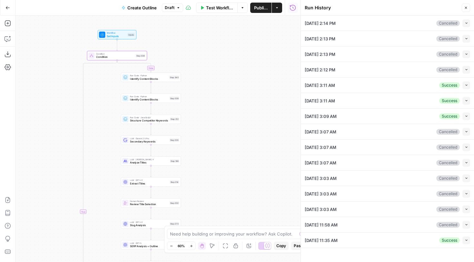
click at [465, 12] on header "Run History Close" at bounding box center [387, 7] width 173 height 15
click at [465, 5] on button "Close" at bounding box center [466, 8] width 8 height 8
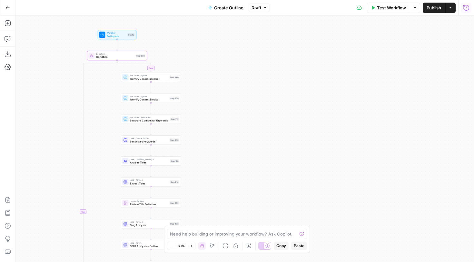
click at [136, 61] on icon "Edge from step_338 to step_340" at bounding box center [134, 66] width 35 height 12
click at [135, 57] on div "Condition Condition Step 338 Copy step Delete step Add Note Test" at bounding box center [116, 55] width 57 height 6
click at [464, 48] on icon "button" at bounding box center [463, 49] width 3 height 3
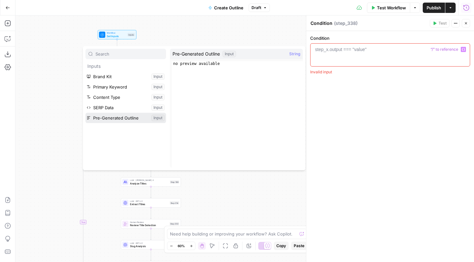
click at [121, 117] on button "Select variable Pre-Generated Outline" at bounding box center [125, 118] width 81 height 10
type textarea "**********"
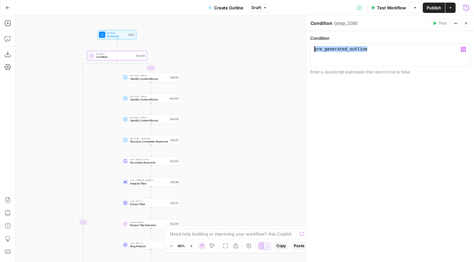
drag, startPoint x: 373, startPoint y: 47, endPoint x: 303, endPoint y: 46, distance: 69.7
click at [306, 46] on div "**********" at bounding box center [390, 138] width 168 height 246
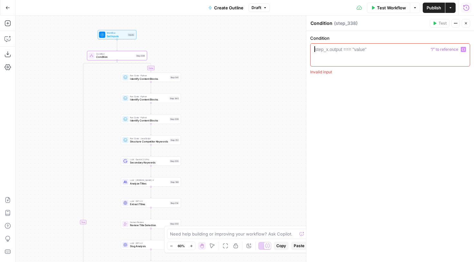
paste textarea "**********"
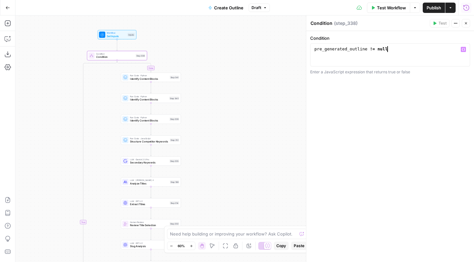
scroll to position [0, 5]
type textarea "**********"
click at [358, 94] on div "**********" at bounding box center [390, 146] width 168 height 231
drag, startPoint x: 268, startPoint y: 91, endPoint x: 309, endPoint y: 89, distance: 41.3
click at [309, 89] on body "Power Digital New Home Browse Your Data Usage Settings Recent Grids Content Cre…" at bounding box center [237, 131] width 474 height 262
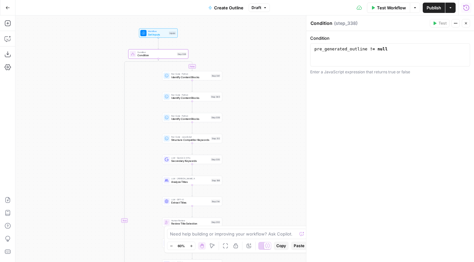
drag, startPoint x: 267, startPoint y: 74, endPoint x: 282, endPoint y: 117, distance: 45.3
click at [282, 117] on div "false true Workflow Set Inputs Inputs Condition Condition Step 338 Run Code · P…" at bounding box center [244, 138] width 459 height 246
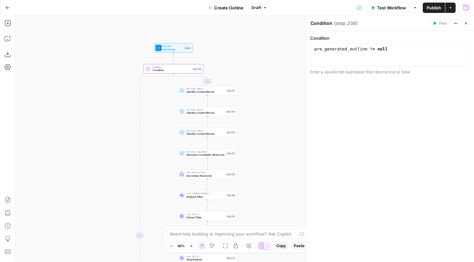
drag, startPoint x: 266, startPoint y: 103, endPoint x: 265, endPoint y: 75, distance: 28.1
click at [265, 75] on div "false true Workflow Set Inputs Inputs Condition Condition Step 338 Run Code · P…" at bounding box center [244, 138] width 459 height 246
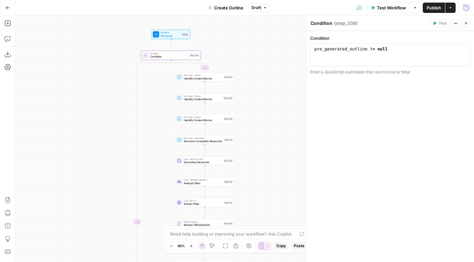
drag, startPoint x: 269, startPoint y: 113, endPoint x: 258, endPoint y: 89, distance: 26.3
click at [258, 89] on div "false true Workflow Set Inputs Inputs Condition Condition Step 338 Run Code · P…" at bounding box center [244, 138] width 459 height 246
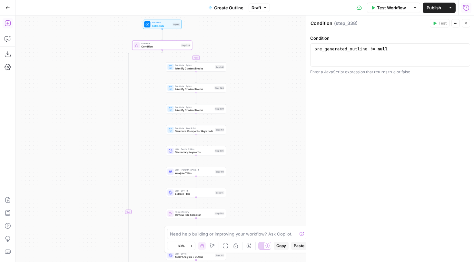
click at [6, 23] on icon "button" at bounding box center [8, 23] width 6 height 6
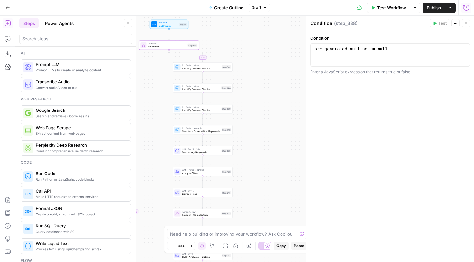
click at [73, 44] on div at bounding box center [75, 39] width 113 height 10
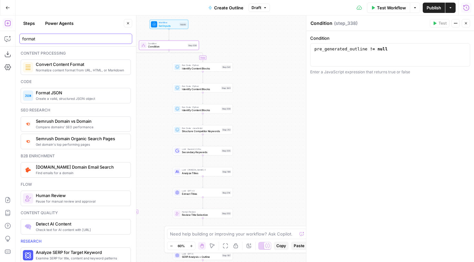
type input "format"
click at [126, 24] on icon "button" at bounding box center [128, 23] width 4 height 4
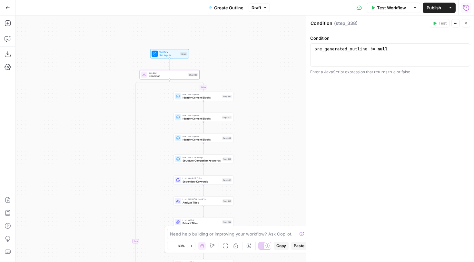
drag, startPoint x: 106, startPoint y: 67, endPoint x: 107, endPoint y: 96, distance: 29.4
click at [107, 96] on div "false true Workflow Set Inputs Inputs Condition Condition Step 338 Run Code · P…" at bounding box center [244, 138] width 459 height 246
click at [400, 10] on span "Test Workflow" at bounding box center [391, 8] width 29 height 6
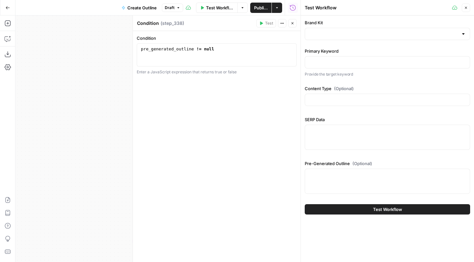
click at [349, 185] on div at bounding box center [387, 180] width 165 height 25
paste textarea "Title: Solutions to Secure Retail Operations with Zscaler: Safeguard POS System…"
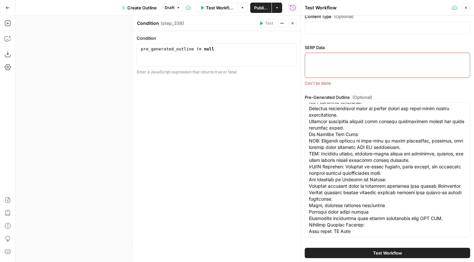
scroll to position [0, 0]
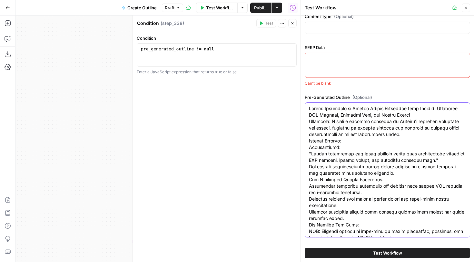
click at [338, 146] on textarea "Pre-Generated Outline (Optional)" at bounding box center [387, 214] width 157 height 219
paste textarea "#### **Title:** Solutions to Secure Retail Operations with Zscaler: Safeguard P…"
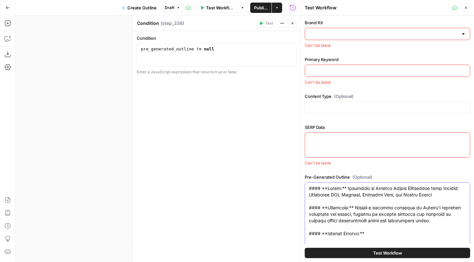
type textarea "#### **Title:** Solutions to Secure Retail Operations with Zscaler: Safeguard P…"
click at [295, 27] on header "Condition Condition ( step_338 ) Test Actions Close" at bounding box center [217, 22] width 168 height 15
click at [294, 25] on icon "button" at bounding box center [293, 23] width 4 height 4
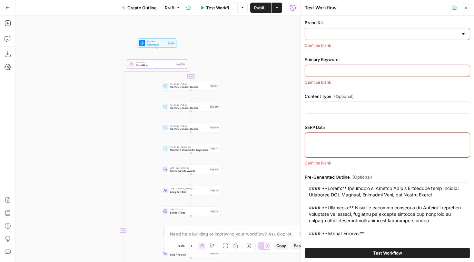
drag, startPoint x: 160, startPoint y: 139, endPoint x: 134, endPoint y: 117, distance: 34.1
click at [134, 117] on div "false true Workflow Set Inputs Inputs Condition Condition Step 338 Run Code · P…" at bounding box center [157, 138] width 285 height 246
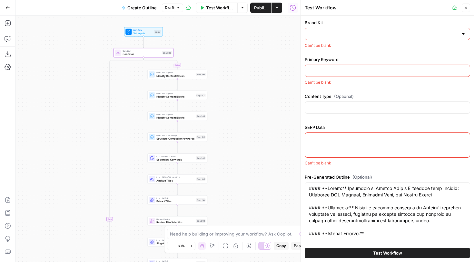
click at [464, 8] on icon "button" at bounding box center [466, 8] width 4 height 4
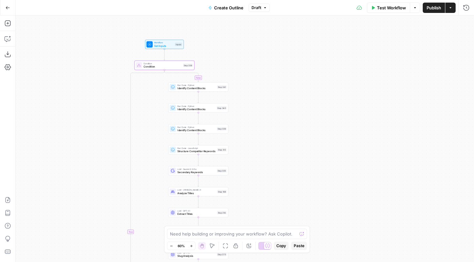
drag, startPoint x: 94, startPoint y: 91, endPoint x: 115, endPoint y: 104, distance: 24.4
click at [115, 104] on div "false true Workflow Set Inputs Inputs Condition Condition Step 338 Run Code · P…" at bounding box center [244, 138] width 459 height 246
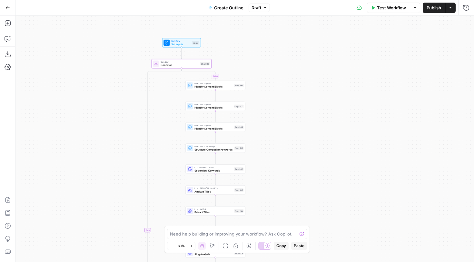
drag, startPoint x: 104, startPoint y: 95, endPoint x: 121, endPoint y: 94, distance: 17.2
click at [121, 94] on div "false true Workflow Set Inputs Inputs Condition Condition Step 338 Run Code · P…" at bounding box center [244, 138] width 459 height 246
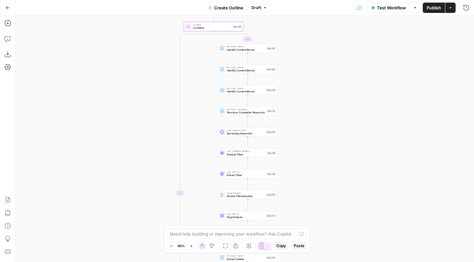
drag, startPoint x: 132, startPoint y: 128, endPoint x: 164, endPoint y: 91, distance: 49.2
click at [164, 91] on div "false true Workflow Set Inputs Inputs Condition Condition Step 338 Run Code · P…" at bounding box center [244, 138] width 459 height 246
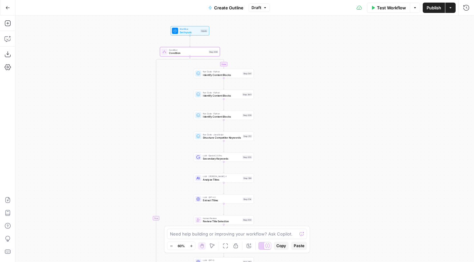
drag, startPoint x: 287, startPoint y: 110, endPoint x: 263, endPoint y: 135, distance: 34.9
click at [263, 135] on div "false true Workflow Set Inputs Inputs Condition Condition Step 338 Run Code · P…" at bounding box center [244, 138] width 459 height 246
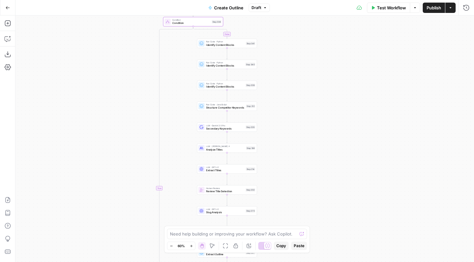
drag, startPoint x: 278, startPoint y: 147, endPoint x: 281, endPoint y: 117, distance: 30.2
click at [281, 117] on div "false true Workflow Set Inputs Inputs Condition Condition Step 338 Run Code · P…" at bounding box center [244, 138] width 459 height 246
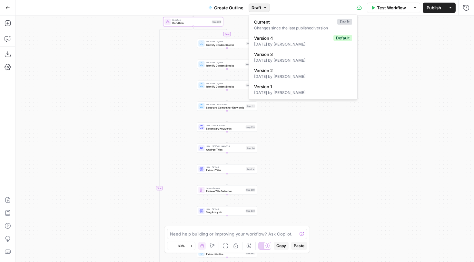
click at [257, 9] on span "Draft" at bounding box center [257, 8] width 10 height 6
click at [274, 44] on div "7 days ago by Joel Fazecas" at bounding box center [303, 44] width 98 height 6
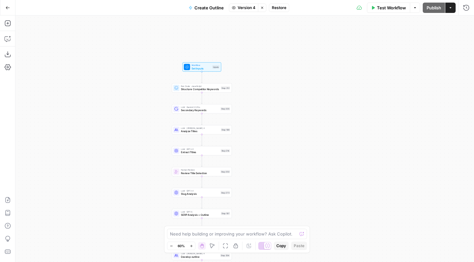
drag, startPoint x: 246, startPoint y: 38, endPoint x: 255, endPoint y: 105, distance: 66.7
click at [255, 105] on div "Workflow Set Inputs Inputs Run Code · JavaScript Structure Competitor Keywords …" at bounding box center [244, 138] width 459 height 246
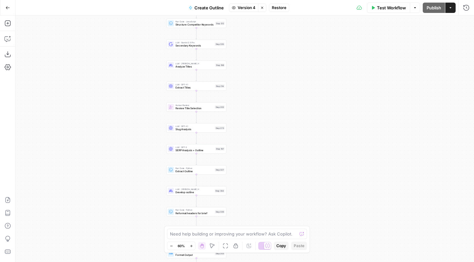
drag, startPoint x: 255, startPoint y: 114, endPoint x: 249, endPoint y: 45, distance: 69.3
click at [249, 45] on div "Workflow Set Inputs Inputs Run Code · JavaScript Structure Competitor Keywords …" at bounding box center [244, 138] width 459 height 246
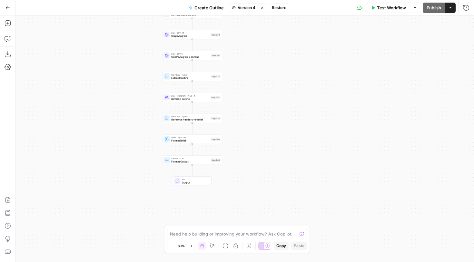
drag, startPoint x: 256, startPoint y: 152, endPoint x: 250, endPoint y: 56, distance: 95.7
click at [250, 56] on div "Workflow Set Inputs Inputs Run Code · JavaScript Structure Competitor Keywords …" at bounding box center [244, 138] width 459 height 246
drag, startPoint x: 255, startPoint y: 59, endPoint x: 247, endPoint y: 129, distance: 70.1
click at [247, 129] on div "Workflow Set Inputs Inputs Run Code · JavaScript Structure Competitor Keywords …" at bounding box center [244, 138] width 459 height 246
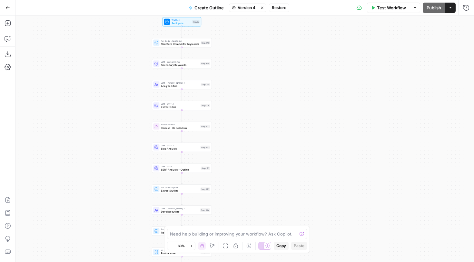
drag, startPoint x: 250, startPoint y: 43, endPoint x: 250, endPoint y: 113, distance: 70.6
click at [250, 118] on div "Workflow Set Inputs Inputs Run Code · JavaScript Structure Competitor Keywords …" at bounding box center [244, 138] width 459 height 246
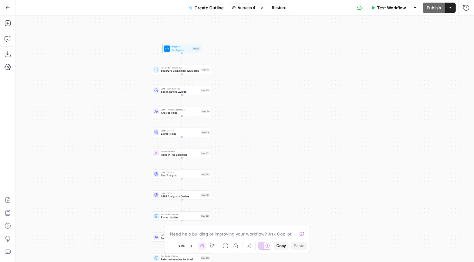
click at [239, 8] on span "Version 4" at bounding box center [247, 8] width 18 height 6
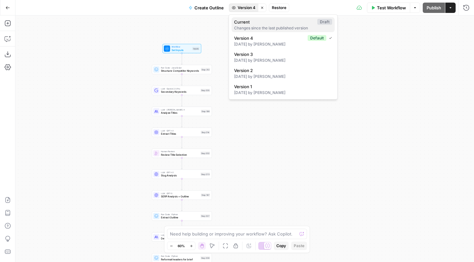
click at [254, 25] on div "Changes since the last published version" at bounding box center [283, 28] width 98 height 6
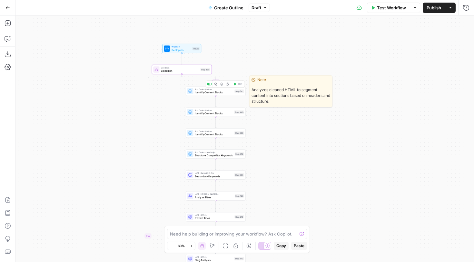
click at [232, 93] on span "Identify Content Blocks" at bounding box center [214, 93] width 38 height 4
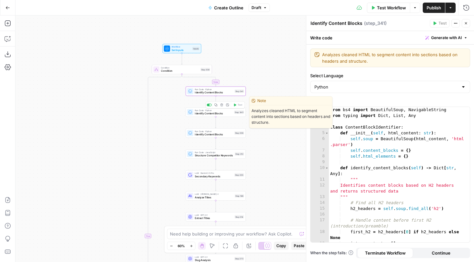
click at [232, 115] on span "Identify Content Blocks" at bounding box center [214, 113] width 38 height 4
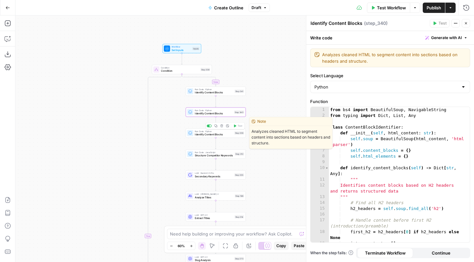
click at [235, 136] on div "Run Code · Python Identify Content Blocks Step 339 Copy step Delete step Edit N…" at bounding box center [215, 133] width 57 height 6
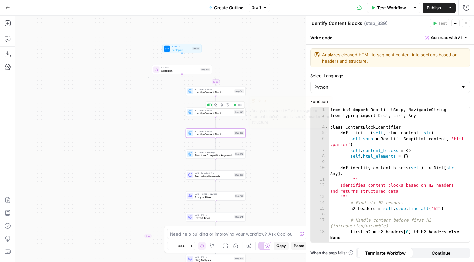
click at [234, 113] on div "Run Code · Python Identify Content Blocks Step 340 Copy step Delete step Edit N…" at bounding box center [215, 112] width 57 height 6
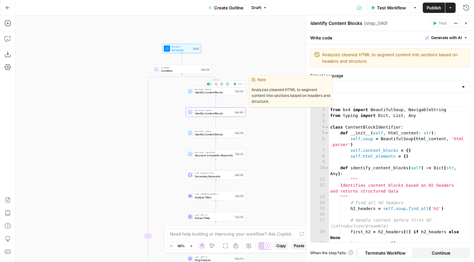
click at [232, 92] on span "Identify Content Blocks" at bounding box center [214, 93] width 38 height 4
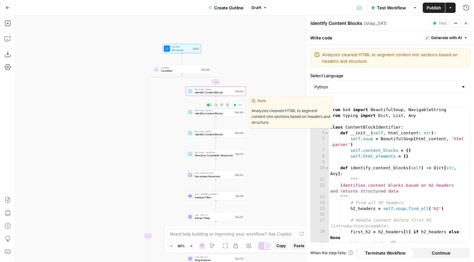
click at [223, 115] on span "Identify Content Blocks" at bounding box center [214, 113] width 38 height 4
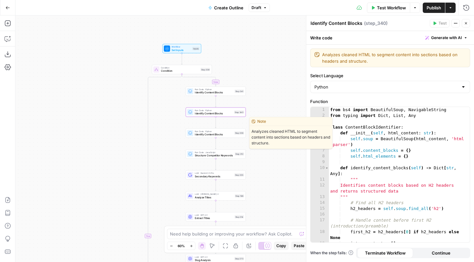
click at [225, 136] on div "Run Code · Python Identify Content Blocks Step 339 Copy step Delete step Edit N…" at bounding box center [216, 132] width 60 height 9
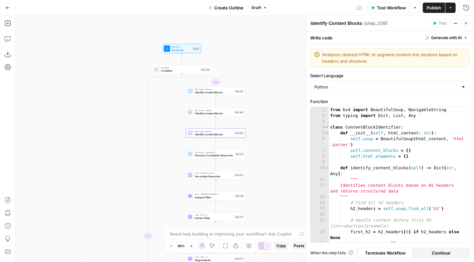
click at [228, 157] on span "Structure Competitor Keywords" at bounding box center [214, 155] width 38 height 4
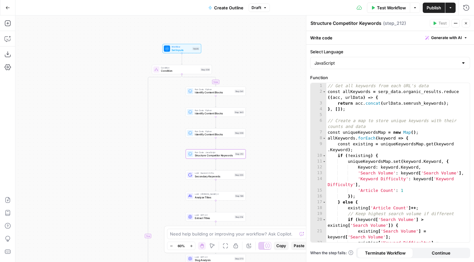
click at [259, 10] on button "Draft" at bounding box center [259, 8] width 21 height 8
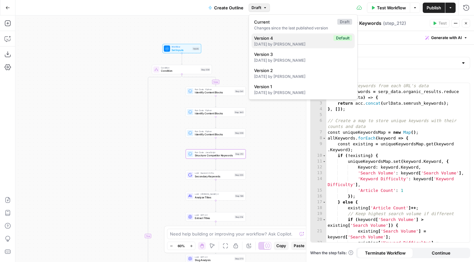
click at [270, 39] on span "Version 4" at bounding box center [292, 38] width 77 height 6
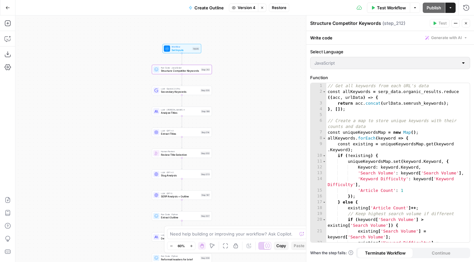
click at [241, 5] on span "Version 4" at bounding box center [247, 8] width 18 height 6
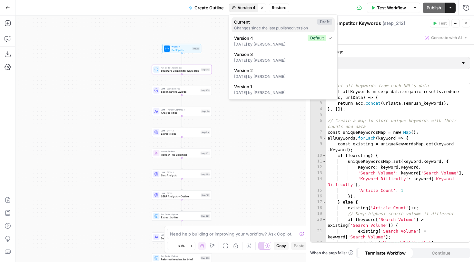
click at [254, 25] on div "Changes since the last published version" at bounding box center [283, 28] width 98 height 6
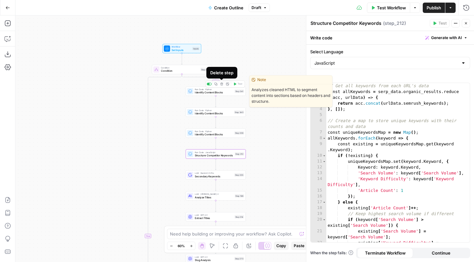
click at [223, 84] on icon "button" at bounding box center [221, 84] width 3 height 3
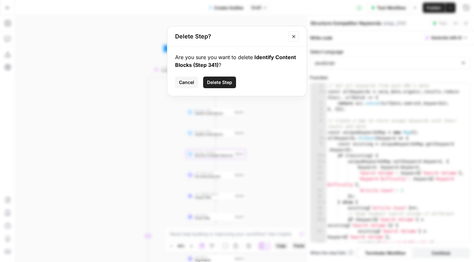
click at [226, 80] on span "Delete Step" at bounding box center [219, 82] width 25 height 6
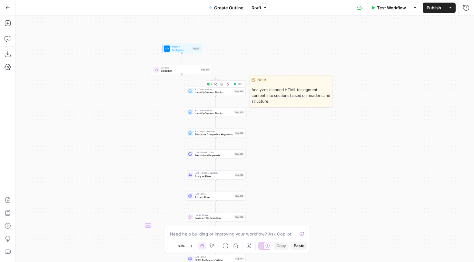
click at [222, 83] on icon "button" at bounding box center [221, 83] width 3 height 3
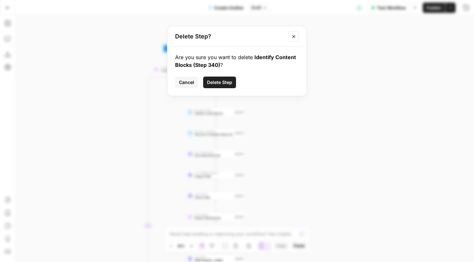
click at [229, 82] on span "Delete Step" at bounding box center [219, 82] width 25 height 6
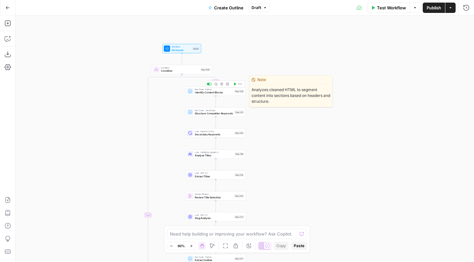
click at [224, 94] on span "Identify Content Blocks" at bounding box center [214, 93] width 38 height 4
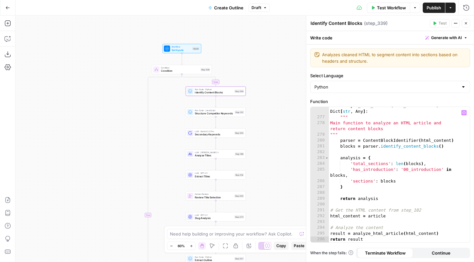
scroll to position [1972, 0]
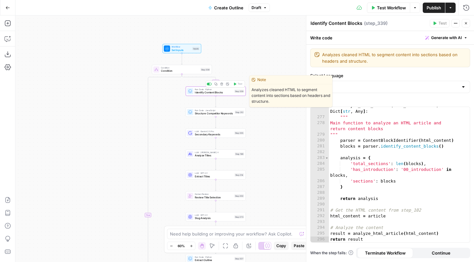
click at [222, 85] on icon "button" at bounding box center [221, 84] width 3 height 3
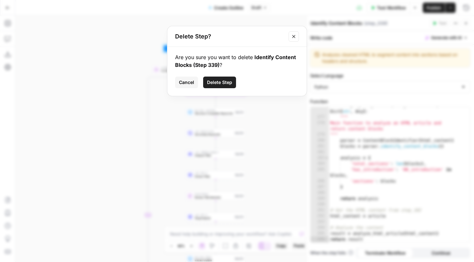
click at [223, 87] on button "Delete Step" at bounding box center [219, 82] width 33 height 12
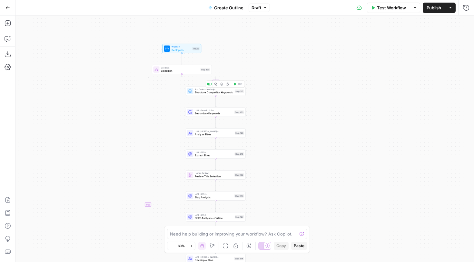
click at [226, 95] on div "Run Code · JavaScript Structure Competitor Keywords Step 212 Copy step Delete s…" at bounding box center [216, 90] width 60 height 9
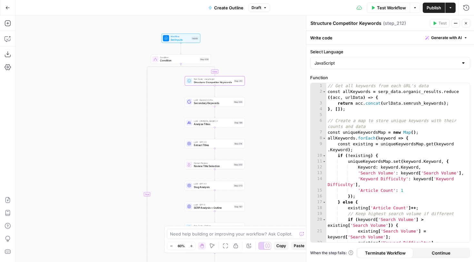
drag, startPoint x: 170, startPoint y: 117, endPoint x: 163, endPoint y: 92, distance: 26.1
click at [163, 93] on div "false true Workflow Set Inputs Inputs Condition Condition Step 338 Run Code · J…" at bounding box center [244, 138] width 459 height 246
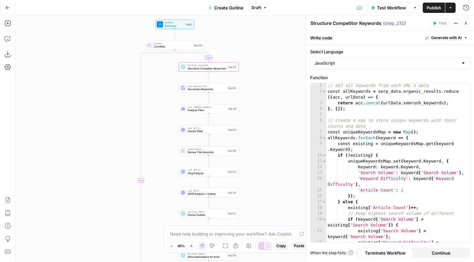
scroll to position [120, 0]
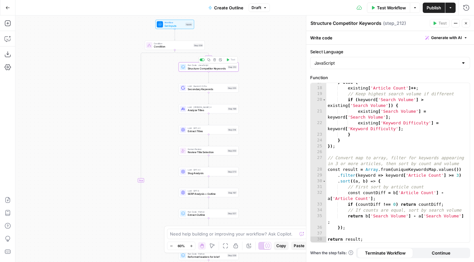
click at [210, 61] on icon "button" at bounding box center [208, 59] width 3 height 3
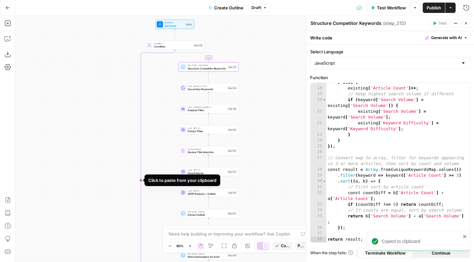
click at [141, 68] on icon "Edge from step_338 to step_338-conditional-end" at bounding box center [158, 180] width 34 height 261
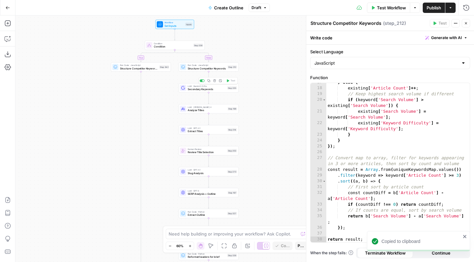
click at [220, 89] on span "Secondary Keywords" at bounding box center [207, 89] width 38 height 4
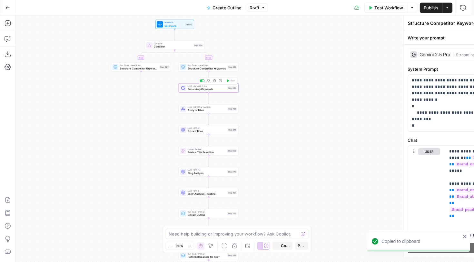
type textarea "Secondary Keywords"
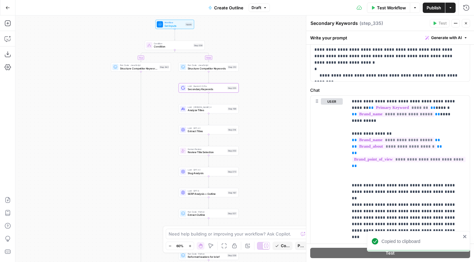
scroll to position [75, 0]
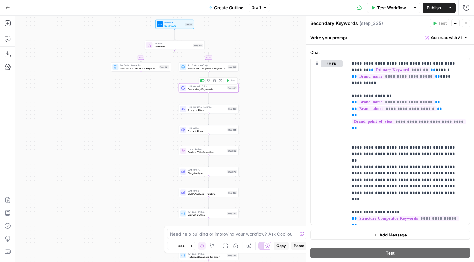
click at [210, 81] on span "Copy step" at bounding box center [210, 81] width 0 height 0
click at [141, 82] on icon "Edge from step_342 to step_338-conditional-end" at bounding box center [158, 191] width 34 height 239
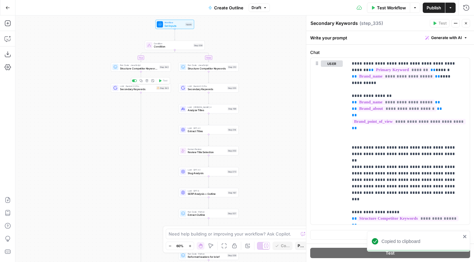
click at [155, 91] on div "LLM · Gemini 2.5 Pro Secondary Keywords Step 343 Copy step Delete step Add Note…" at bounding box center [140, 88] width 57 height 6
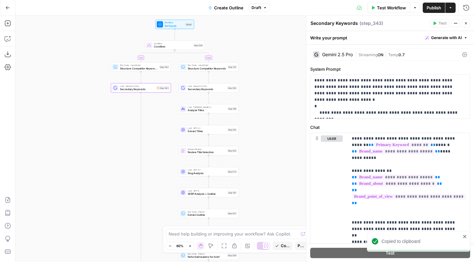
scroll to position [68, 0]
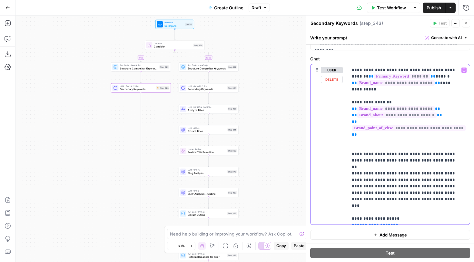
click at [372, 223] on span "**********" at bounding box center [375, 225] width 36 height 4
click at [224, 173] on span "Slug Analysis" at bounding box center [207, 173] width 38 height 4
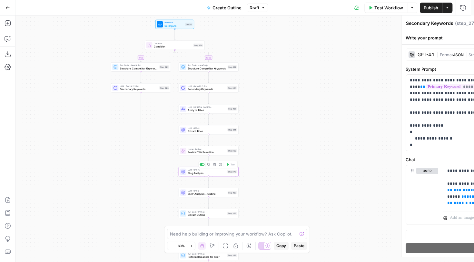
type textarea "Slug Analysis"
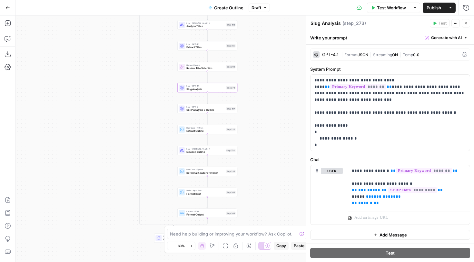
drag, startPoint x: 260, startPoint y: 174, endPoint x: 258, endPoint y: 89, distance: 84.5
click at [258, 89] on div "false true Workflow Set Inputs Inputs Condition Condition Step 338 Run Code · J…" at bounding box center [244, 138] width 459 height 246
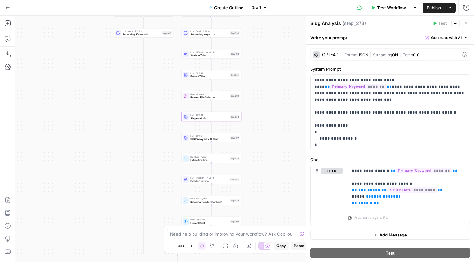
drag, startPoint x: 264, startPoint y: 102, endPoint x: 268, endPoint y: 131, distance: 30.0
click at [268, 131] on div "false true Workflow Set Inputs Inputs Condition Condition Step 338 Run Code · J…" at bounding box center [244, 138] width 459 height 246
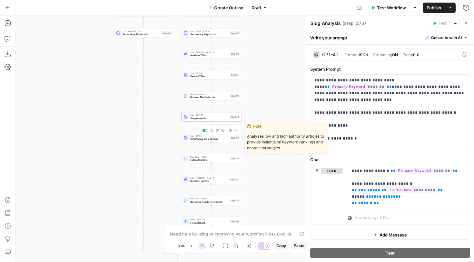
click at [223, 137] on span "SERP Analysis + Outline" at bounding box center [209, 139] width 38 height 4
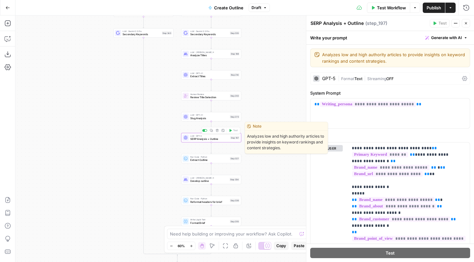
click at [224, 141] on span "SERP Analysis + Outline" at bounding box center [209, 139] width 38 height 4
click at [212, 132] on button "Copy step" at bounding box center [211, 130] width 5 height 5
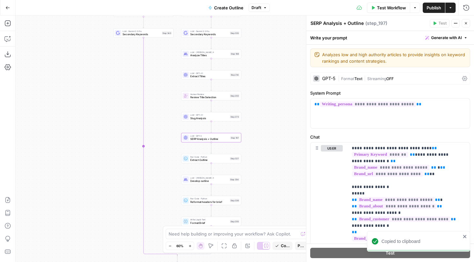
click at [144, 49] on icon "Edge from step_343 to step_338-conditional-end" at bounding box center [161, 147] width 34 height 218
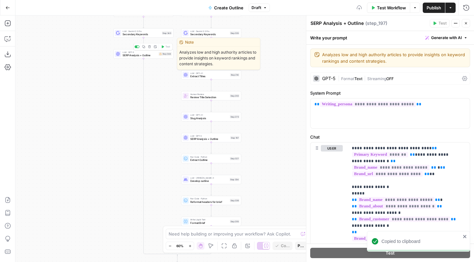
click at [145, 56] on span "SERP Analysis + Outline" at bounding box center [140, 55] width 35 height 4
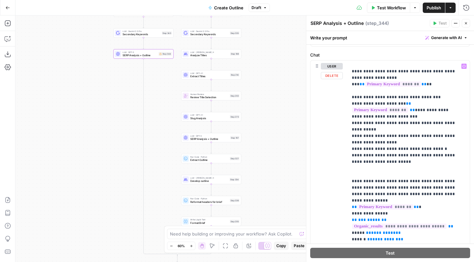
scroll to position [466, 0]
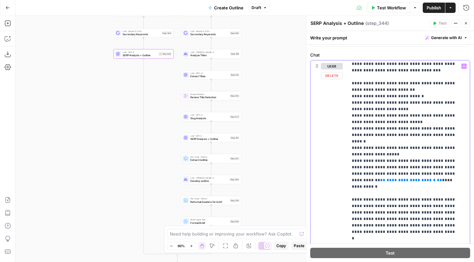
scroll to position [713, 0]
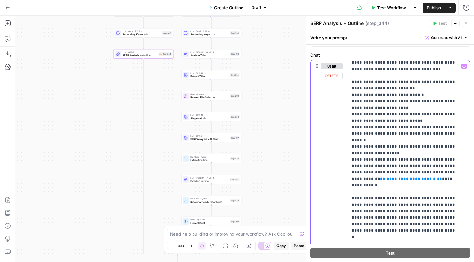
drag, startPoint x: 424, startPoint y: 141, endPoint x: 433, endPoint y: 148, distance: 11.0
click at [433, 148] on p "**********" at bounding box center [404, 127] width 105 height 1555
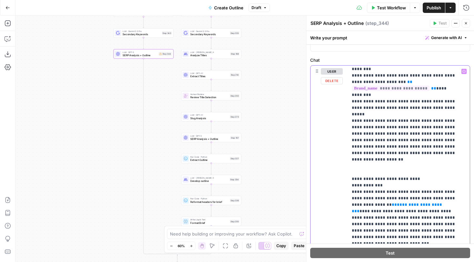
scroll to position [1035, 0]
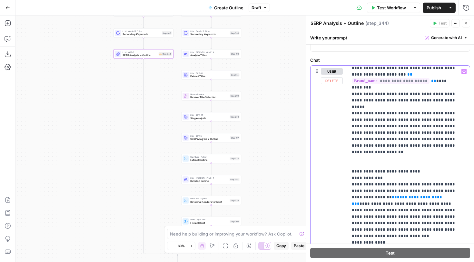
drag, startPoint x: 418, startPoint y: 139, endPoint x: 366, endPoint y: 138, distance: 51.9
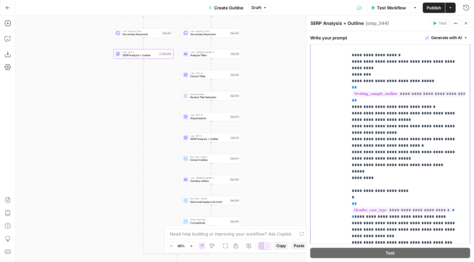
scroll to position [196, 0]
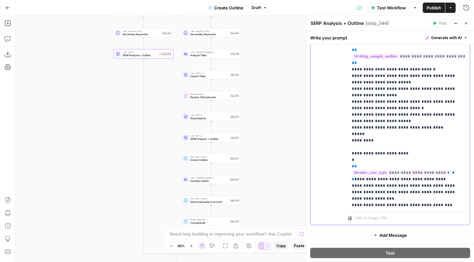
drag, startPoint x: 444, startPoint y: 159, endPoint x: 393, endPoint y: 162, distance: 51.3
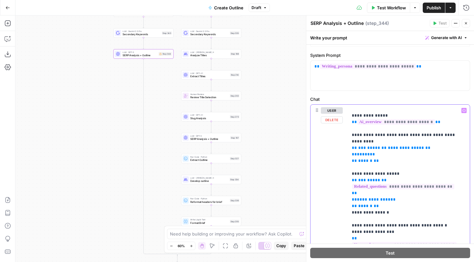
scroll to position [279, 0]
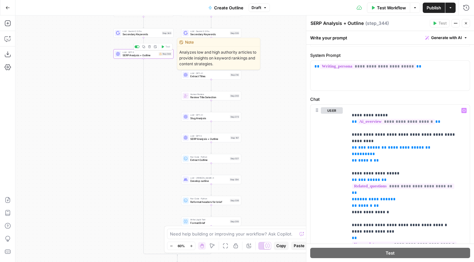
click at [151, 47] on icon "button" at bounding box center [149, 46] width 3 height 3
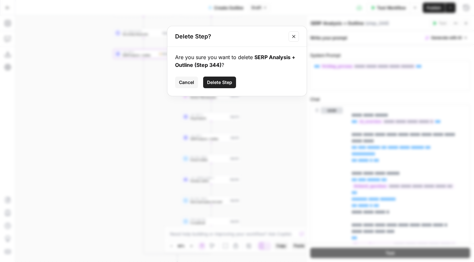
click at [233, 80] on button "Delete Step" at bounding box center [219, 82] width 33 height 12
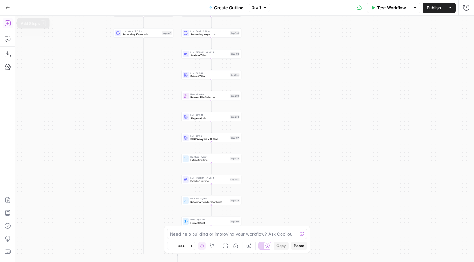
click at [7, 22] on icon "button" at bounding box center [8, 23] width 6 height 6
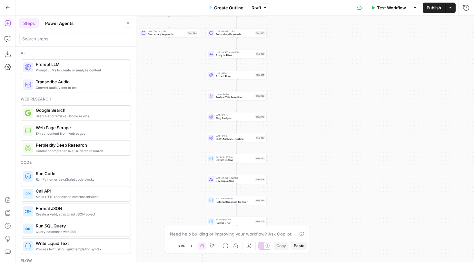
click at [128, 26] on button "Close" at bounding box center [128, 23] width 8 height 8
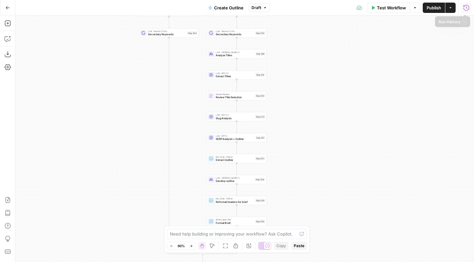
click at [463, 10] on icon "button" at bounding box center [466, 8] width 6 height 6
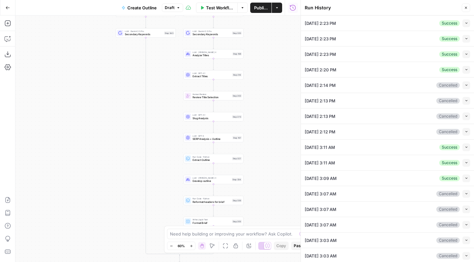
drag, startPoint x: 157, startPoint y: 122, endPoint x: 134, endPoint y: 123, distance: 23.3
click at [134, 123] on div "false true Workflow Set Inputs Inputs Condition Condition Step 338 Run Code · J…" at bounding box center [157, 138] width 285 height 246
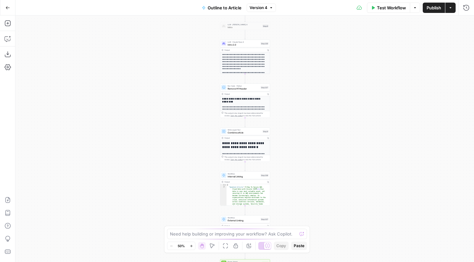
drag, startPoint x: 298, startPoint y: 132, endPoint x: 270, endPoint y: 55, distance: 81.7
click at [270, 55] on div "**********" at bounding box center [244, 138] width 459 height 246
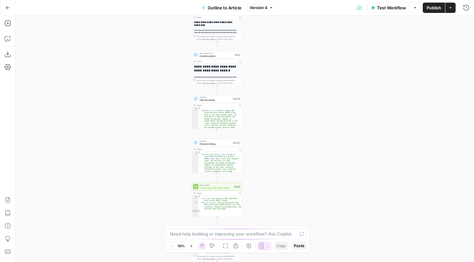
drag, startPoint x: 271, startPoint y: 77, endPoint x: 265, endPoint y: 184, distance: 106.6
click at [266, 184] on div "**********" at bounding box center [244, 138] width 459 height 246
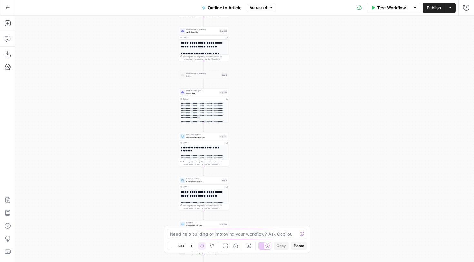
drag, startPoint x: 271, startPoint y: 99, endPoint x: 232, endPoint y: 166, distance: 77.2
click at [232, 166] on div "**********" at bounding box center [244, 138] width 459 height 246
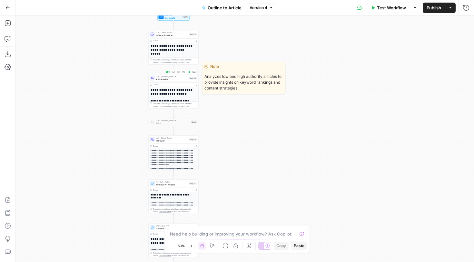
click at [181, 79] on span "Article edits" at bounding box center [172, 78] width 32 height 3
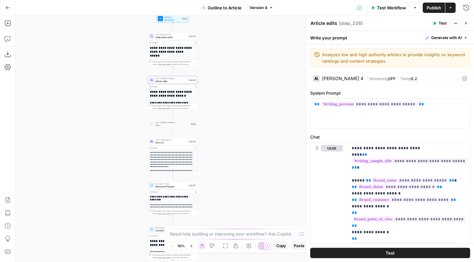
drag, startPoint x: 129, startPoint y: 61, endPoint x: 123, endPoint y: 75, distance: 15.2
click at [123, 75] on div "**********" at bounding box center [244, 138] width 459 height 246
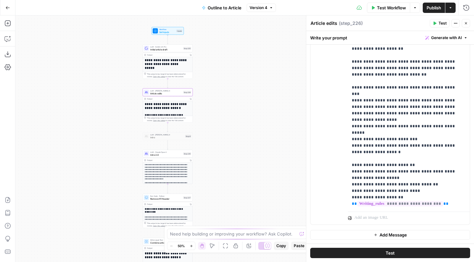
scroll to position [45, 0]
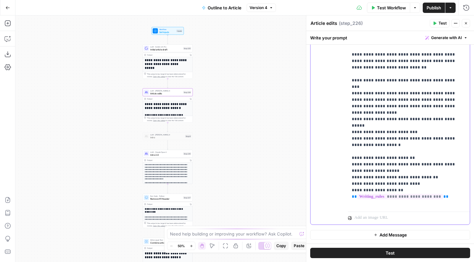
click at [393, 137] on p "**********" at bounding box center [404, 54] width 105 height 303
drag, startPoint x: 393, startPoint y: 139, endPoint x: 355, endPoint y: 133, distance: 37.5
click at [355, 133] on p "**********" at bounding box center [404, 54] width 105 height 303
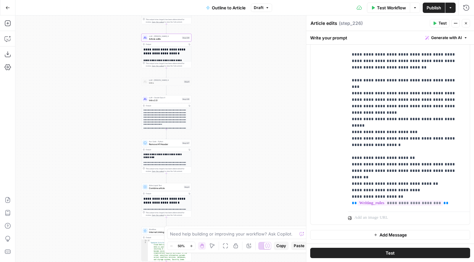
drag, startPoint x: 232, startPoint y: 174, endPoint x: 230, endPoint y: 109, distance: 65.8
click at [230, 109] on div "**********" at bounding box center [244, 138] width 459 height 246
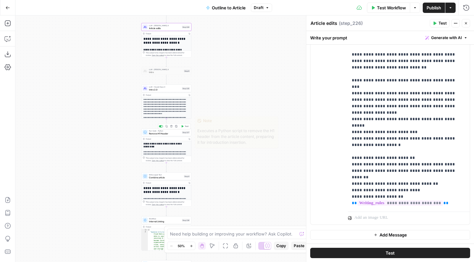
click at [176, 132] on span "Remove H1 Header" at bounding box center [165, 133] width 32 height 3
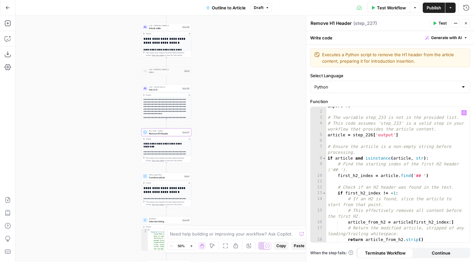
scroll to position [4, 0]
click at [465, 8] on icon "button" at bounding box center [466, 8] width 6 height 6
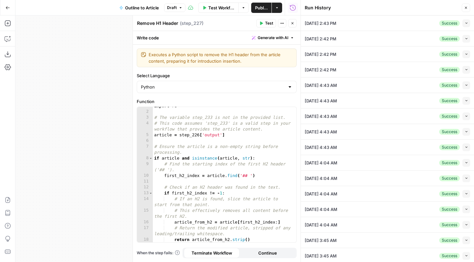
click at [464, 8] on icon "button" at bounding box center [466, 8] width 4 height 4
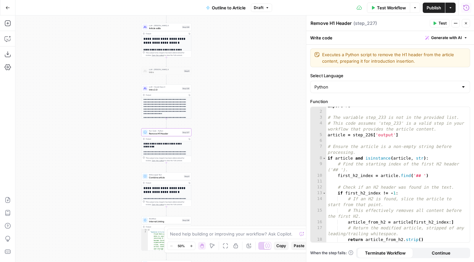
click at [385, 8] on span "Test Workflow" at bounding box center [391, 8] width 29 height 6
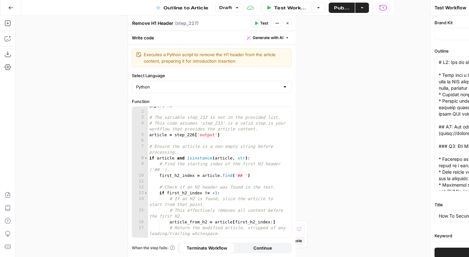
type input "Zscaler"
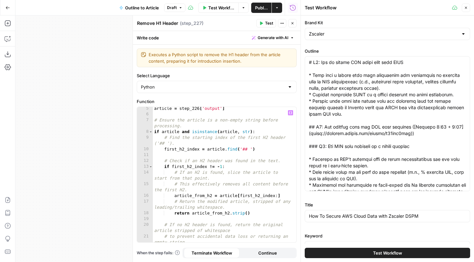
scroll to position [33, 0]
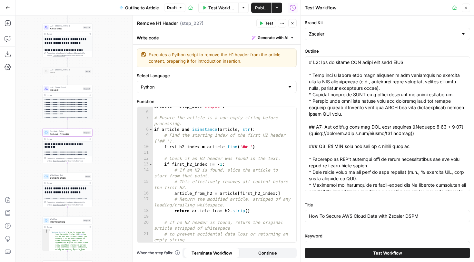
drag, startPoint x: 32, startPoint y: 137, endPoint x: -18, endPoint y: 137, distance: 50.6
click at [0, 137] on html "**********" at bounding box center [237, 131] width 474 height 262
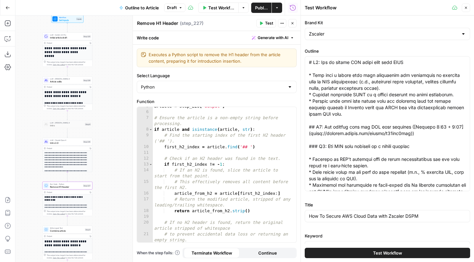
drag, startPoint x: 102, startPoint y: 86, endPoint x: 101, endPoint y: 140, distance: 53.2
click at [101, 140] on div "**********" at bounding box center [157, 138] width 285 height 246
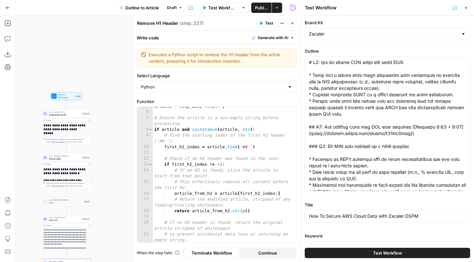
drag, startPoint x: 104, startPoint y: 91, endPoint x: 104, endPoint y: 167, distance: 76.8
click at [104, 167] on div "**********" at bounding box center [157, 138] width 285 height 246
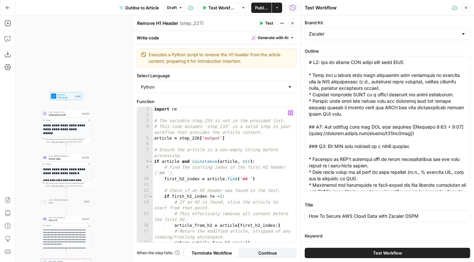
scroll to position [0, 0]
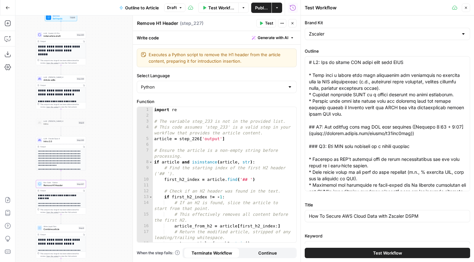
drag, startPoint x: 114, startPoint y: 186, endPoint x: 108, endPoint y: 107, distance: 78.9
click at [108, 107] on div "**********" at bounding box center [157, 138] width 285 height 246
drag, startPoint x: 117, startPoint y: 145, endPoint x: 117, endPoint y: 135, distance: 10.0
click at [117, 135] on div "**********" at bounding box center [157, 138] width 285 height 246
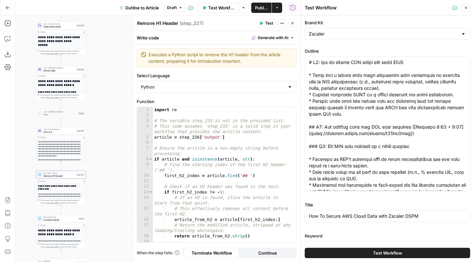
click at [9, 9] on icon "button" at bounding box center [7, 7] width 5 height 5
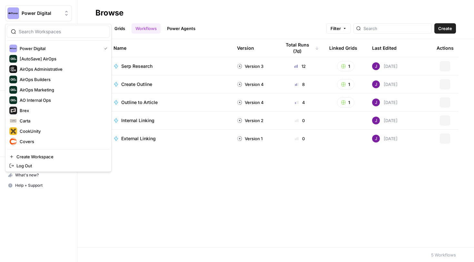
click at [18, 13] on img "Workspace: Power Digital" at bounding box center [13, 13] width 12 height 12
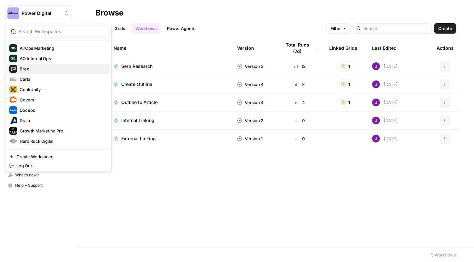
scroll to position [44, 0]
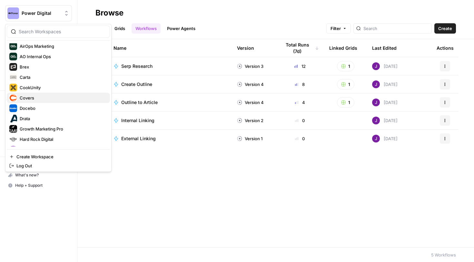
click at [36, 101] on div "Covers" at bounding box center [58, 98] width 98 height 8
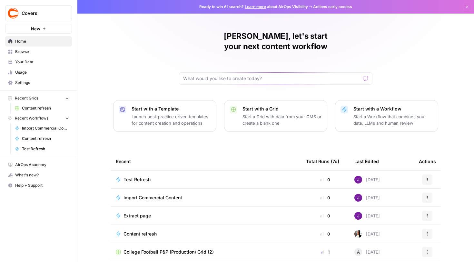
click at [46, 110] on span "Content refresh" at bounding box center [45, 108] width 47 height 6
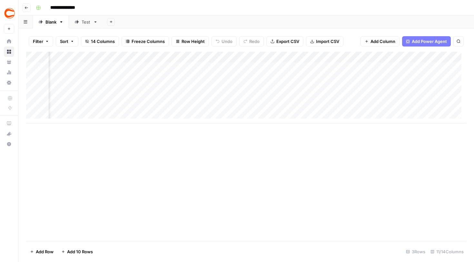
scroll to position [0, 243]
click at [140, 58] on div "Add Column" at bounding box center [246, 88] width 440 height 72
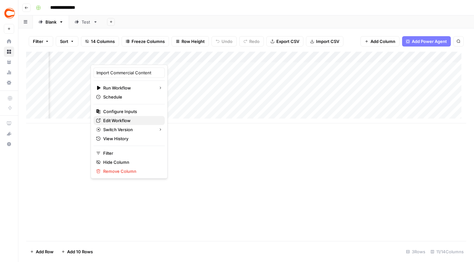
click at [127, 119] on span "Edit Workflow" at bounding box center [131, 120] width 56 height 6
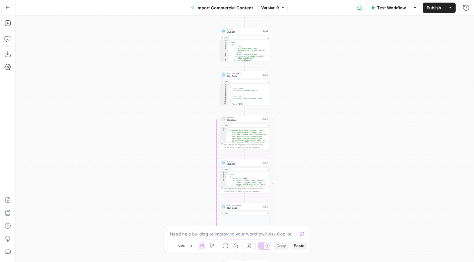
click at [131, 144] on div "**********" at bounding box center [244, 138] width 459 height 246
click at [139, 196] on div "**********" at bounding box center [244, 138] width 459 height 246
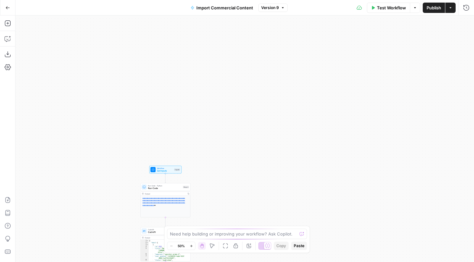
click at [191, 248] on button "Zoom In" at bounding box center [191, 246] width 8 height 8
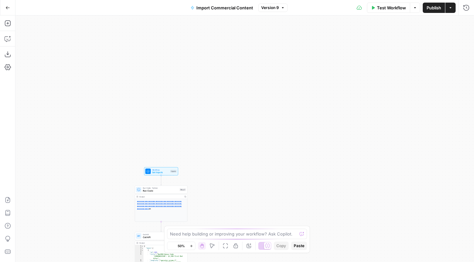
click at [191, 248] on button "Zoom In" at bounding box center [191, 246] width 8 height 8
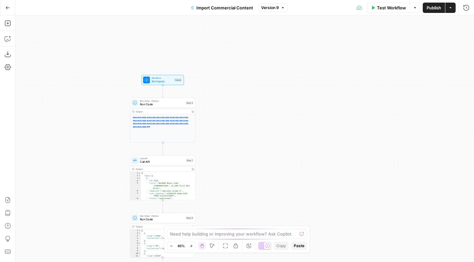
drag, startPoint x: 198, startPoint y: 167, endPoint x: 214, endPoint y: 108, distance: 60.7
click at [214, 108] on div "**********" at bounding box center [244, 138] width 459 height 246
click at [172, 100] on span "Run Code · Python" at bounding box center [162, 99] width 44 height 3
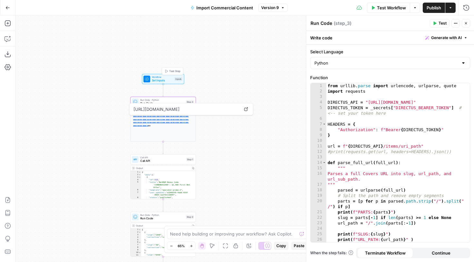
click at [171, 77] on span "Workflow" at bounding box center [162, 76] width 21 height 3
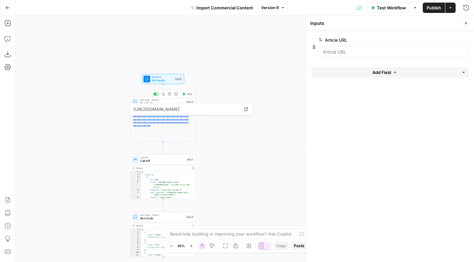
click at [170, 101] on span "Run Code · Python" at bounding box center [162, 99] width 44 height 3
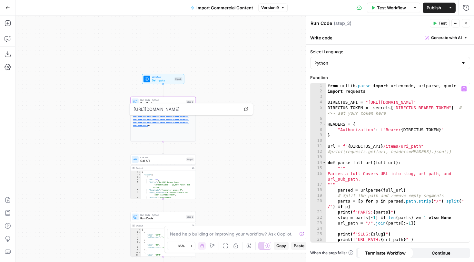
click at [377, 121] on div "from urllib . parse import urlencode , urlparse , quote import requests DIRECTU…" at bounding box center [395, 168] width 139 height 170
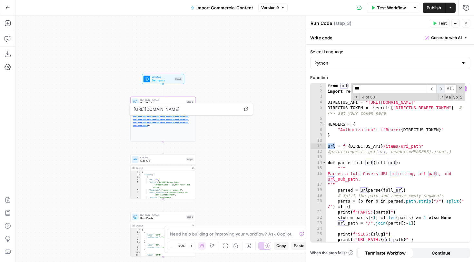
type input "***"
click at [440, 89] on span "​" at bounding box center [440, 88] width 8 height 9
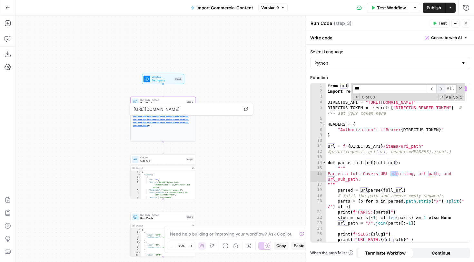
click at [440, 89] on span "​" at bounding box center [440, 88] width 8 height 9
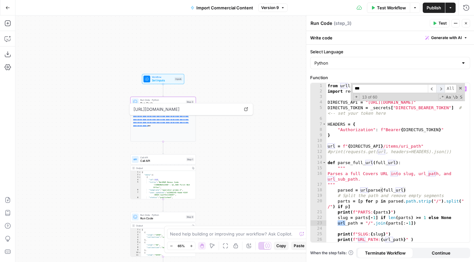
click at [440, 89] on span "​" at bounding box center [440, 88] width 8 height 9
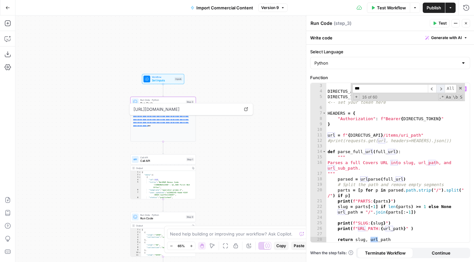
click at [440, 89] on span "​" at bounding box center [440, 88] width 8 height 9
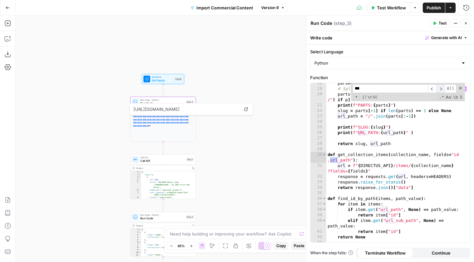
click at [440, 89] on span "​" at bounding box center [440, 88] width 8 height 9
click at [175, 77] on div "Inputs" at bounding box center [178, 79] width 8 height 4
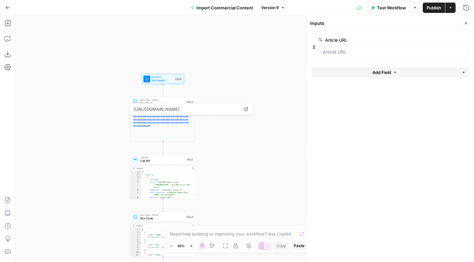
click at [440, 41] on span "edit field" at bounding box center [445, 39] width 14 height 5
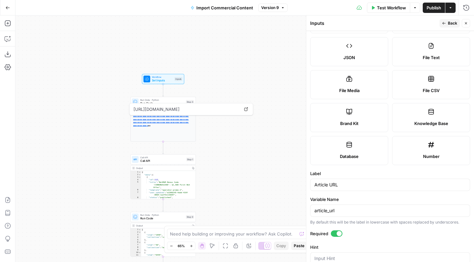
scroll to position [73, 0]
click at [463, 23] on button "Close" at bounding box center [466, 23] width 8 height 8
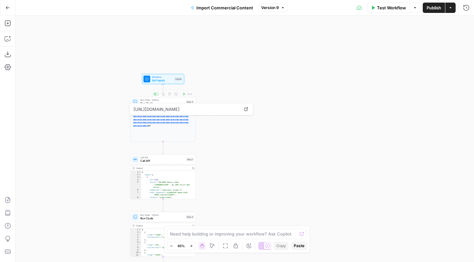
click at [176, 102] on span "Run Code" at bounding box center [162, 103] width 44 height 4
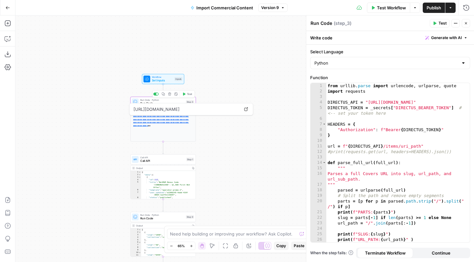
type textarea "**********"
click at [397, 108] on div "from urllib . parse import urlencode , urlparse , quote import requests DIRECTU…" at bounding box center [395, 168] width 139 height 170
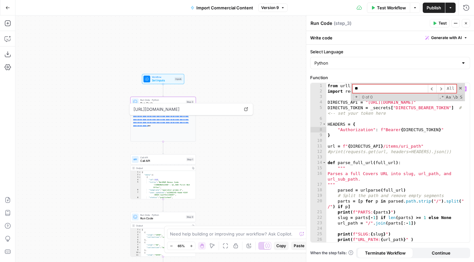
type input "*"
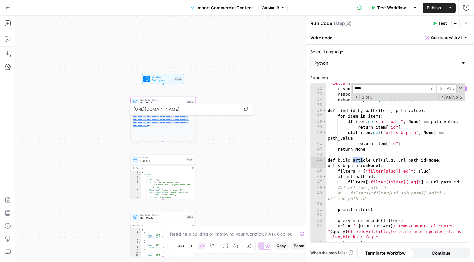
scroll to position [195, 0]
type input "**********"
click at [440, 87] on span "​" at bounding box center [440, 88] width 8 height 9
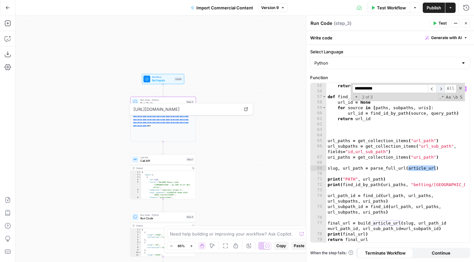
scroll to position [351, 0]
click at [440, 87] on span "​" at bounding box center [440, 88] width 8 height 9
click at [435, 88] on span "​" at bounding box center [432, 88] width 8 height 9
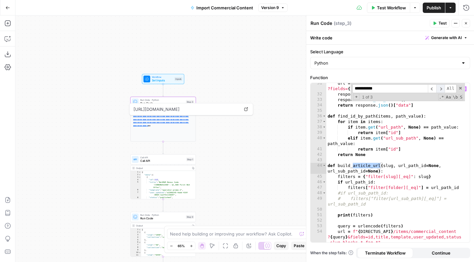
click at [440, 90] on span "​" at bounding box center [440, 88] width 8 height 9
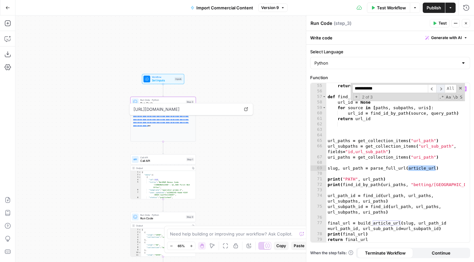
scroll to position [351, 0]
click at [440, 90] on span "​" at bounding box center [440, 88] width 8 height 9
click at [462, 23] on button "Close" at bounding box center [466, 23] width 8 height 8
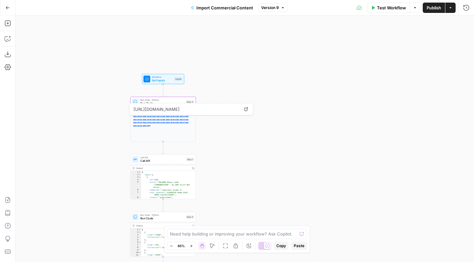
click at [153, 80] on span "Set Inputs" at bounding box center [162, 80] width 21 height 4
click at [450, 40] on span "edit field" at bounding box center [445, 39] width 14 height 5
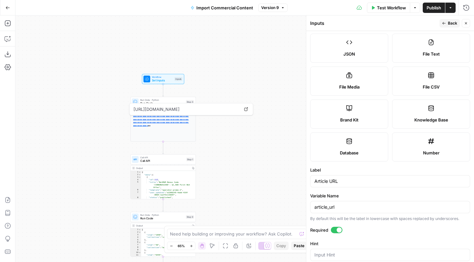
scroll to position [77, 0]
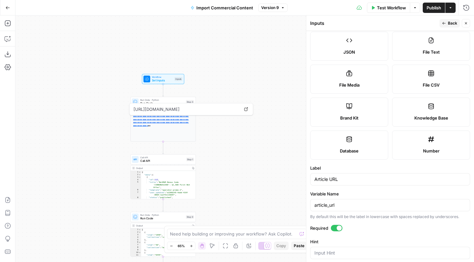
click at [468, 25] on button "Close" at bounding box center [466, 23] width 8 height 8
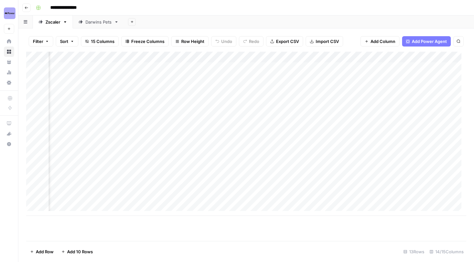
scroll to position [0, 585]
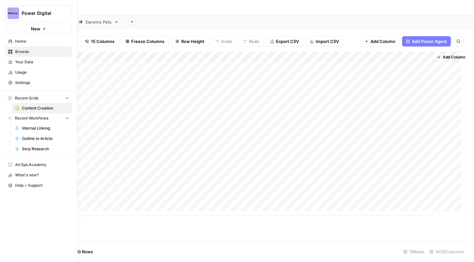
click at [11, 61] on icon at bounding box center [10, 61] width 4 height 3
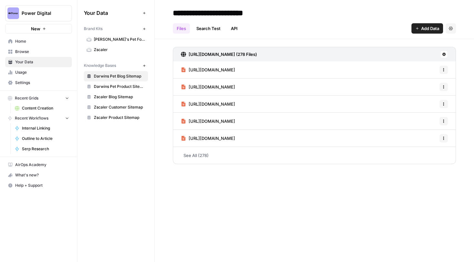
click at [114, 38] on span "[PERSON_NAME]'s Pet Food" at bounding box center [119, 39] width 51 height 6
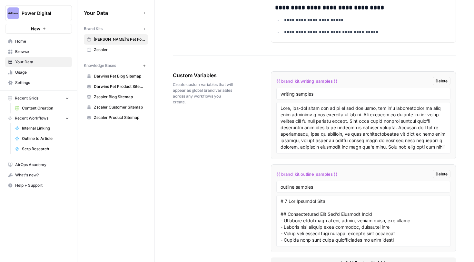
scroll to position [1247, 0]
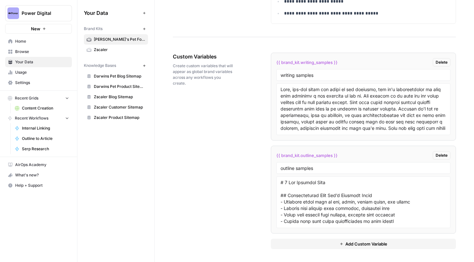
click at [367, 237] on div "{{ brand_kit.writing_samples }} Delete writing samples {{ brand_kit.outline_sam…" at bounding box center [363, 151] width 185 height 196
click at [367, 241] on span "Add Custom Variable" at bounding box center [366, 243] width 42 height 6
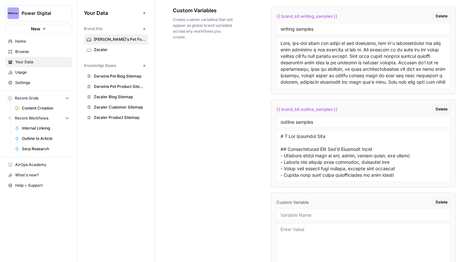
scroll to position [1328, 0]
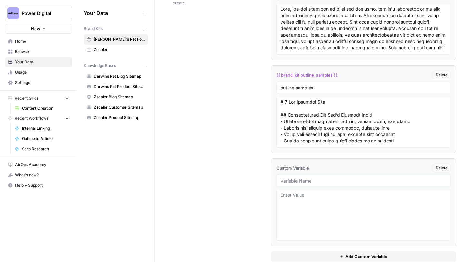
click at [304, 182] on input "text" at bounding box center [364, 180] width 166 height 6
click at [306, 196] on textarea at bounding box center [364, 215] width 166 height 46
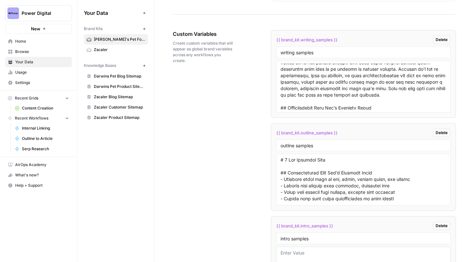
scroll to position [0, 0]
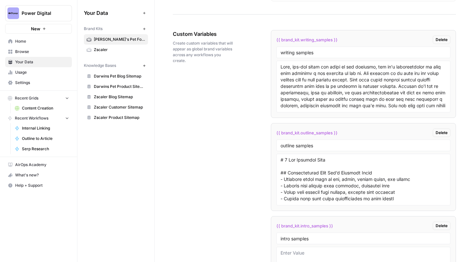
drag, startPoint x: 278, startPoint y: 64, endPoint x: 389, endPoint y: 115, distance: 122.4
click at [389, 115] on li "{{ brand_kit.writing_samples }} Delete writing samples" at bounding box center [363, 74] width 185 height 88
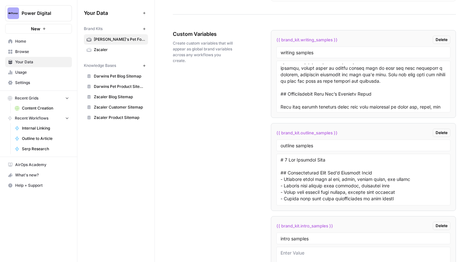
scroll to position [29, 0]
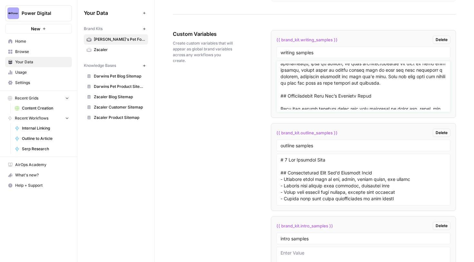
click at [316, 79] on textarea at bounding box center [364, 87] width 166 height 46
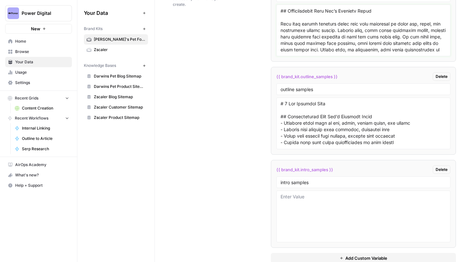
scroll to position [1340, 0]
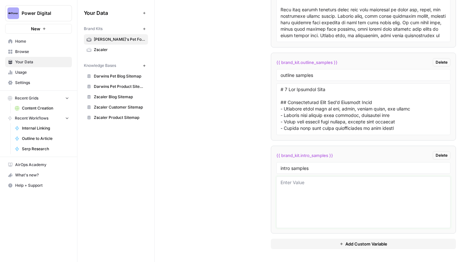
click at [304, 186] on textarea at bounding box center [364, 202] width 166 height 46
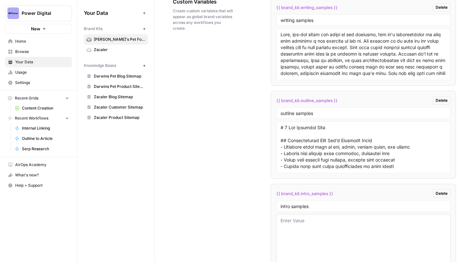
scroll to position [1294, 0]
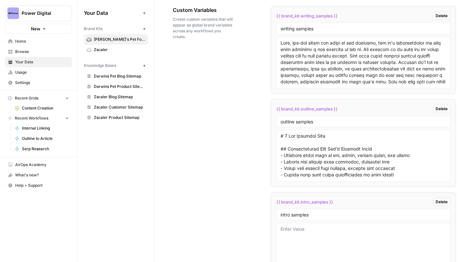
click at [328, 13] on span "{{ brand_kit.writing_samples }}" at bounding box center [306, 16] width 61 height 6
click at [325, 27] on input "writing samples" at bounding box center [364, 28] width 166 height 6
drag, startPoint x: 318, startPoint y: 26, endPoint x: 278, endPoint y: 26, distance: 40.3
click at [278, 26] on div "writing samples" at bounding box center [363, 29] width 174 height 12
drag, startPoint x: 344, startPoint y: 120, endPoint x: 276, endPoint y: 120, distance: 67.4
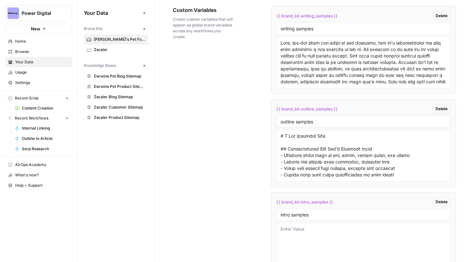
click at [276, 120] on div "outline samples" at bounding box center [363, 121] width 174 height 12
drag, startPoint x: 341, startPoint y: 217, endPoint x: 264, endPoint y: 217, distance: 77.4
click at [264, 217] on div "Custom Variables Create custom variables that will appear as global brand varia…" at bounding box center [314, 150] width 283 height 315
click at [288, 214] on input "intro samples" at bounding box center [364, 214] width 166 height 6
drag, startPoint x: 347, startPoint y: 204, endPoint x: 274, endPoint y: 203, distance: 73.9
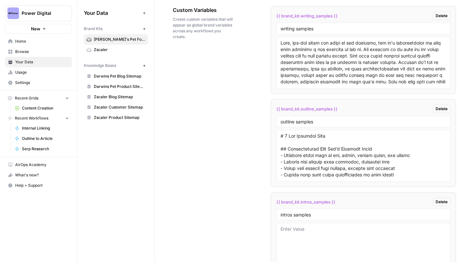
click at [274, 203] on li "{{ brand_kit.intros_samples }} Delete intros samples" at bounding box center [363, 236] width 185 height 88
click at [324, 204] on span "{{ brand_kit.intros_samples }}" at bounding box center [305, 201] width 59 height 6
drag, startPoint x: 338, startPoint y: 203, endPoint x: 272, endPoint y: 203, distance: 65.8
click at [272, 203] on li "{{ brand_kit.intros_samples }} Delete intros samples" at bounding box center [363, 236] width 185 height 88
click at [290, 216] on input "intros samples" at bounding box center [364, 214] width 166 height 6
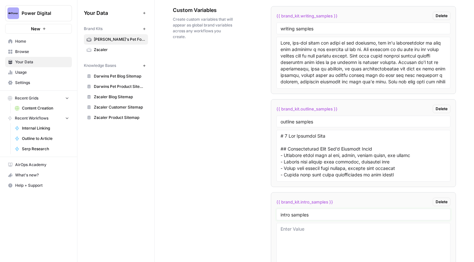
type input "intro samples"
click at [318, 218] on div "intro samples" at bounding box center [363, 214] width 174 height 12
drag, startPoint x: 326, startPoint y: 217, endPoint x: 264, endPoint y: 217, distance: 61.9
click at [264, 217] on div "Custom Variables Create custom variables that will appear as global brand varia…" at bounding box center [314, 150] width 283 height 315
drag, startPoint x: 328, startPoint y: 212, endPoint x: 261, endPoint y: 212, distance: 66.4
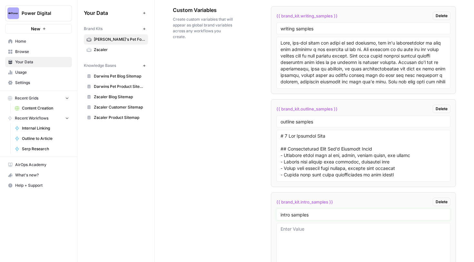
click at [261, 212] on div "Custom Variables Create custom variables that will appear as global brand varia…" at bounding box center [314, 150] width 283 height 315
drag, startPoint x: 330, startPoint y: 118, endPoint x: 274, endPoint y: 118, distance: 56.1
click at [274, 118] on li "{{ brand_kit.outline_samples }} Delete outline samples" at bounding box center [363, 143] width 185 height 88
drag, startPoint x: 333, startPoint y: 124, endPoint x: 277, endPoint y: 121, distance: 55.6
click at [277, 121] on div "outline samples" at bounding box center [363, 121] width 174 height 12
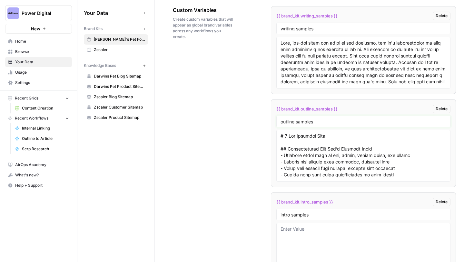
drag, startPoint x: 321, startPoint y: 119, endPoint x: 277, endPoint y: 119, distance: 43.5
click at [277, 119] on div "outline samples" at bounding box center [363, 121] width 174 height 12
click at [319, 119] on input "outline samples" at bounding box center [364, 121] width 166 height 6
click at [288, 214] on input "intro samples" at bounding box center [364, 214] width 166 height 6
click at [294, 122] on input "outline samples" at bounding box center [364, 121] width 166 height 6
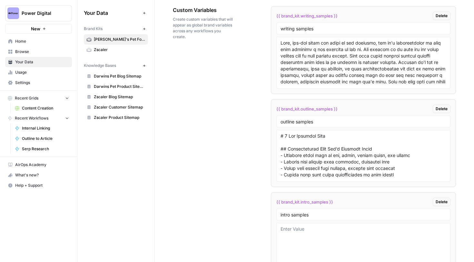
click at [33, 54] on span "Browse" at bounding box center [42, 52] width 54 height 6
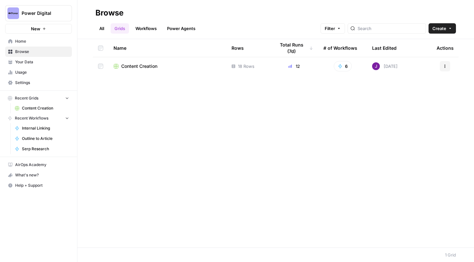
click at [134, 67] on span "Content Creation" at bounding box center [139, 66] width 36 height 6
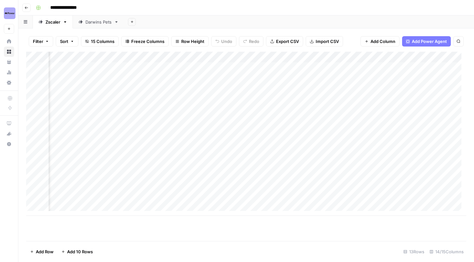
scroll to position [0, 538]
click at [274, 57] on div "Add Column" at bounding box center [246, 134] width 440 height 164
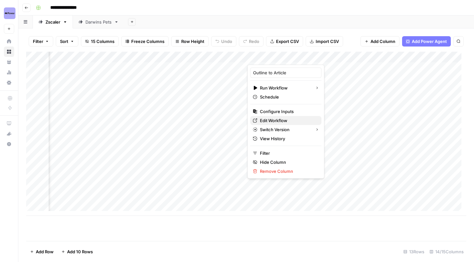
click at [278, 121] on span "Edit Workflow" at bounding box center [288, 120] width 56 height 6
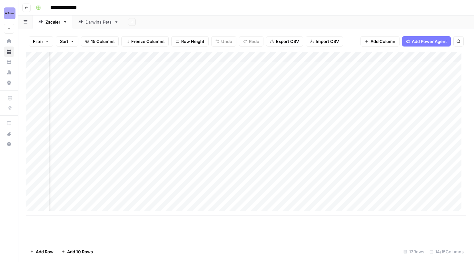
scroll to position [0, 318]
click at [94, 20] on div "Darwins Pets" at bounding box center [98, 22] width 26 height 6
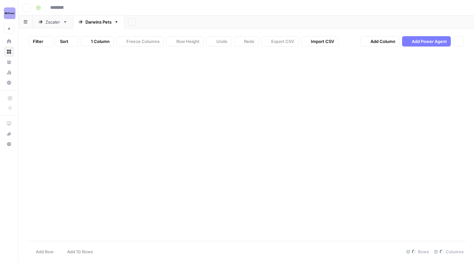
type input "**********"
click at [98, 22] on div "Darwins Pets" at bounding box center [98, 22] width 26 height 6
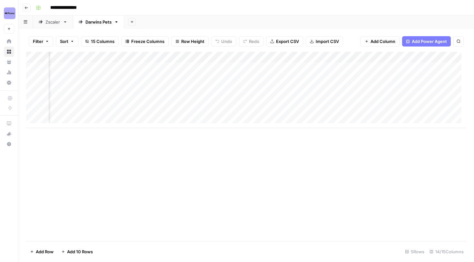
scroll to position [0, 593]
click at [303, 67] on div "Add Column" at bounding box center [246, 90] width 440 height 76
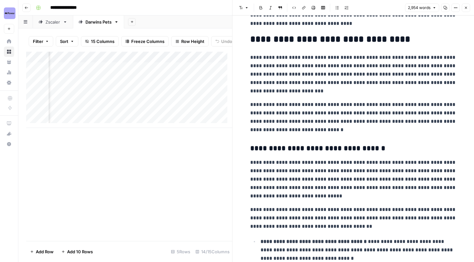
scroll to position [134, 0]
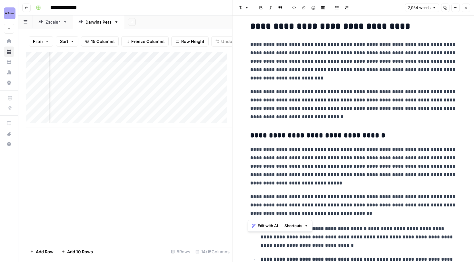
drag, startPoint x: 247, startPoint y: 148, endPoint x: 349, endPoint y: 209, distance: 119.2
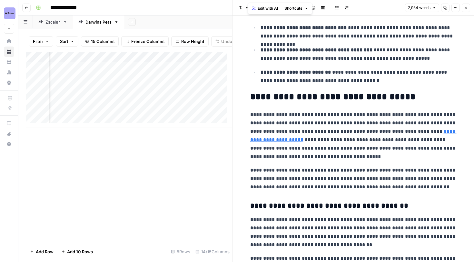
scroll to position [523, 0]
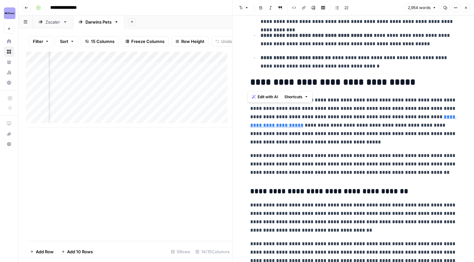
drag, startPoint x: 247, startPoint y: 80, endPoint x: 431, endPoint y: 82, distance: 183.9
click at [431, 82] on h2 "**********" at bounding box center [353, 82] width 206 height 10
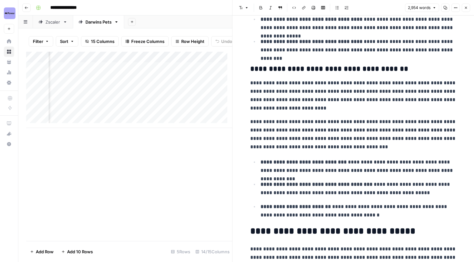
scroll to position [372, 0]
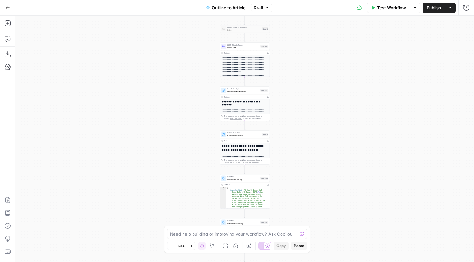
drag, startPoint x: 194, startPoint y: 127, endPoint x: 194, endPoint y: 143, distance: 15.2
click at [188, 174] on div "**********" at bounding box center [244, 138] width 459 height 246
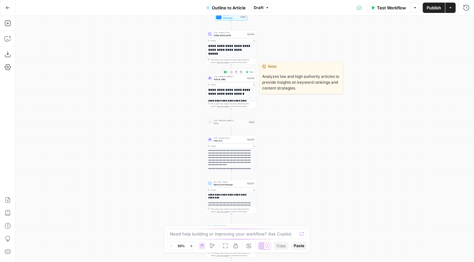
click at [224, 78] on span "Article edits" at bounding box center [230, 78] width 32 height 3
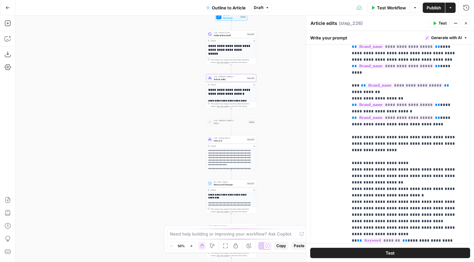
scroll to position [1239, 0]
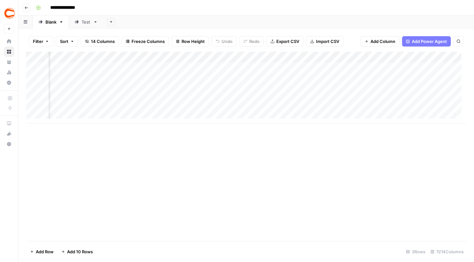
scroll to position [0, 243]
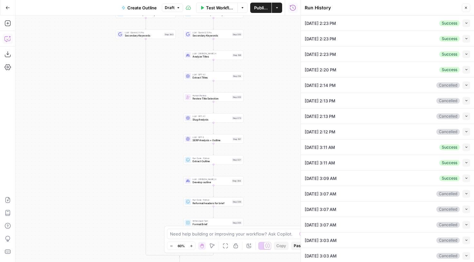
click at [8, 35] on button "Copilot" at bounding box center [8, 39] width 10 height 10
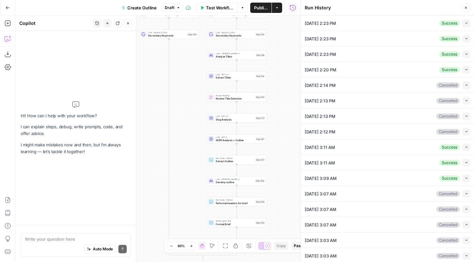
click at [69, 240] on textarea at bounding box center [76, 238] width 102 height 6
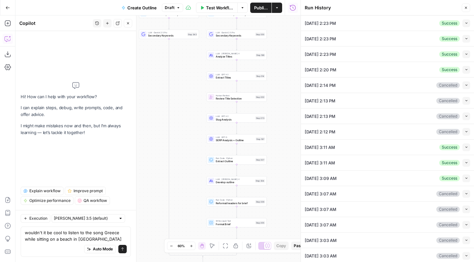
type textarea "wouldn't it be cool to listen to the song Greece while sitting on a beach in [G…"
